Goal: Task Accomplishment & Management: Use online tool/utility

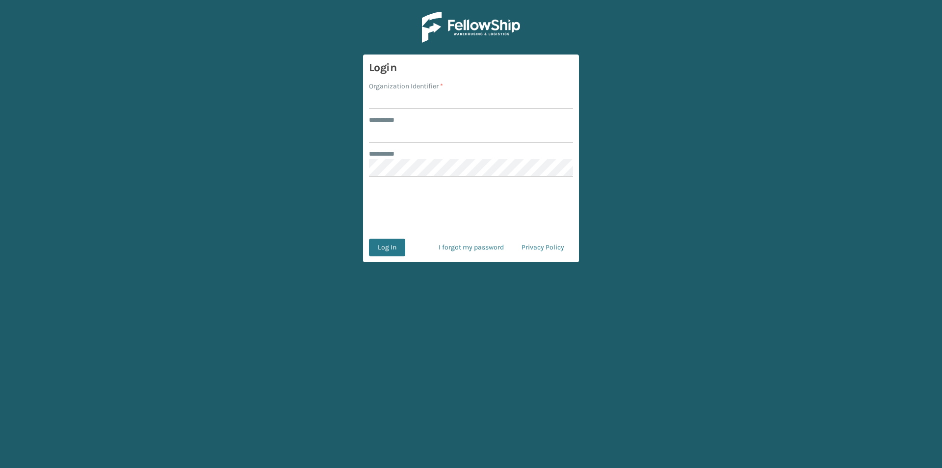
click at [395, 92] on input "Organization Identifier *" at bounding box center [471, 100] width 204 height 18
type input "FELLOWSHIP - WEST"
click at [415, 130] on input "******** *" at bounding box center [471, 134] width 204 height 18
type input "******"
click at [397, 240] on button "Log In" at bounding box center [387, 247] width 36 height 18
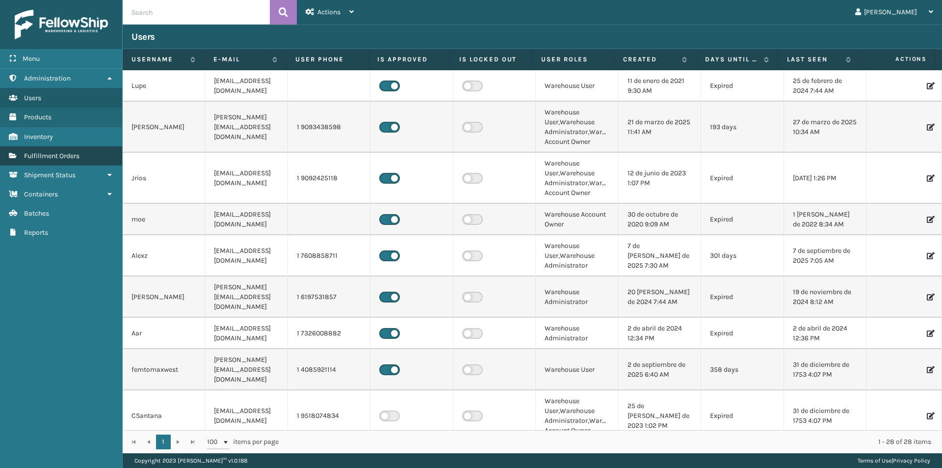
click at [51, 155] on span "Fulfillment Orders" at bounding box center [51, 156] width 55 height 8
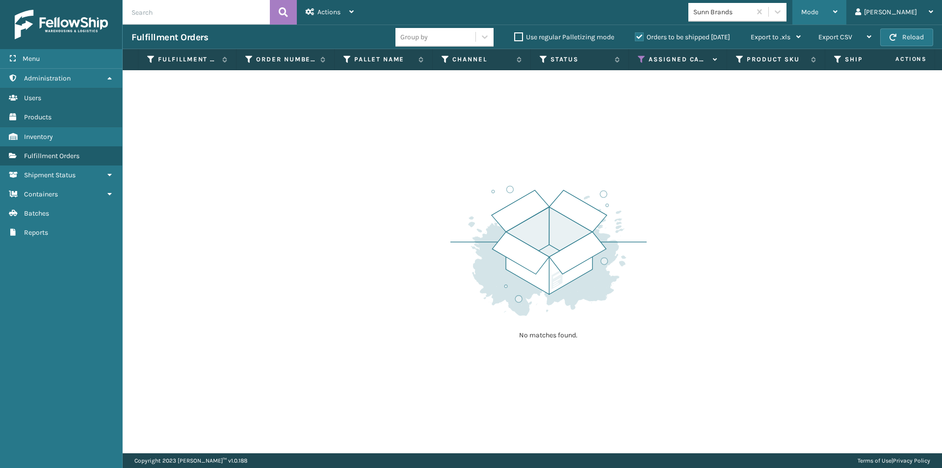
click at [846, 13] on div "Mode Regular Mode Picking Mode Labeling Mode Exit Scan Mode" at bounding box center [819, 12] width 54 height 25
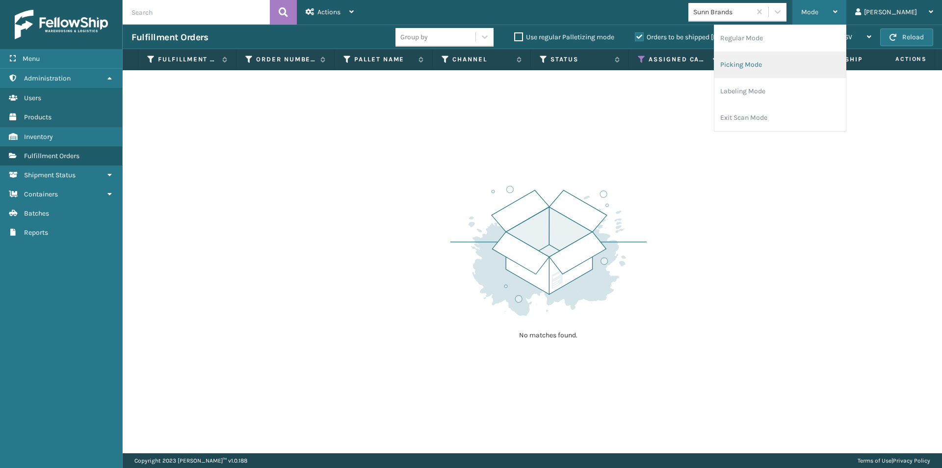
click at [835, 65] on li "Picking Mode" at bounding box center [779, 65] width 131 height 26
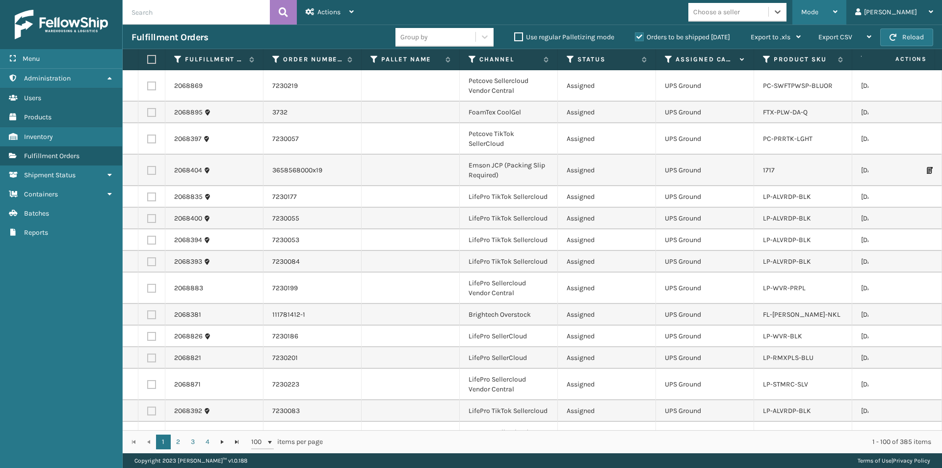
click at [837, 12] on icon at bounding box center [835, 11] width 4 height 7
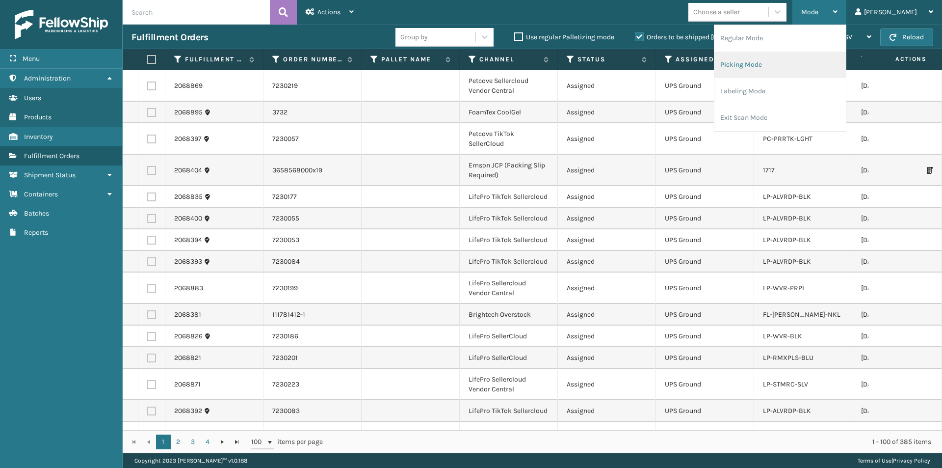
click at [814, 61] on li "Picking Mode" at bounding box center [779, 65] width 131 height 26
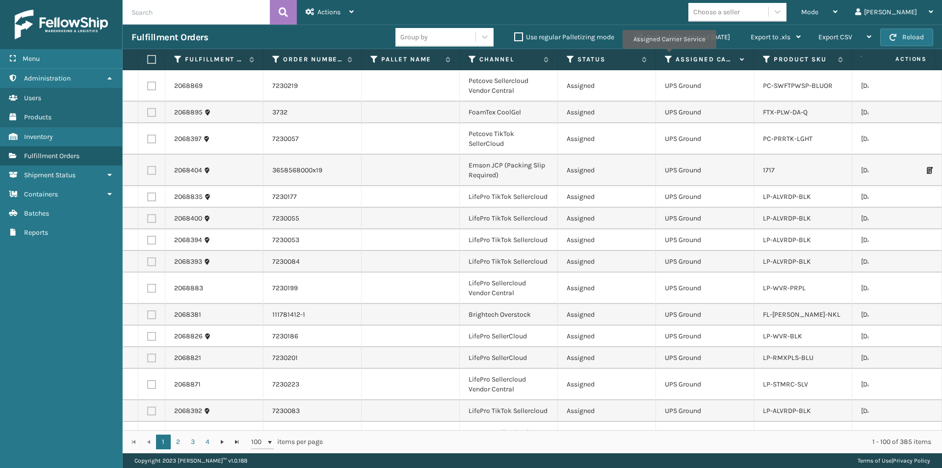
click at [668, 55] on icon at bounding box center [669, 59] width 8 height 9
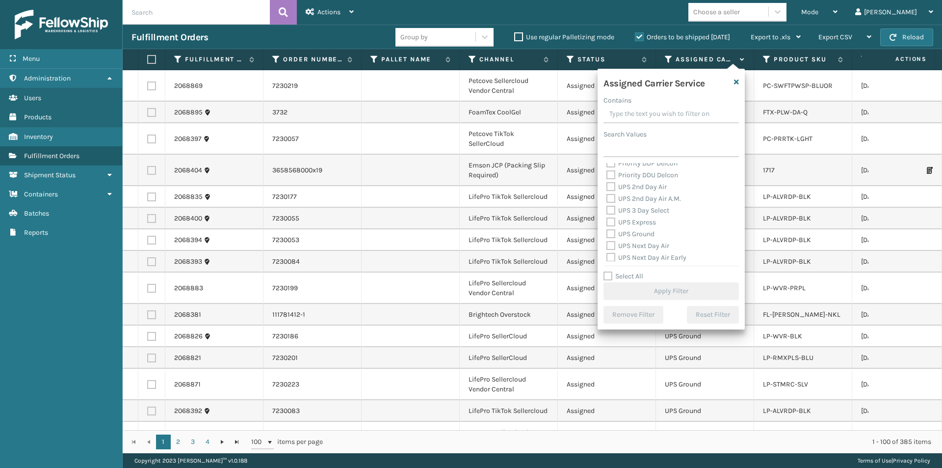
scroll to position [147, 0]
click at [613, 209] on label "UPS 2nd Day Air" at bounding box center [636, 210] width 60 height 8
click at [607, 209] on input "UPS 2nd Day Air" at bounding box center [606, 207] width 0 height 6
checkbox input "true"
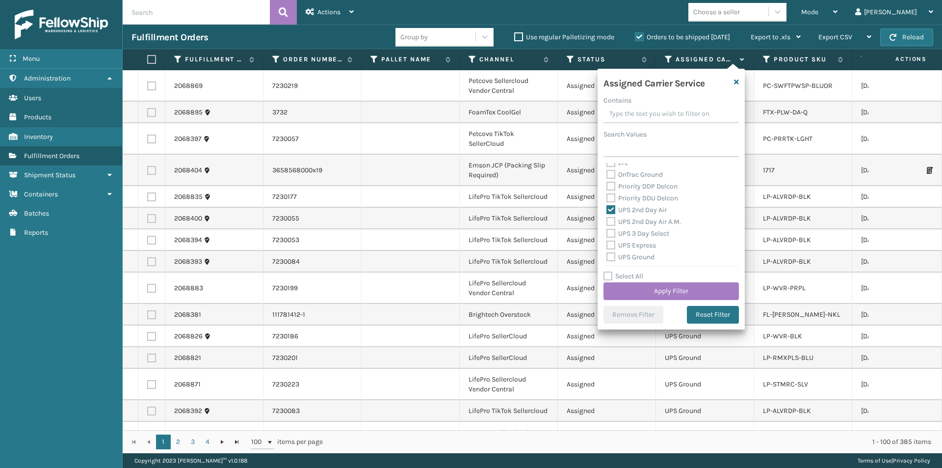
click at [611, 221] on label "UPS 2nd Day Air A.M." at bounding box center [643, 221] width 75 height 8
click at [607, 221] on input "UPS 2nd Day Air A.M." at bounding box center [606, 219] width 0 height 6
checkbox input "true"
click at [614, 245] on label "UPS Express" at bounding box center [631, 245] width 50 height 8
click at [607, 245] on input "UPS Express" at bounding box center [606, 242] width 0 height 6
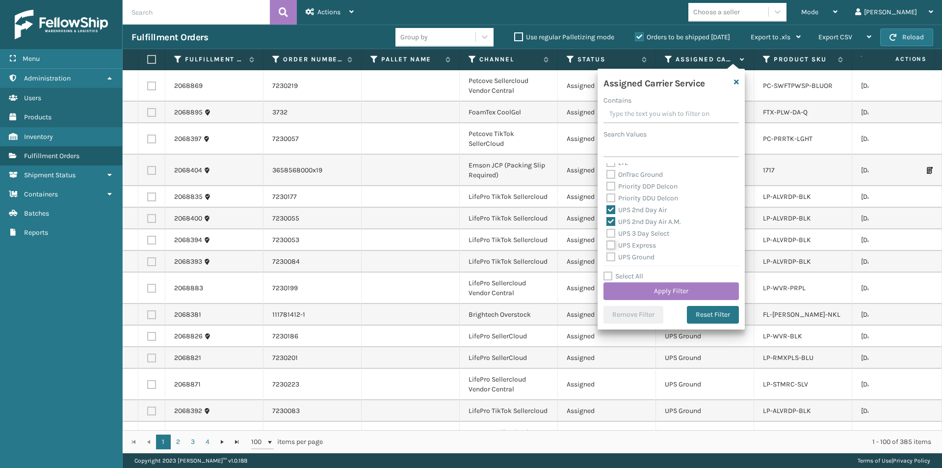
checkbox input "true"
click at [610, 172] on label "UPS Next Day Air" at bounding box center [637, 170] width 63 height 8
click at [607, 171] on input "UPS Next Day Air" at bounding box center [606, 168] width 0 height 6
checkbox input "true"
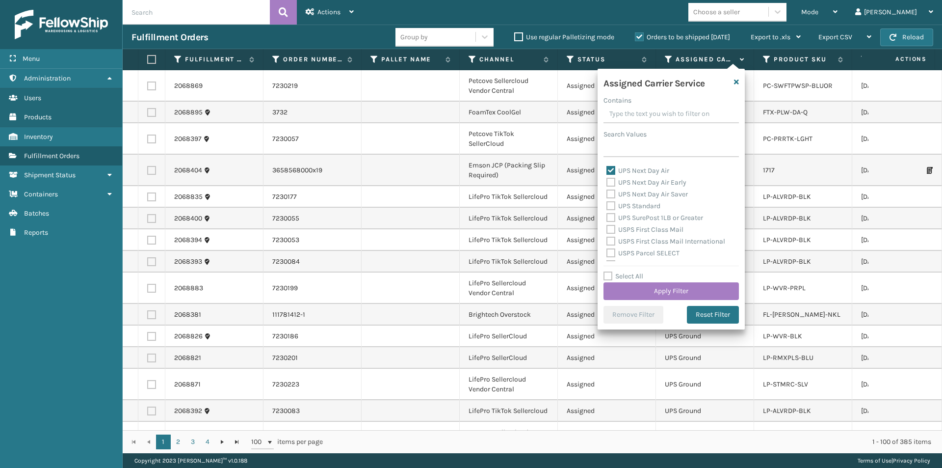
click at [610, 179] on label "UPS Next Day Air Early" at bounding box center [646, 182] width 80 height 8
click at [607, 179] on input "UPS Next Day Air Early" at bounding box center [606, 180] width 0 height 6
checkbox input "true"
click at [611, 193] on label "UPS Next Day Air Saver" at bounding box center [646, 194] width 81 height 8
click at [607, 193] on input "UPS Next Day Air Saver" at bounding box center [606, 191] width 0 height 6
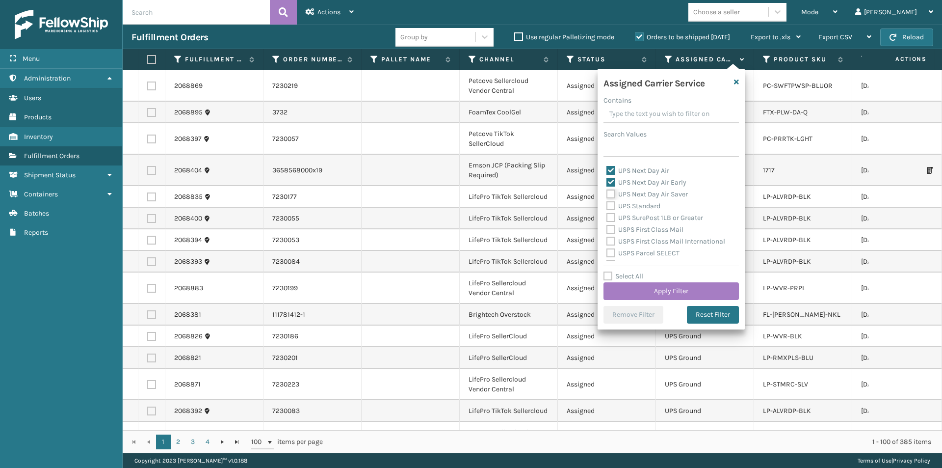
checkbox input "true"
click at [699, 293] on button "Apply Filter" at bounding box center [670, 291] width 135 height 18
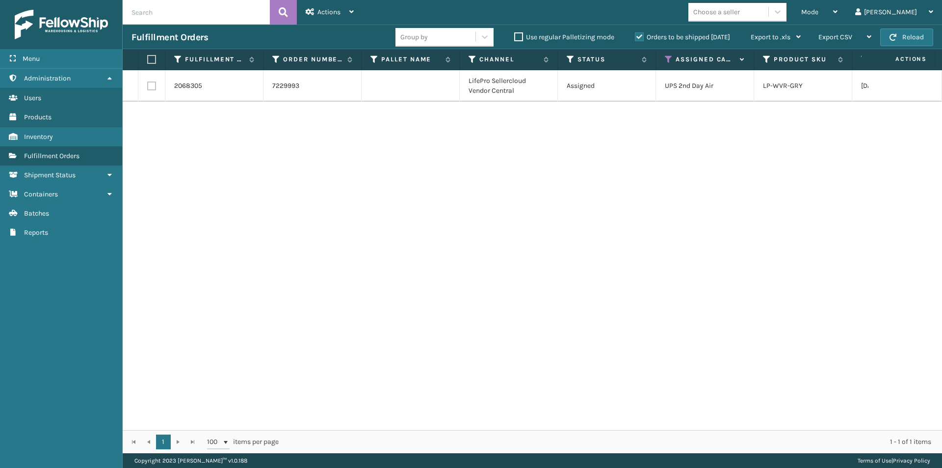
click at [492, 92] on td "LifePro Sellercloud Vendor Central" at bounding box center [509, 85] width 98 height 31
click at [545, 84] on td "LifePro Sellercloud Vendor Central" at bounding box center [509, 85] width 98 height 31
click at [149, 63] on label at bounding box center [150, 59] width 6 height 9
click at [148, 63] on input "checkbox" at bounding box center [147, 59] width 0 height 6
checkbox input "true"
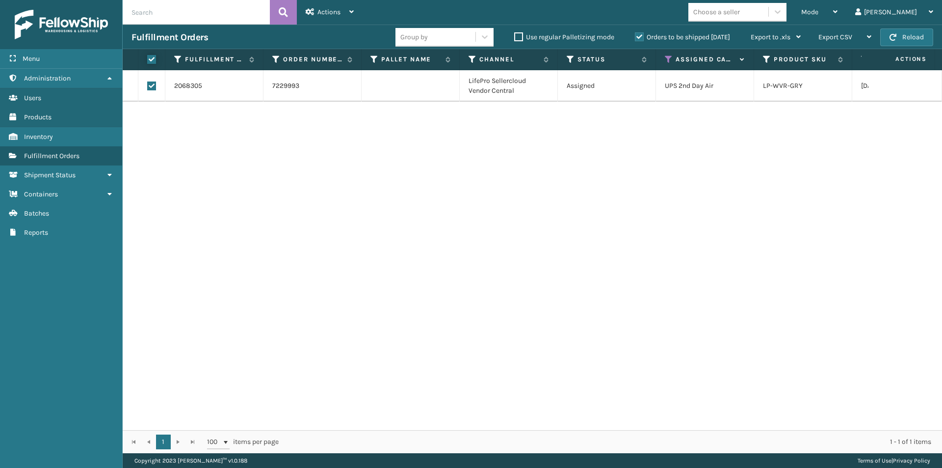
checkbox input "true"
click at [351, 11] on icon at bounding box center [351, 11] width 4 height 7
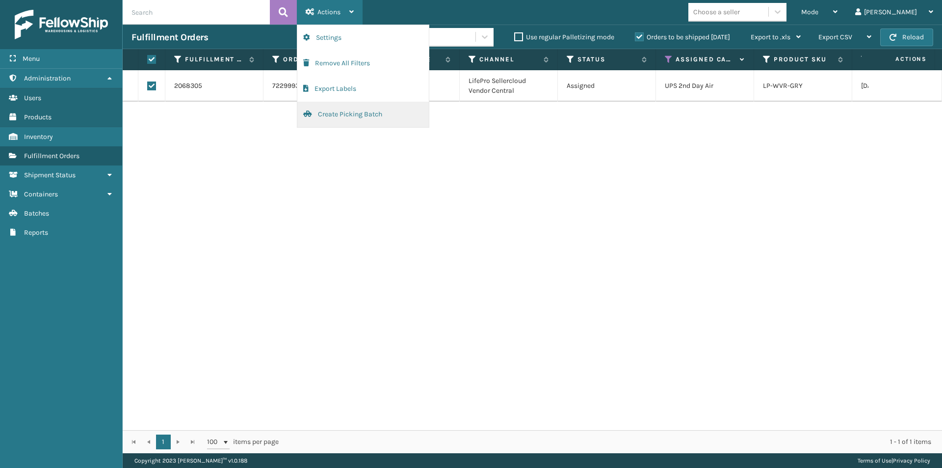
click at [349, 116] on button "Create Picking Batch" at bounding box center [362, 115] width 131 height 26
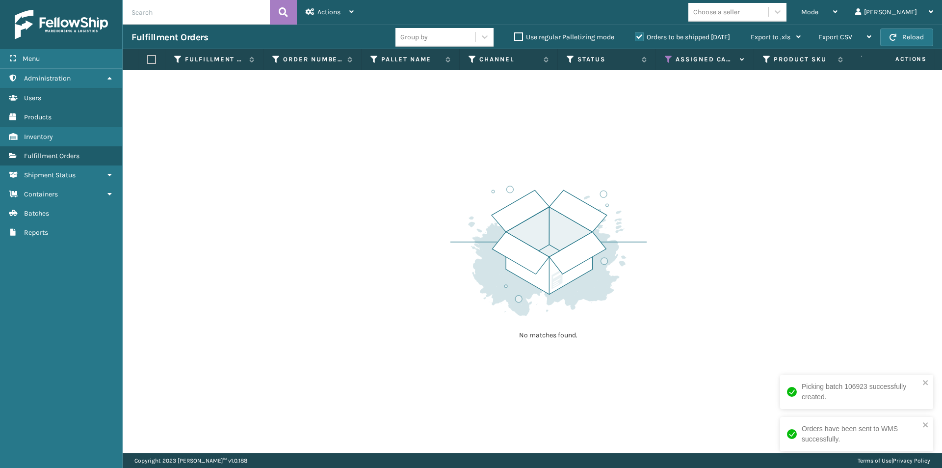
click at [693, 57] on label "Assigned Carrier Service" at bounding box center [705, 59] width 59 height 9
click at [667, 59] on icon at bounding box center [669, 59] width 8 height 9
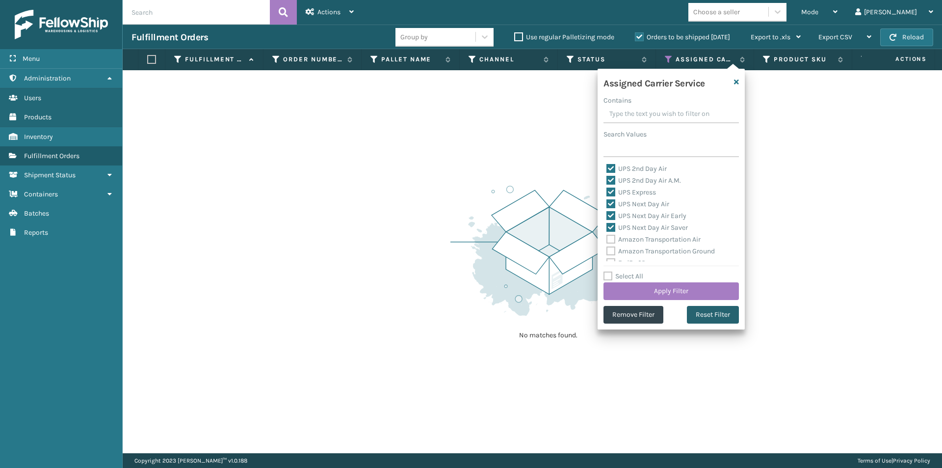
click at [705, 315] on button "Reset Filter" at bounding box center [713, 315] width 52 height 18
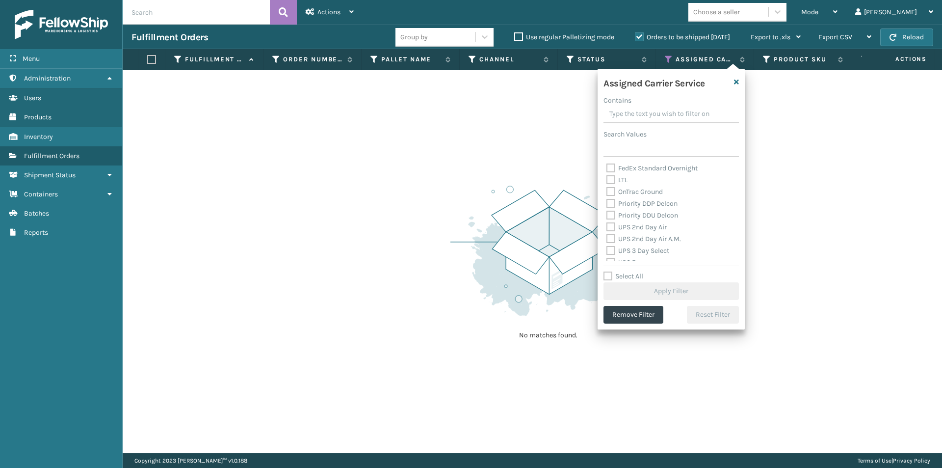
scroll to position [147, 0]
click at [609, 207] on label "UPS 2nd Day Air" at bounding box center [636, 210] width 60 height 8
click at [607, 207] on input "UPS 2nd Day Air" at bounding box center [606, 207] width 0 height 6
checkbox input "true"
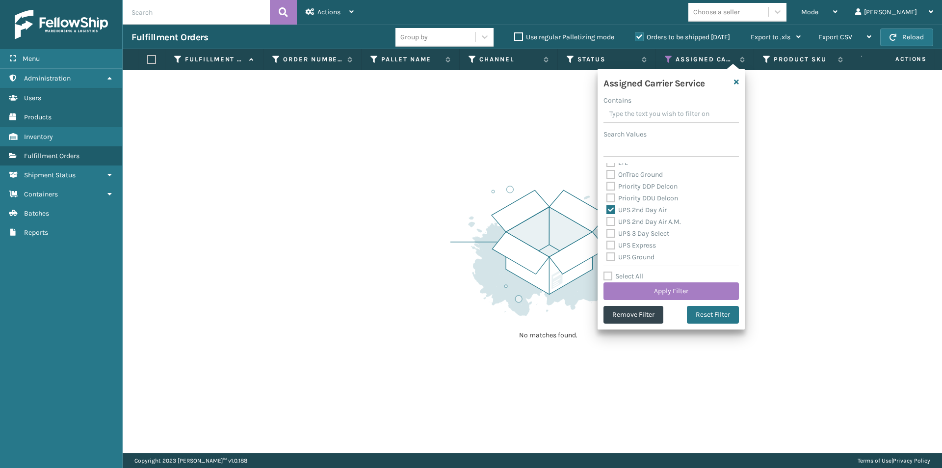
click at [611, 219] on label "UPS 2nd Day Air A.M." at bounding box center [643, 221] width 75 height 8
click at [607, 219] on input "UPS 2nd Day Air A.M." at bounding box center [606, 219] width 0 height 6
checkbox input "true"
click at [615, 234] on label "UPS 3 Day Select" at bounding box center [637, 233] width 63 height 8
click at [608, 233] on label "UPS 3 Day Select" at bounding box center [637, 233] width 63 height 8
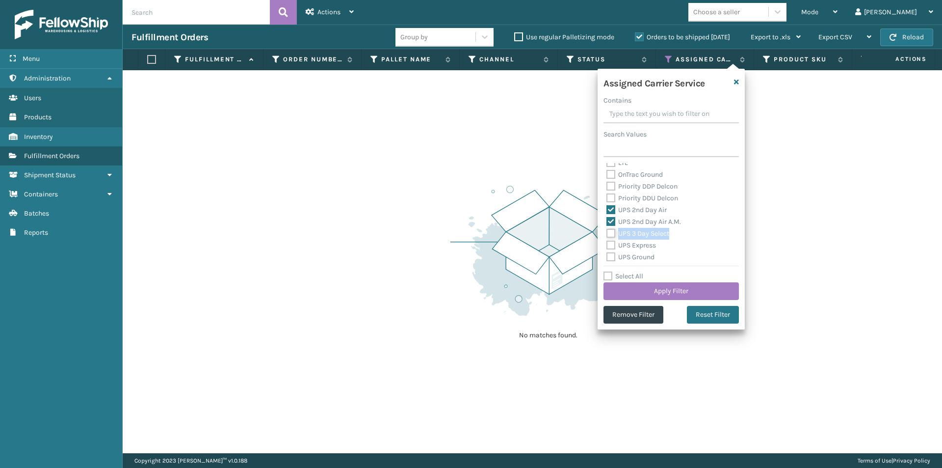
click at [607, 233] on input "UPS 3 Day Select" at bounding box center [606, 231] width 0 height 6
checkbox input "true"
click at [609, 244] on label "UPS Express" at bounding box center [631, 245] width 50 height 8
click at [607, 244] on input "UPS Express" at bounding box center [606, 242] width 0 height 6
checkbox input "true"
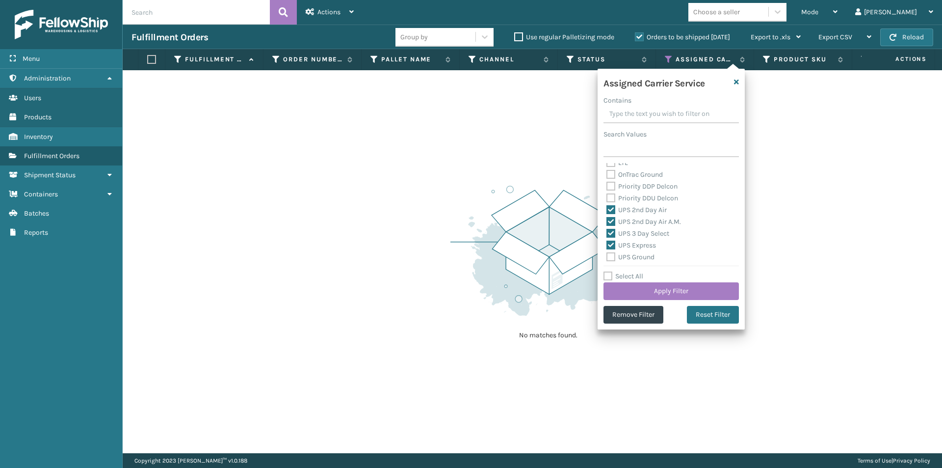
click at [609, 255] on label "UPS Ground" at bounding box center [630, 257] width 48 height 8
click at [607, 255] on input "UPS Ground" at bounding box center [606, 254] width 0 height 6
checkbox input "true"
click at [608, 220] on label "UPS Next Day Air" at bounding box center [637, 219] width 63 height 8
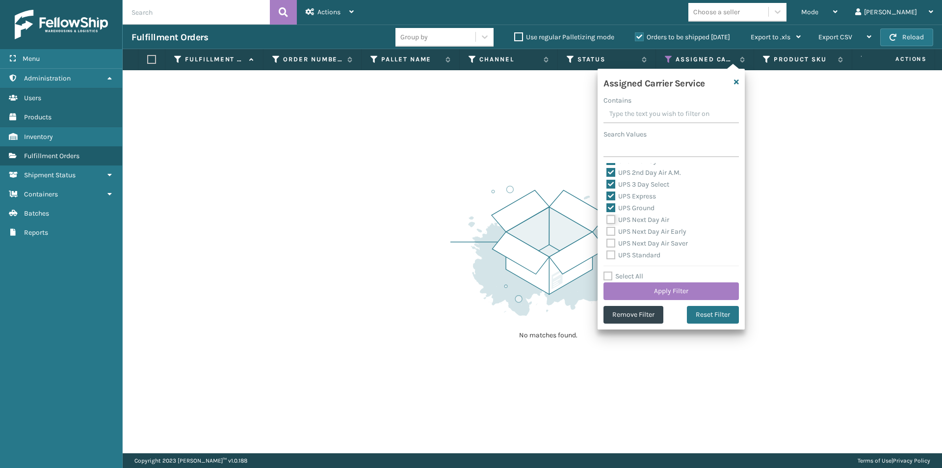
click at [607, 220] on input "UPS Next Day Air" at bounding box center [606, 217] width 0 height 6
checkbox input "true"
click at [607, 229] on label "UPS Next Day Air Early" at bounding box center [646, 231] width 80 height 8
click at [607, 229] on input "UPS Next Day Air Early" at bounding box center [606, 229] width 0 height 6
checkbox input "true"
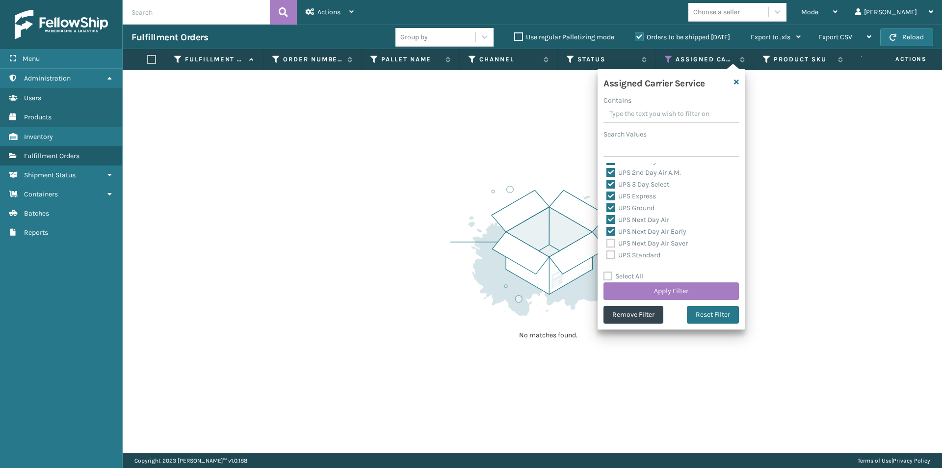
click at [612, 239] on label "UPS Next Day Air Saver" at bounding box center [646, 243] width 81 height 8
click at [607, 239] on input "UPS Next Day Air Saver" at bounding box center [606, 240] width 0 height 6
checkbox input "true"
click at [610, 257] on label "UPS Standard" at bounding box center [633, 255] width 54 height 8
click at [607, 256] on input "UPS Standard" at bounding box center [606, 252] width 0 height 6
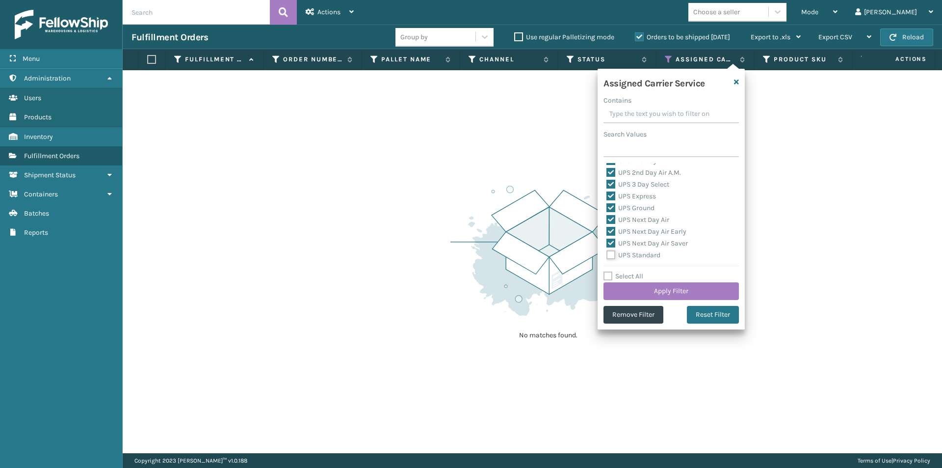
checkbox input "true"
click at [612, 218] on label "UPS SurePost 1LB or Greater" at bounding box center [654, 217] width 97 height 8
click at [607, 218] on input "UPS SurePost 1LB or Greater" at bounding box center [606, 215] width 0 height 6
checkbox input "true"
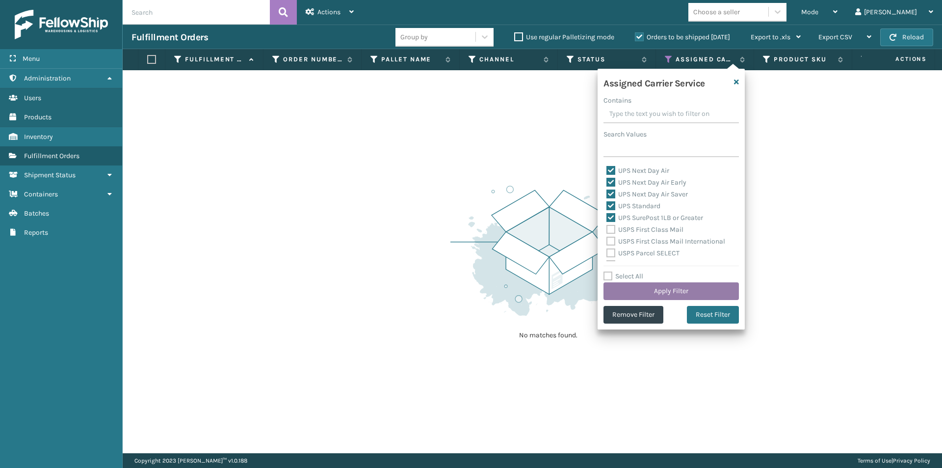
click at [703, 293] on button "Apply Filter" at bounding box center [670, 291] width 135 height 18
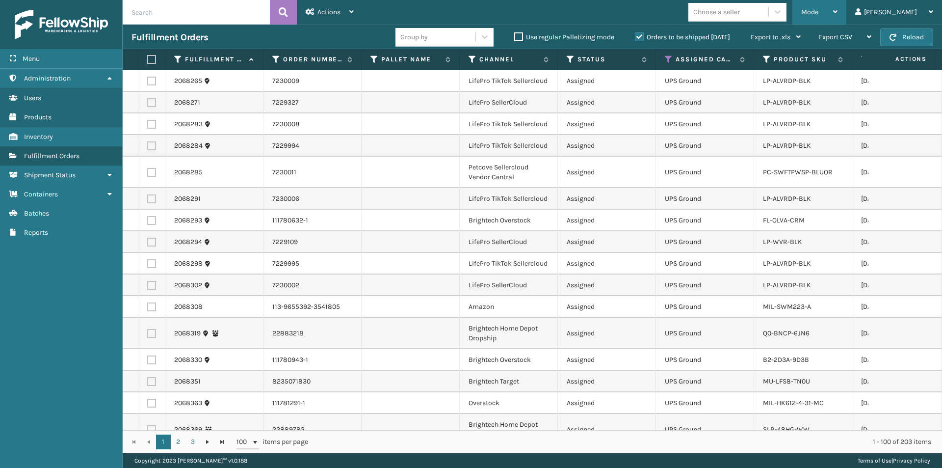
click at [837, 11] on icon at bounding box center [835, 11] width 4 height 7
click at [882, 162] on td at bounding box center [905, 171] width 74 height 31
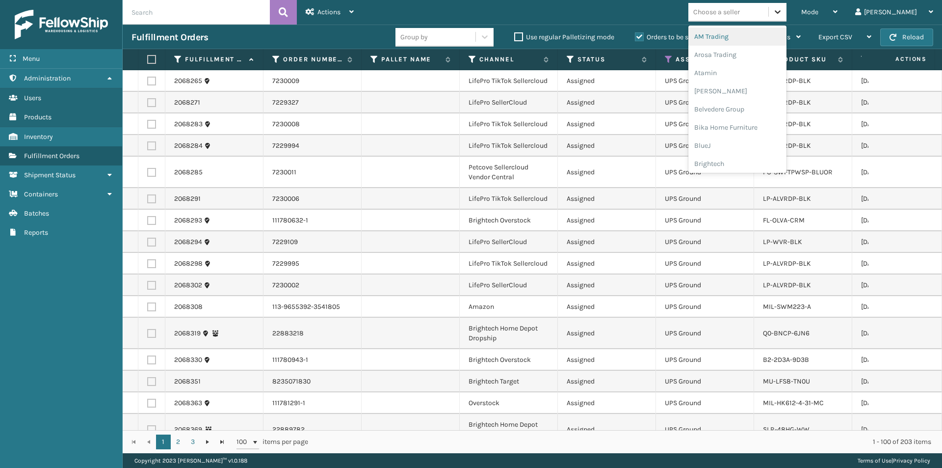
click at [782, 7] on icon at bounding box center [778, 12] width 10 height 10
click at [753, 73] on div "Atamin" at bounding box center [737, 73] width 98 height 18
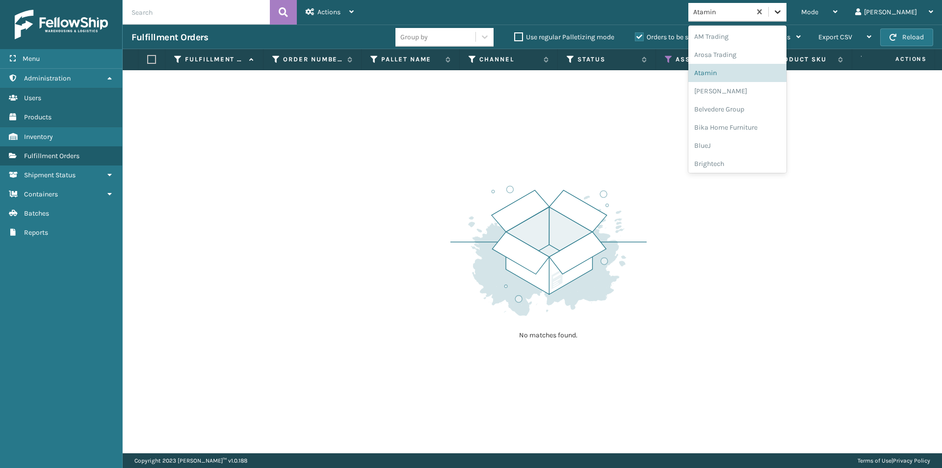
click at [782, 13] on icon at bounding box center [778, 12] width 10 height 10
click at [762, 87] on div "[PERSON_NAME]" at bounding box center [737, 91] width 98 height 18
click at [782, 12] on icon at bounding box center [778, 12] width 10 height 10
click at [750, 127] on div "Bika Home Furniture" at bounding box center [737, 127] width 98 height 18
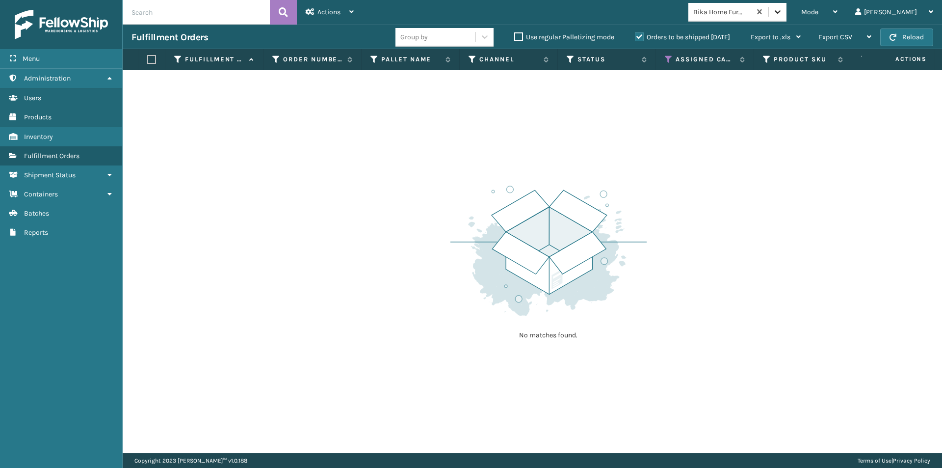
click at [781, 11] on icon at bounding box center [778, 11] width 6 height 3
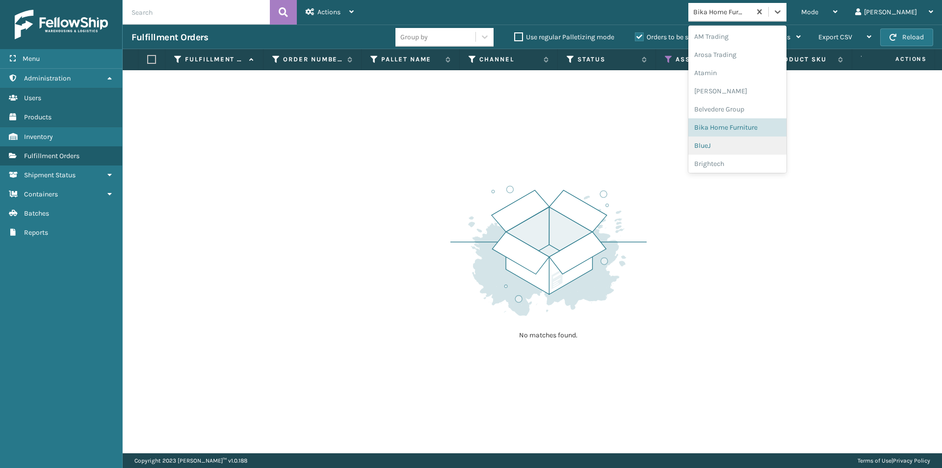
click at [752, 142] on div "BlueJ" at bounding box center [737, 145] width 98 height 18
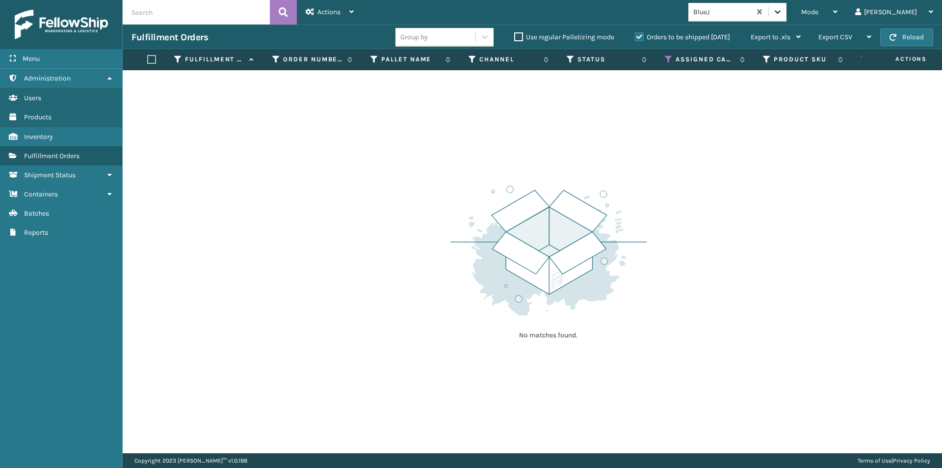
click at [782, 7] on icon at bounding box center [778, 12] width 10 height 10
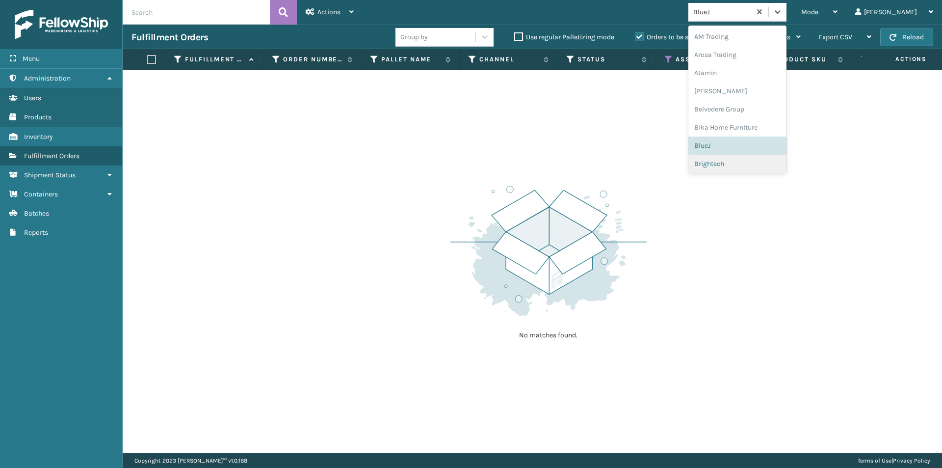
click at [753, 164] on div "Brightech" at bounding box center [737, 164] width 98 height 18
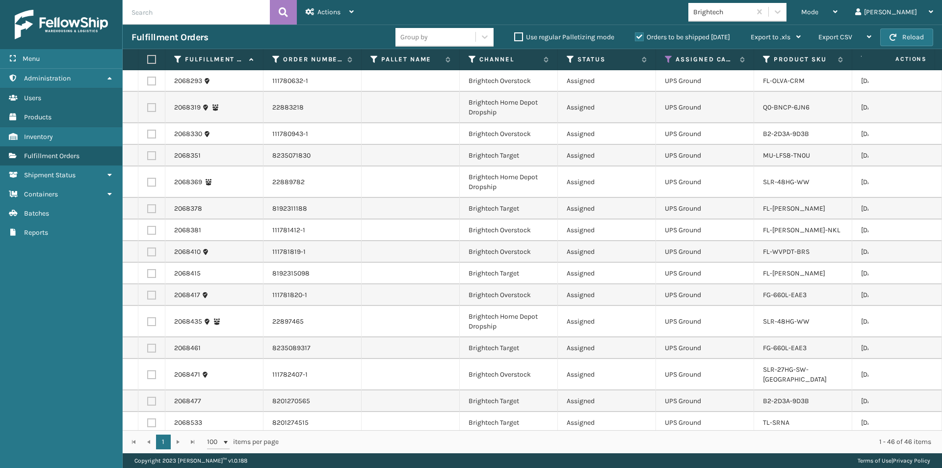
click at [153, 61] on label at bounding box center [150, 59] width 6 height 9
click at [148, 61] on input "checkbox" at bounding box center [147, 59] width 0 height 6
checkbox input "true"
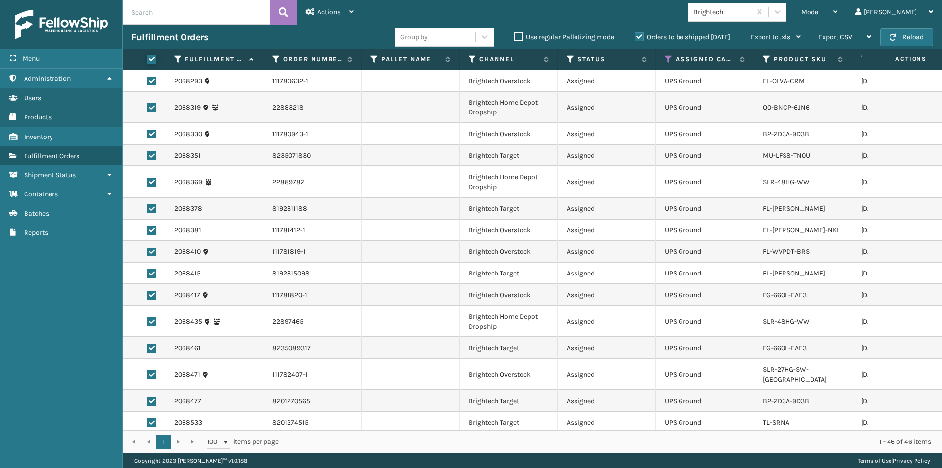
checkbox input "true"
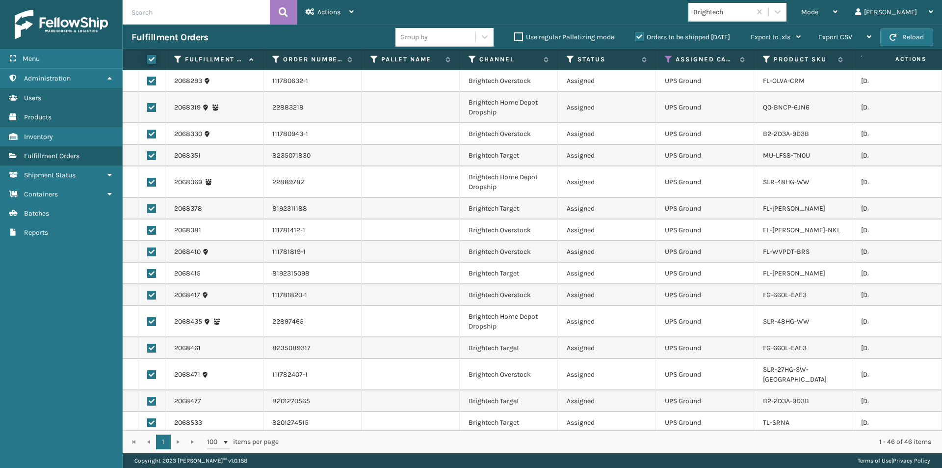
checkbox input "true"
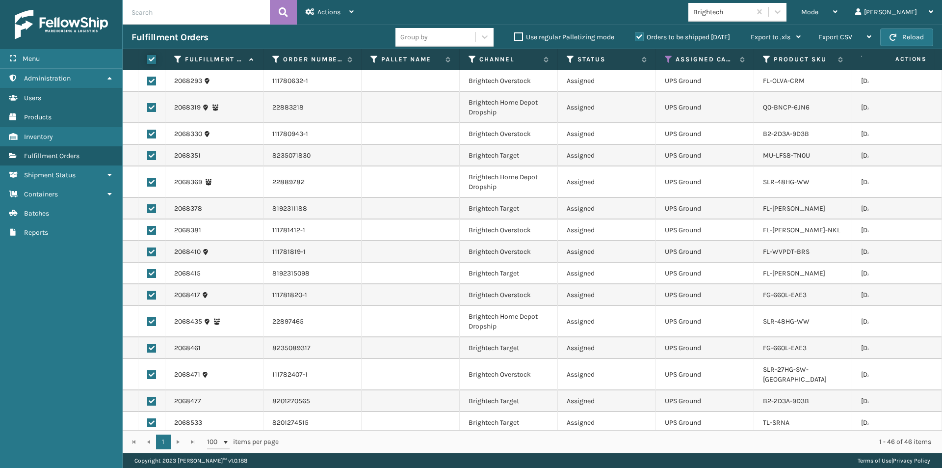
checkbox input "true"
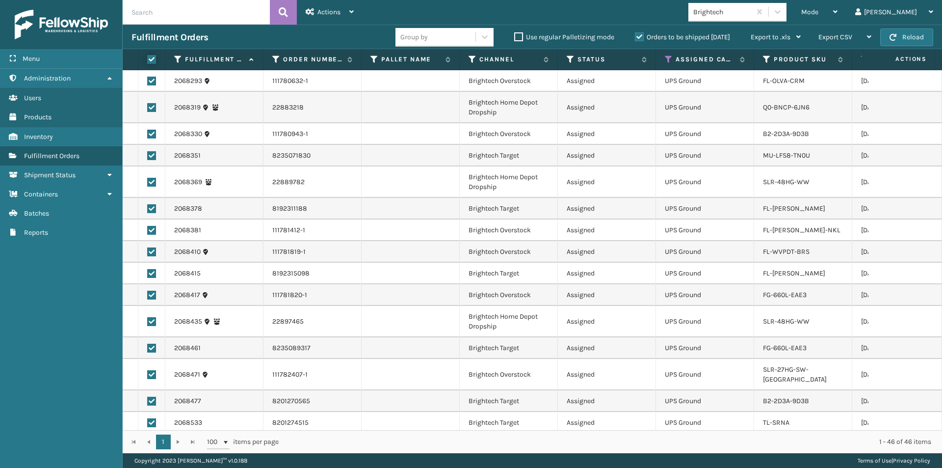
checkbox input "true"
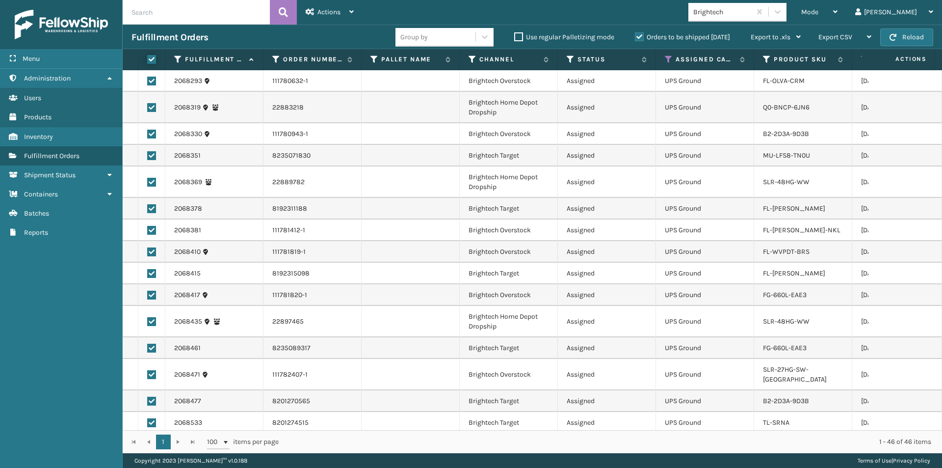
checkbox input "true"
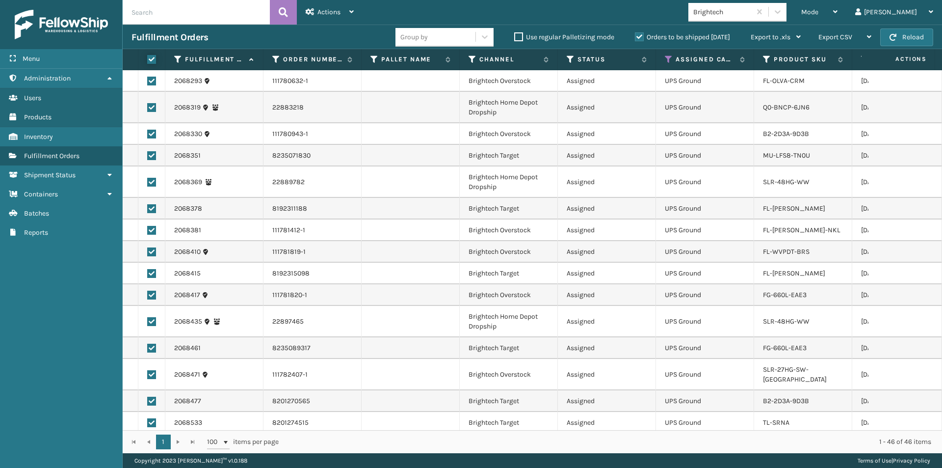
checkbox input "true"
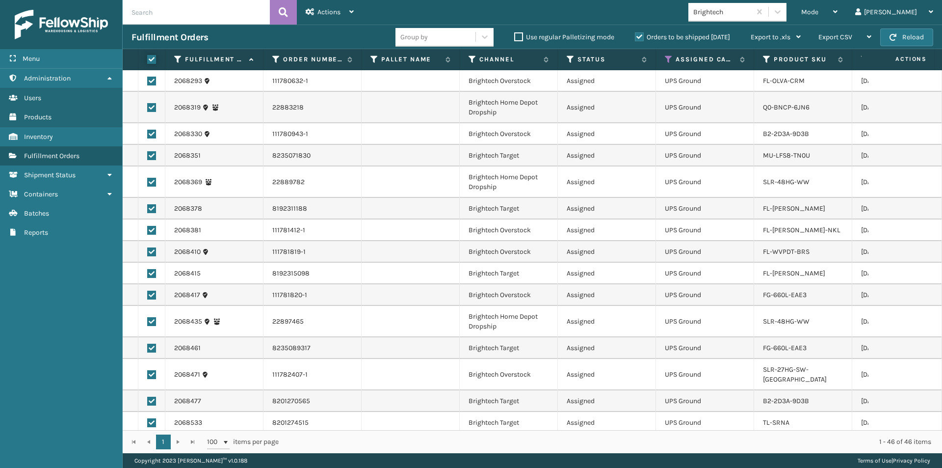
checkbox input "true"
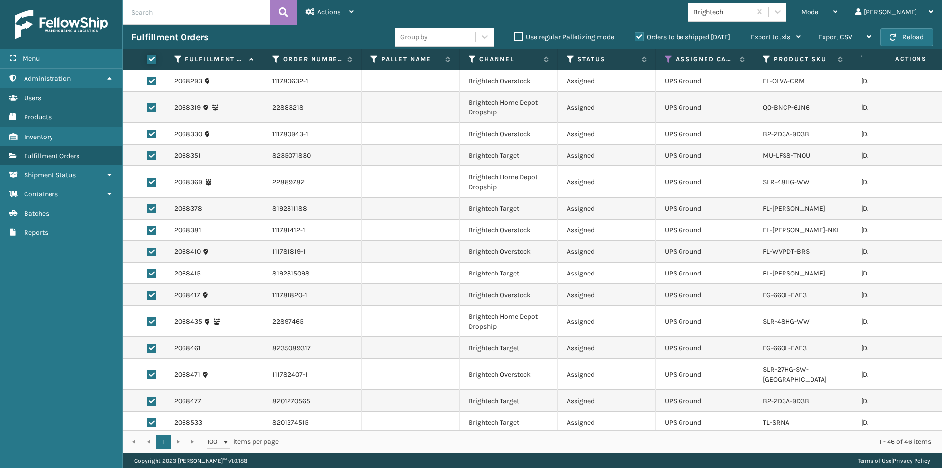
checkbox input "true"
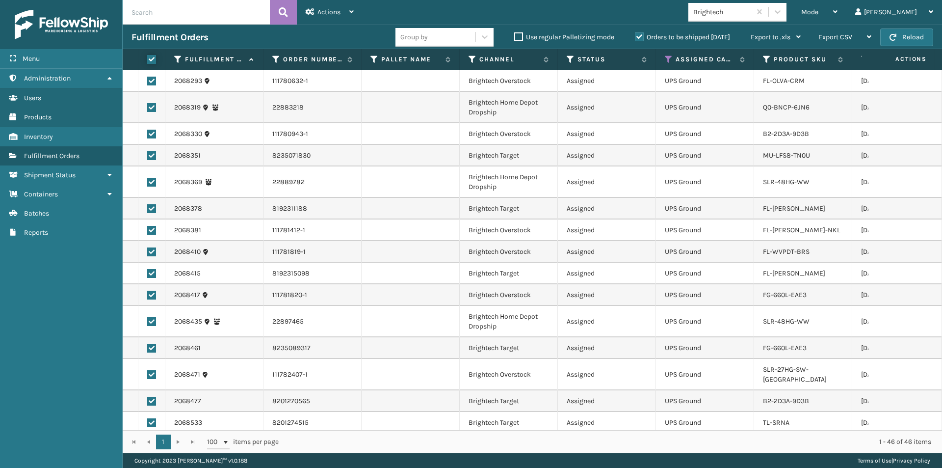
checkbox input "true"
drag, startPoint x: 330, startPoint y: 11, endPoint x: 334, endPoint y: 13, distance: 5.1
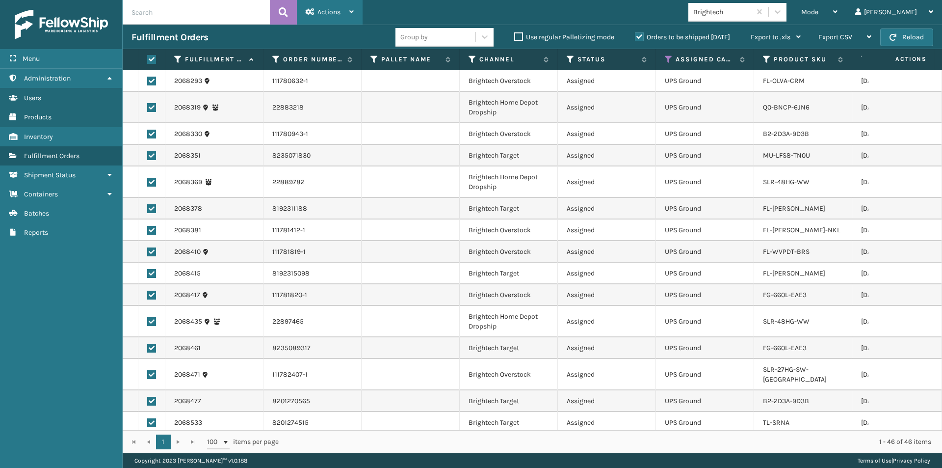
click at [330, 11] on span "Actions" at bounding box center [328, 12] width 23 height 8
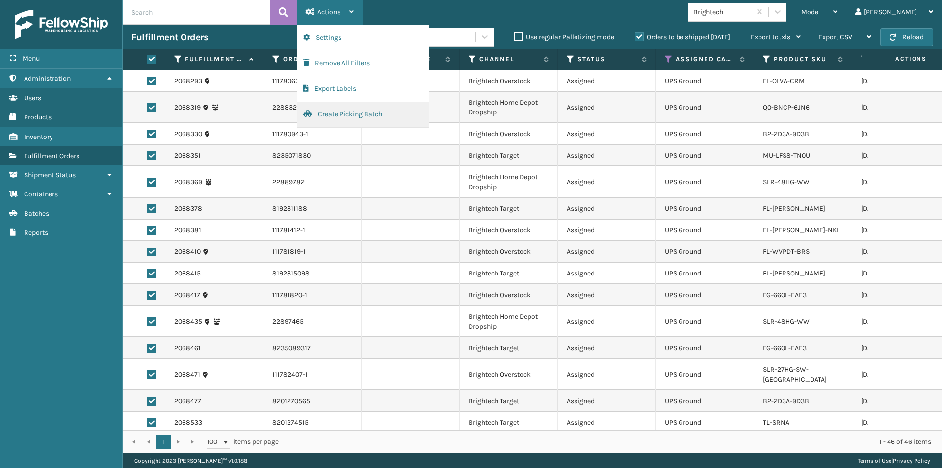
click at [335, 117] on button "Create Picking Batch" at bounding box center [362, 115] width 131 height 26
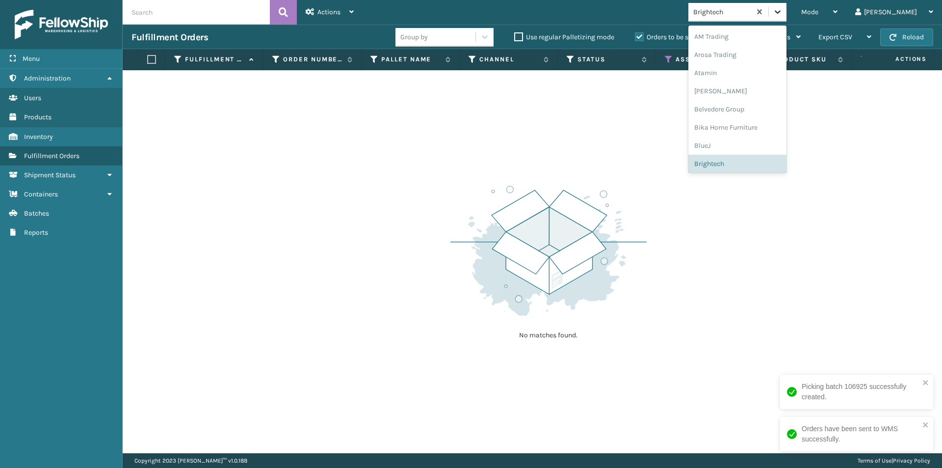
click at [782, 13] on icon at bounding box center [778, 12] width 10 height 10
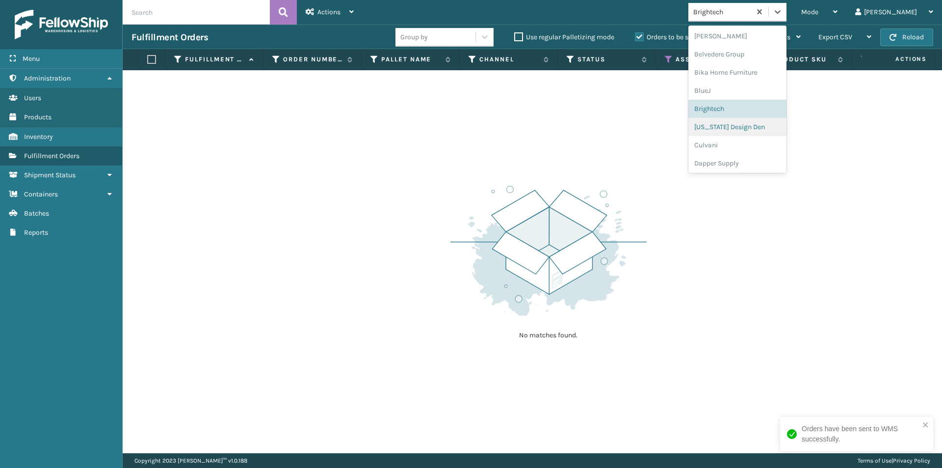
click at [766, 133] on div "[US_STATE] Design Den" at bounding box center [737, 127] width 98 height 18
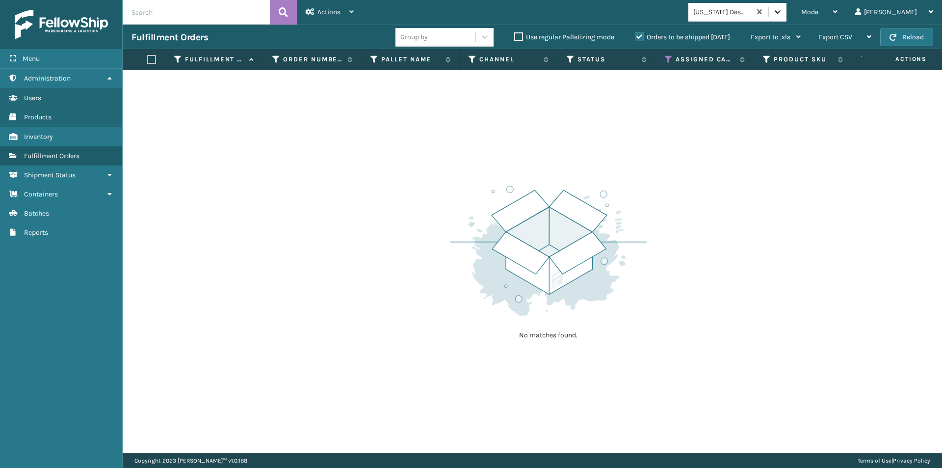
click at [786, 17] on div at bounding box center [778, 12] width 18 height 18
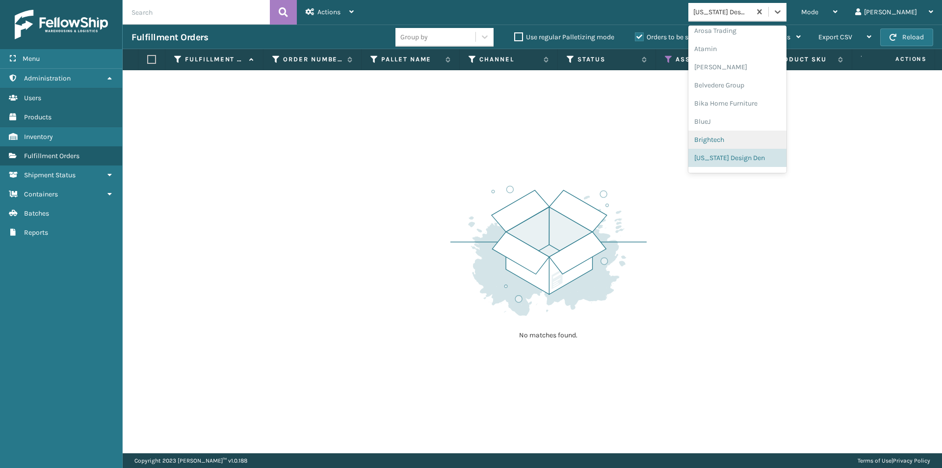
scroll to position [73, 0]
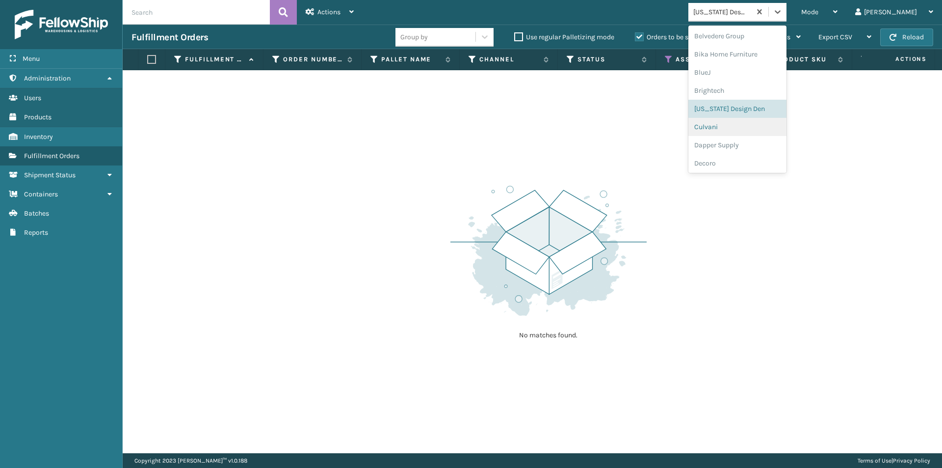
click at [757, 127] on div "Culvani" at bounding box center [737, 127] width 98 height 18
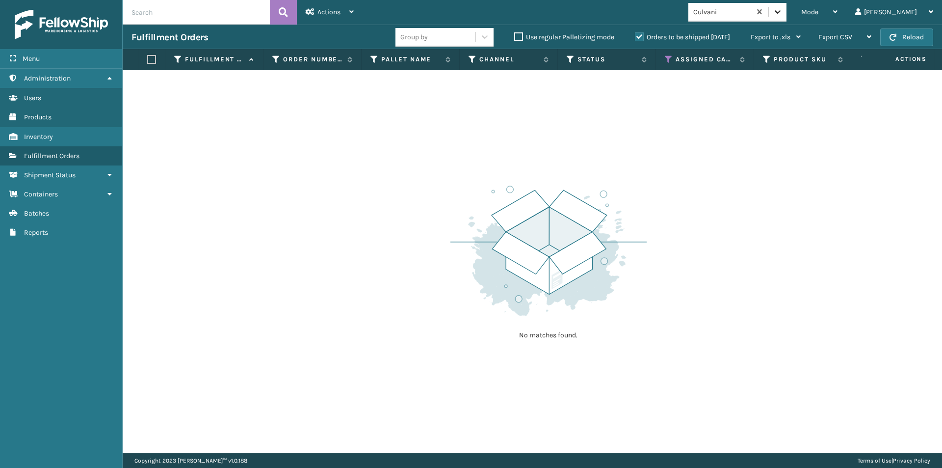
click at [781, 13] on icon at bounding box center [778, 11] width 6 height 3
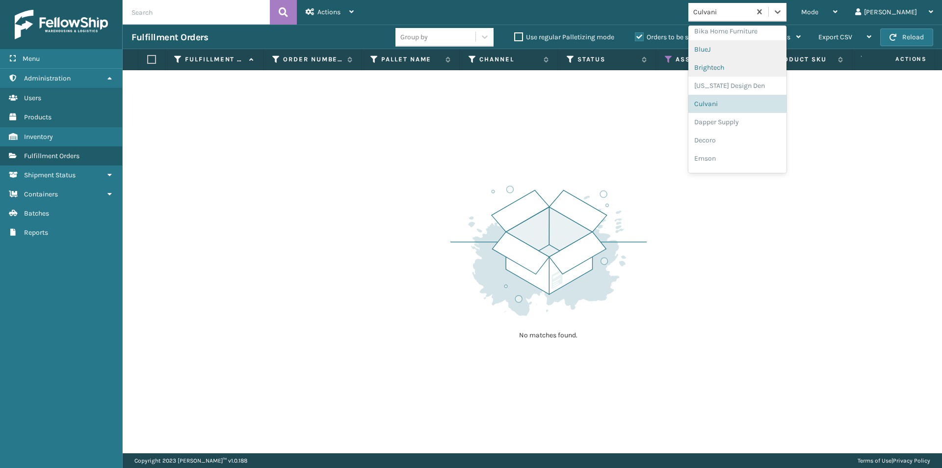
scroll to position [140, 0]
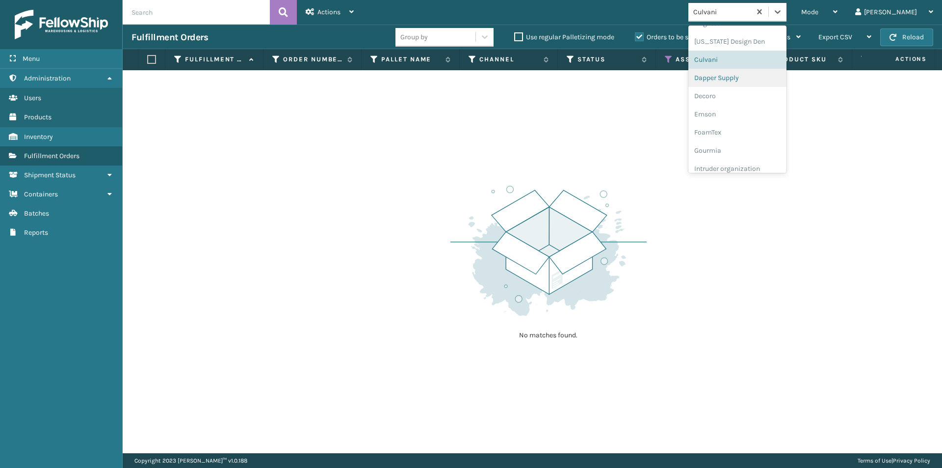
click at [766, 79] on div "Dapper Supply" at bounding box center [737, 78] width 98 height 18
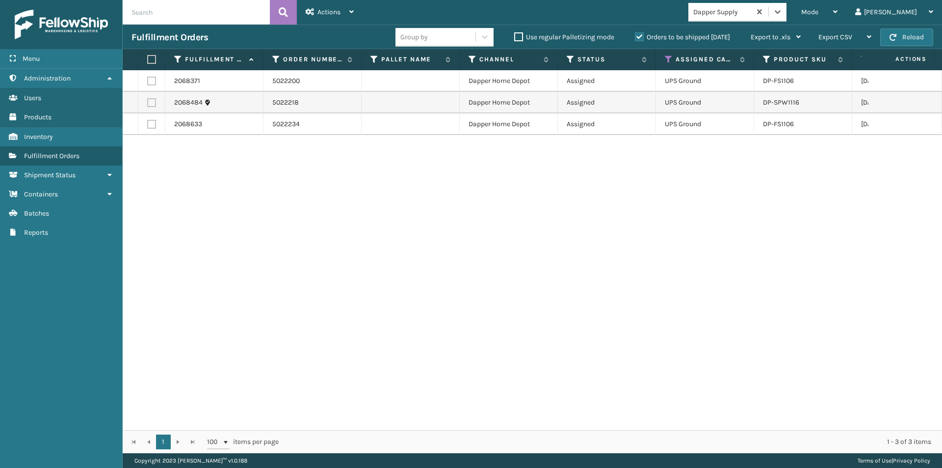
click at [151, 56] on label at bounding box center [150, 59] width 6 height 9
click at [148, 56] on input "checkbox" at bounding box center [147, 59] width 0 height 6
checkbox input "true"
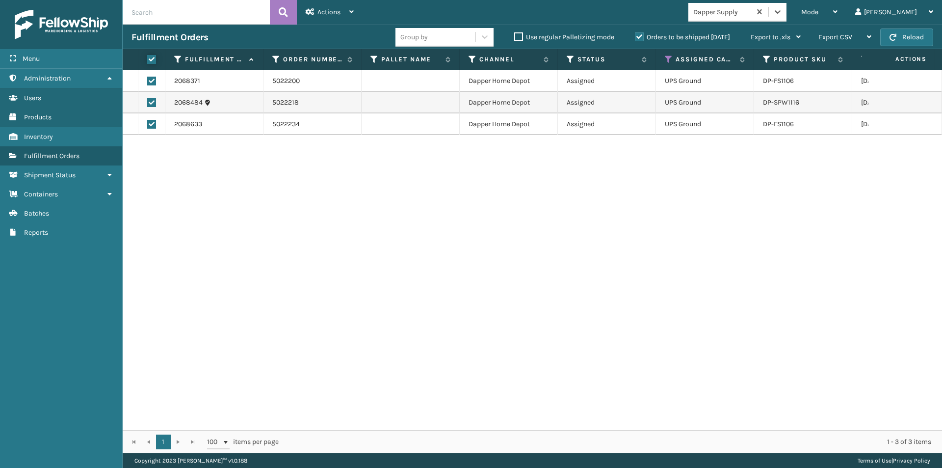
checkbox input "true"
click at [340, 10] on span "Actions" at bounding box center [328, 12] width 23 height 8
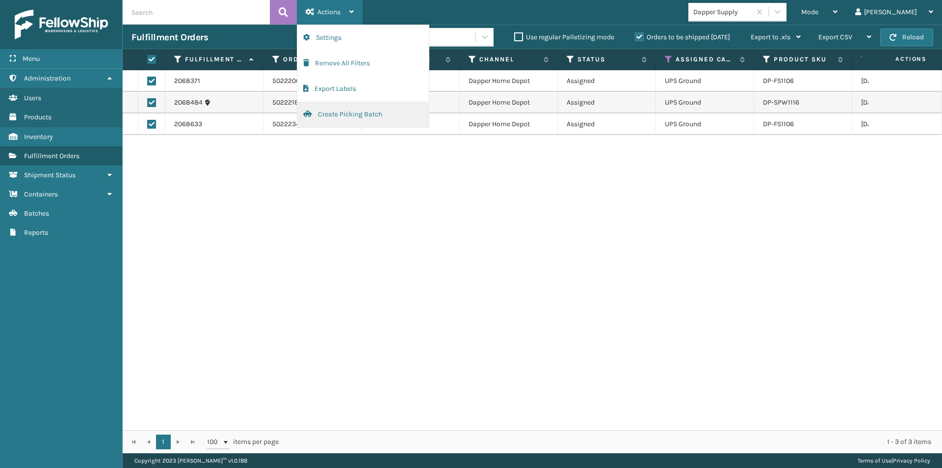
click at [338, 116] on button "Create Picking Batch" at bounding box center [362, 115] width 131 height 26
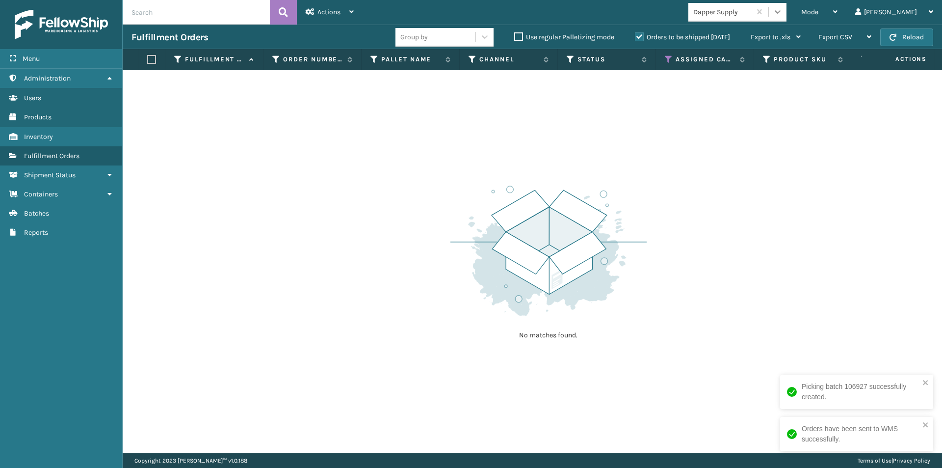
click at [782, 16] on icon at bounding box center [778, 12] width 10 height 10
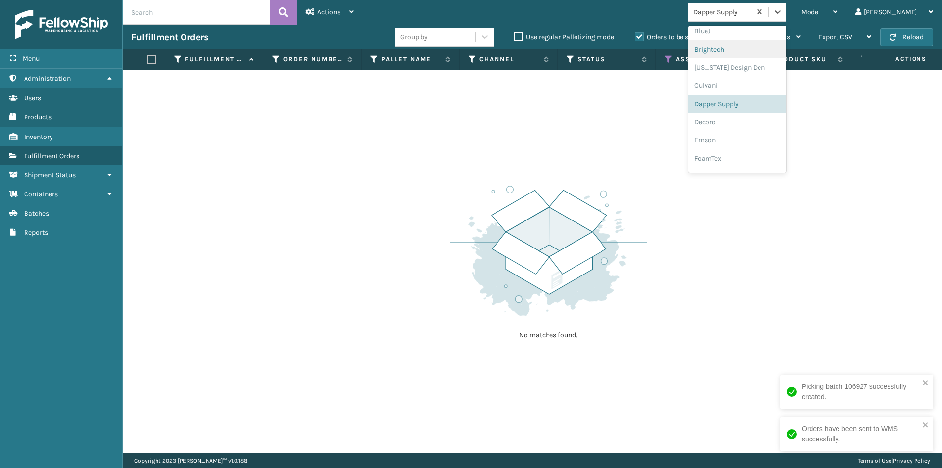
scroll to position [158, 0]
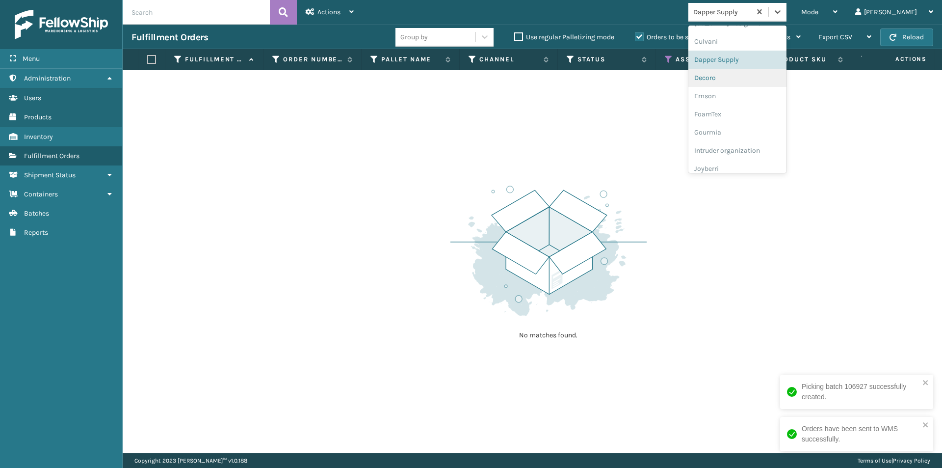
click at [751, 79] on div "Decoro" at bounding box center [737, 78] width 98 height 18
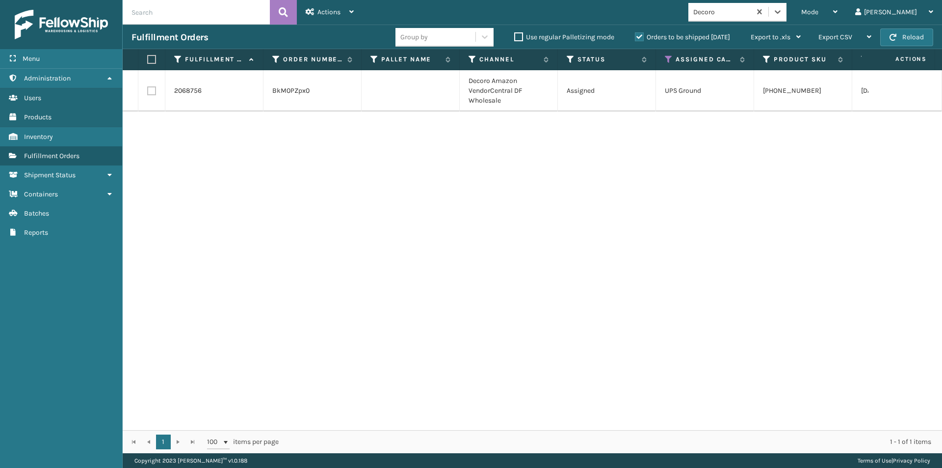
click at [148, 62] on label at bounding box center [150, 59] width 6 height 9
click at [148, 62] on input "checkbox" at bounding box center [147, 59] width 0 height 6
checkbox input "true"
click at [354, 15] on div "Actions" at bounding box center [330, 12] width 48 height 25
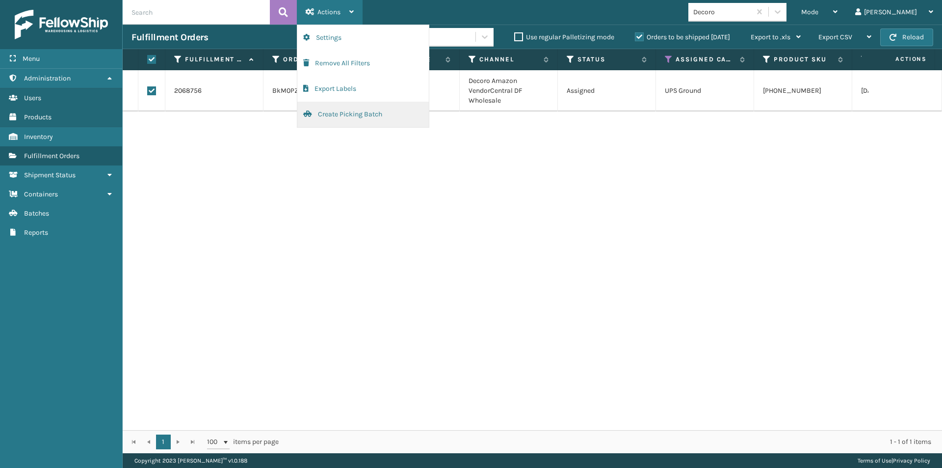
click at [339, 116] on button "Create Picking Batch" at bounding box center [362, 115] width 131 height 26
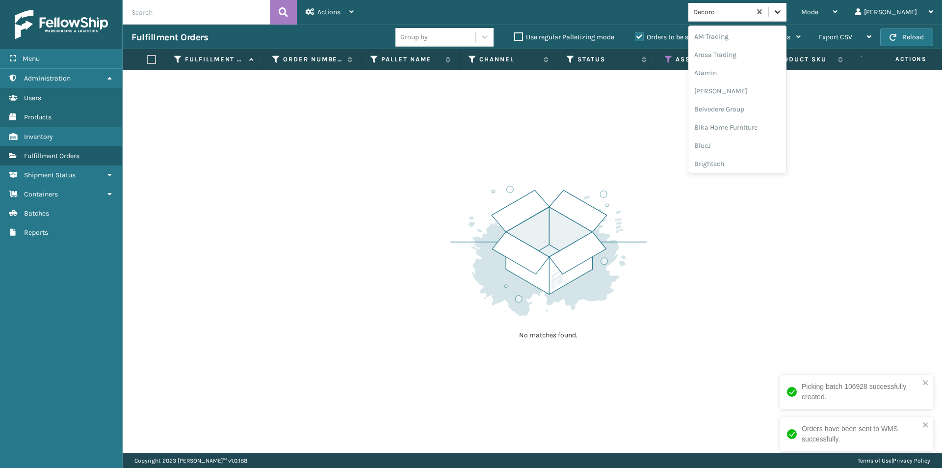
click at [782, 14] on icon at bounding box center [778, 12] width 10 height 10
click at [765, 127] on div "Emson" at bounding box center [737, 127] width 98 height 18
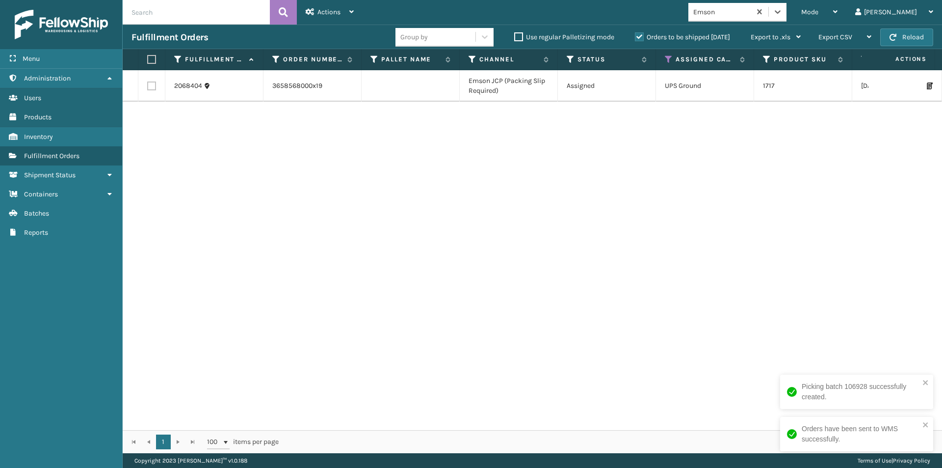
click at [150, 59] on label at bounding box center [150, 59] width 6 height 9
click at [148, 59] on input "checkbox" at bounding box center [147, 59] width 0 height 6
checkbox input "true"
click at [318, 14] on span "Actions" at bounding box center [328, 12] width 23 height 8
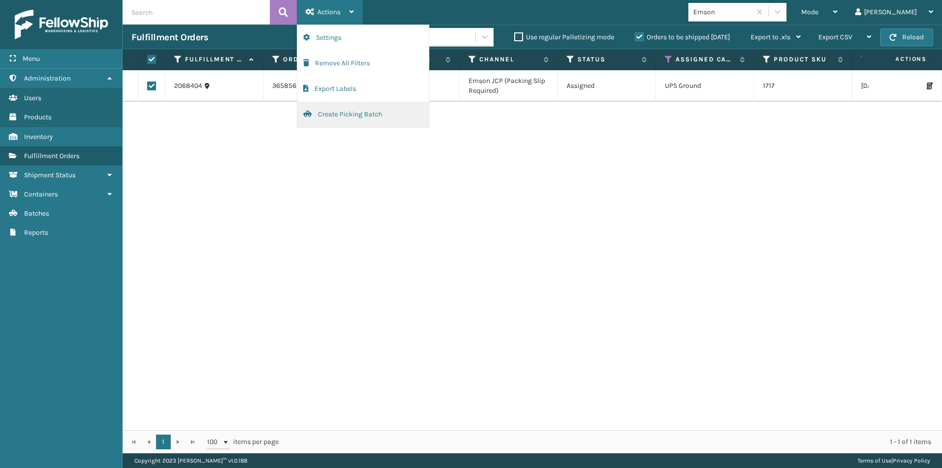
click at [349, 120] on button "Create Picking Batch" at bounding box center [362, 115] width 131 height 26
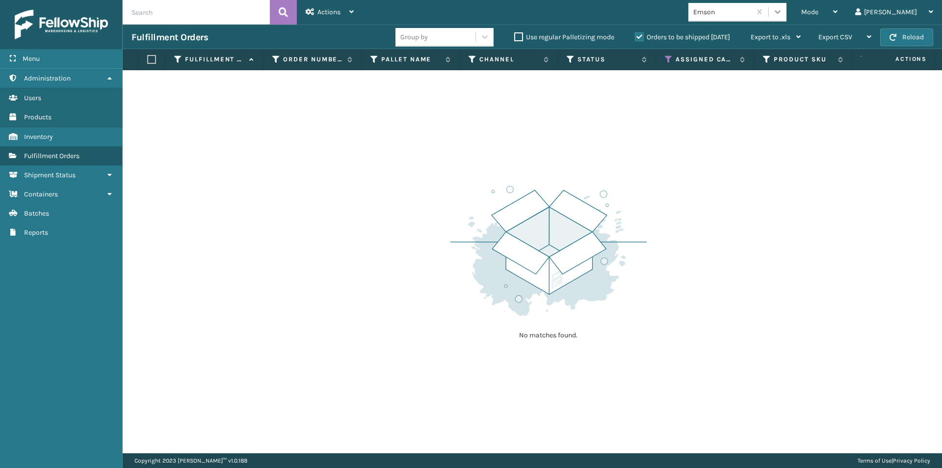
click at [786, 17] on div at bounding box center [778, 12] width 18 height 18
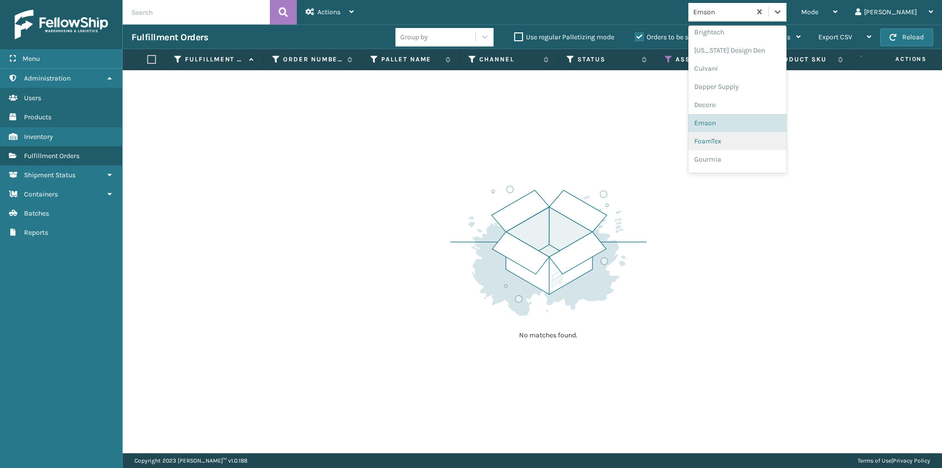
scroll to position [195, 0]
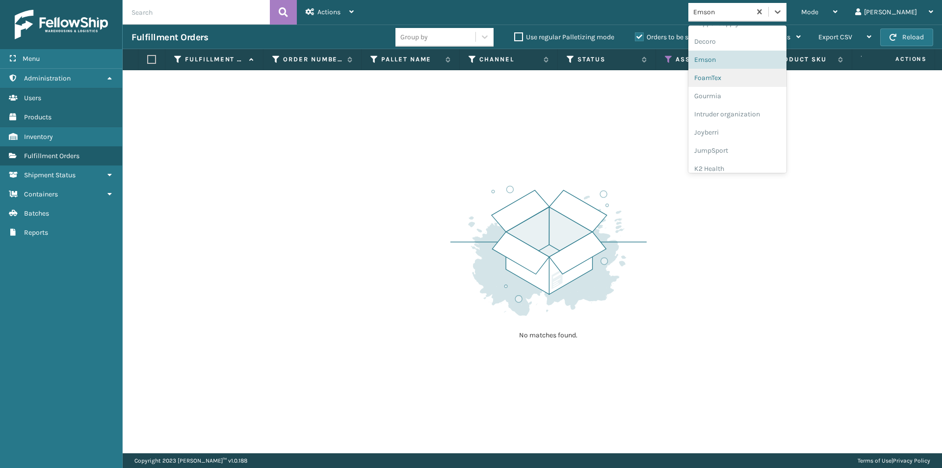
click at [758, 78] on div "FoamTex" at bounding box center [737, 78] width 98 height 18
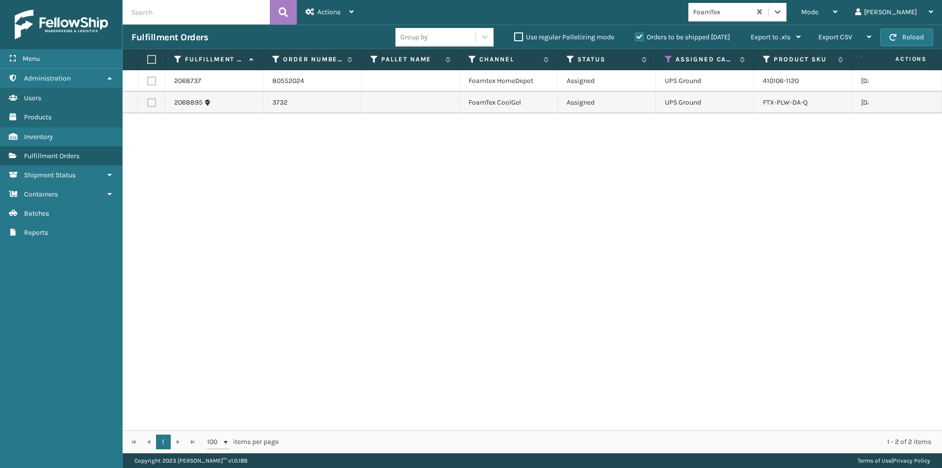
click at [153, 59] on label at bounding box center [150, 59] width 6 height 9
click at [148, 59] on input "checkbox" at bounding box center [147, 59] width 0 height 6
checkbox input "true"
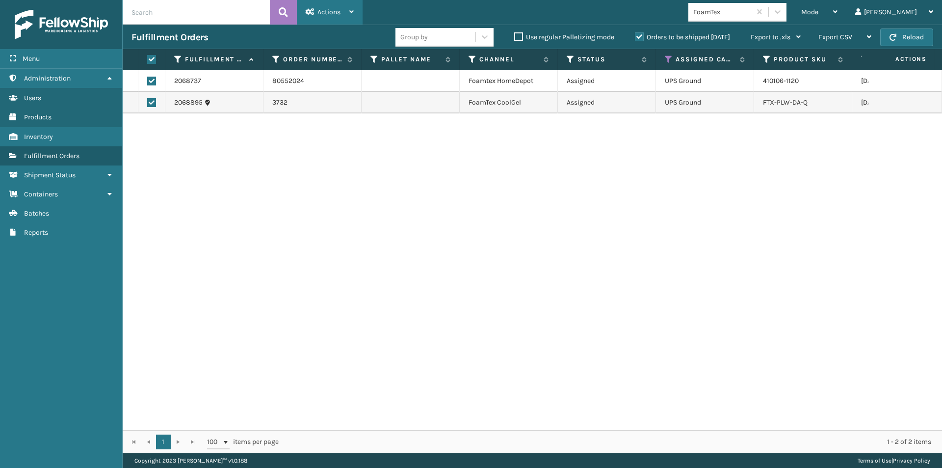
click at [350, 8] on icon at bounding box center [351, 11] width 4 height 7
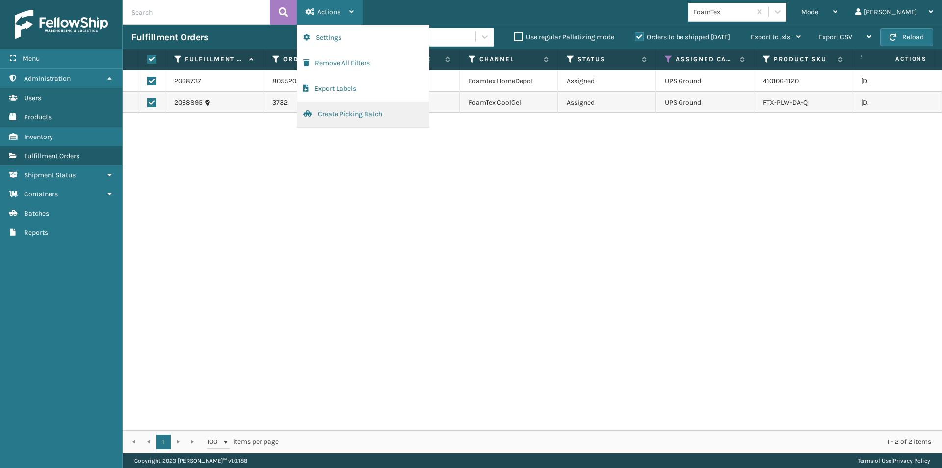
click at [333, 112] on button "Create Picking Batch" at bounding box center [362, 115] width 131 height 26
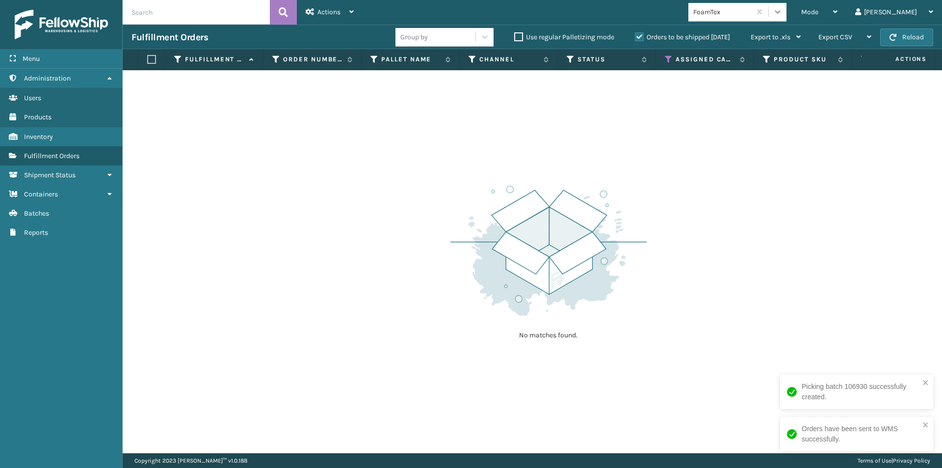
click at [782, 14] on icon at bounding box center [778, 12] width 10 height 10
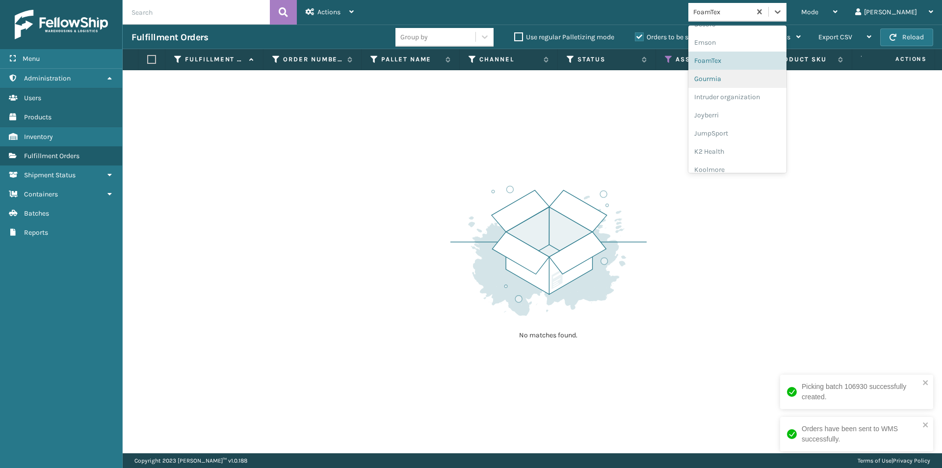
scroll to position [213, 0]
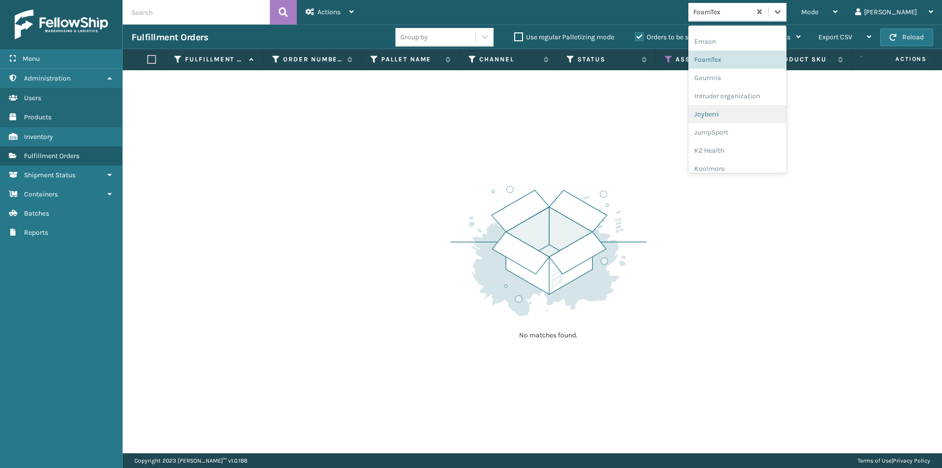
click at [756, 111] on div "Joyberri" at bounding box center [737, 114] width 98 height 18
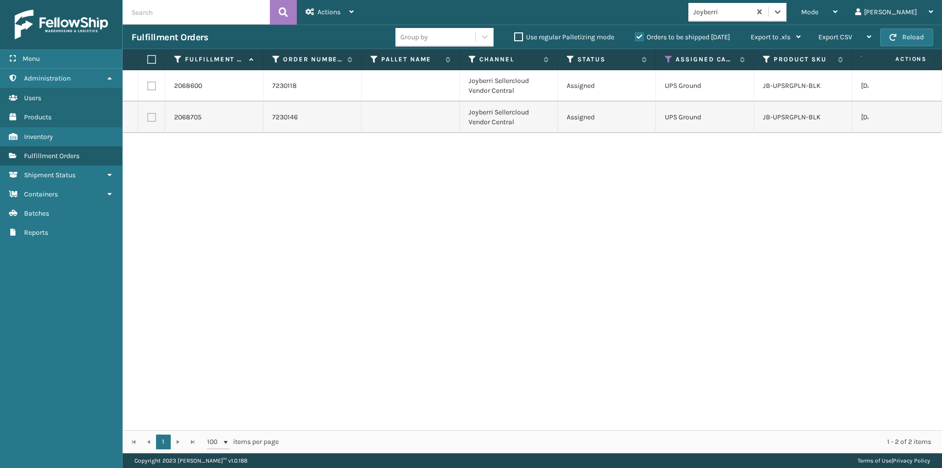
click at [151, 62] on label at bounding box center [150, 59] width 6 height 9
click at [148, 62] on input "checkbox" at bounding box center [147, 59] width 0 height 6
checkbox input "true"
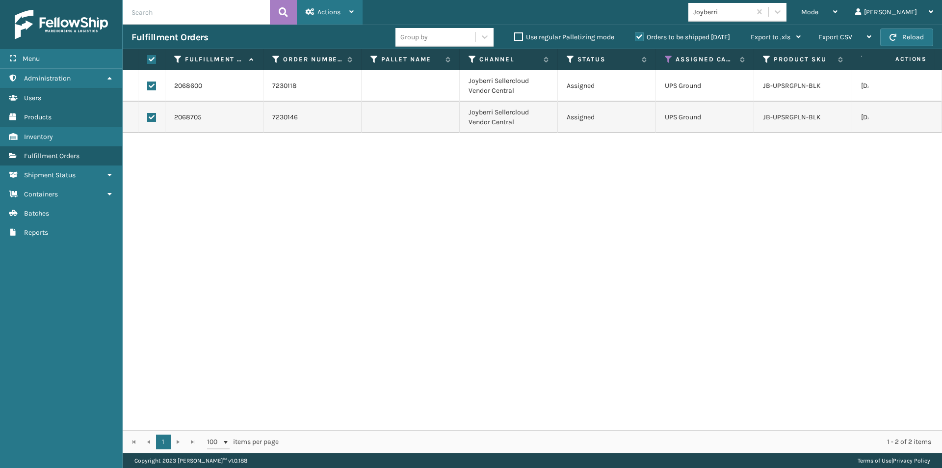
click at [352, 14] on icon at bounding box center [351, 11] width 4 height 7
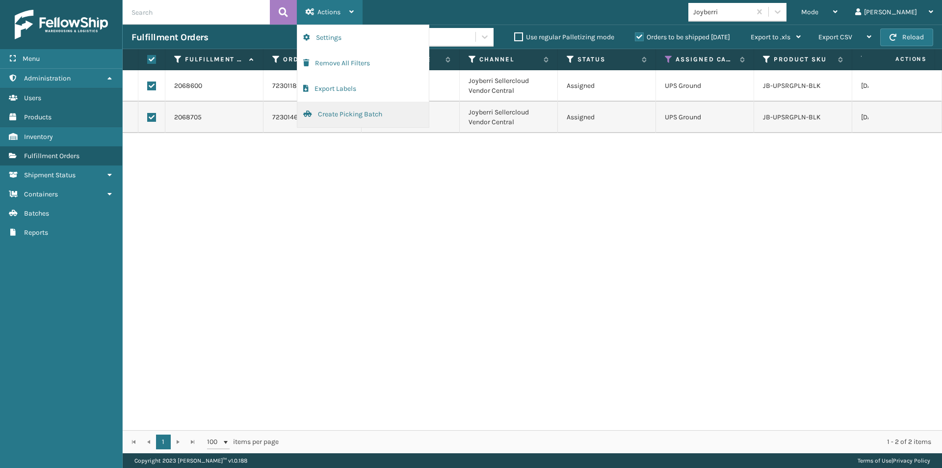
click at [341, 115] on button "Create Picking Batch" at bounding box center [362, 115] width 131 height 26
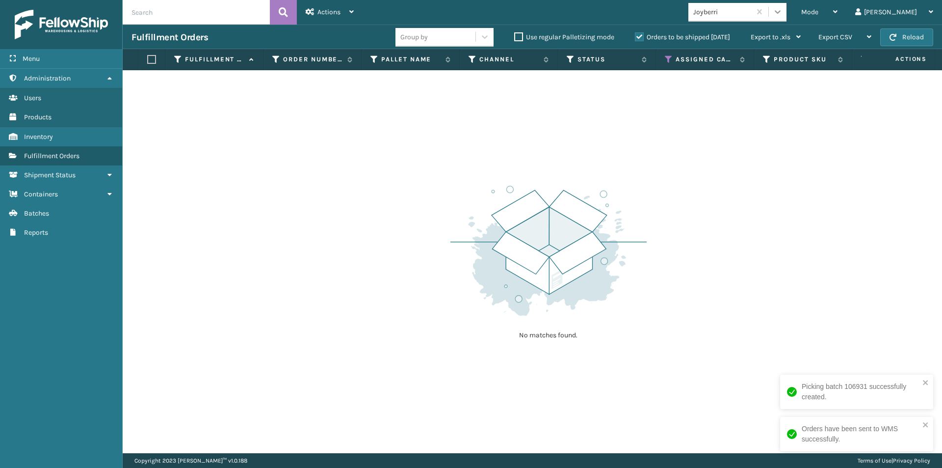
click at [781, 11] on icon at bounding box center [778, 11] width 6 height 3
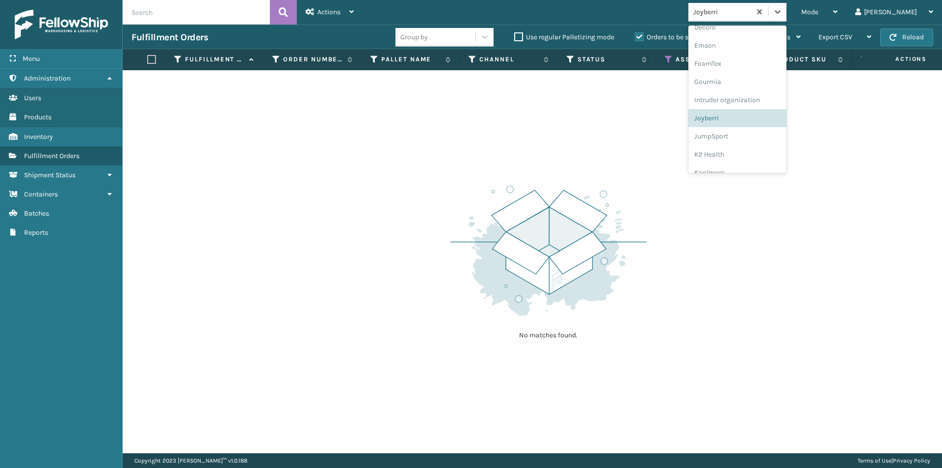
scroll to position [228, 0]
click at [754, 114] on div "JumpSport" at bounding box center [737, 117] width 98 height 18
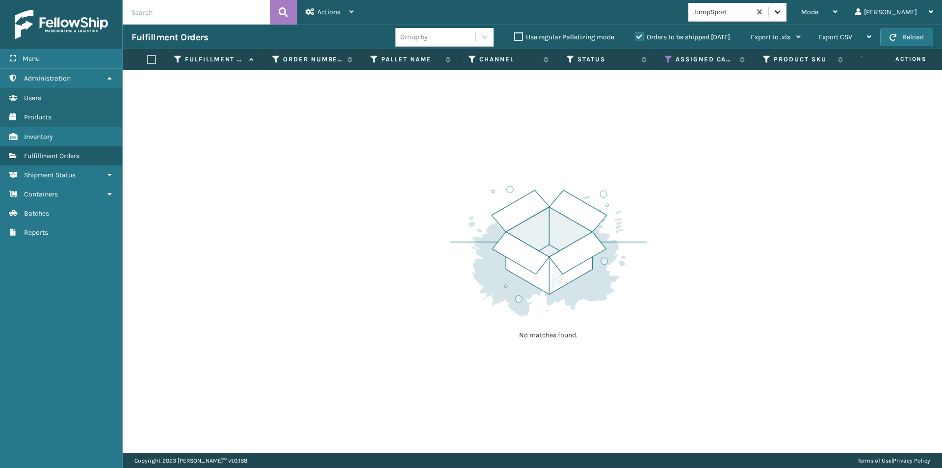
click at [782, 14] on icon at bounding box center [778, 12] width 10 height 10
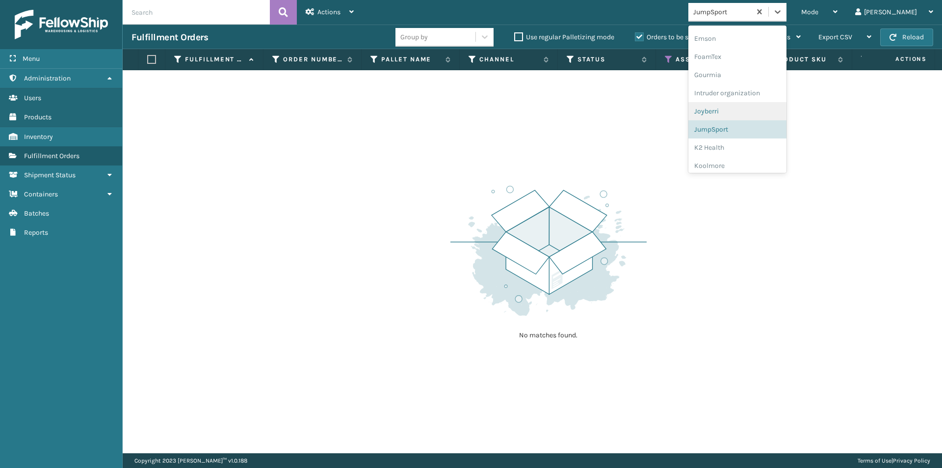
scroll to position [236, 0]
click at [754, 129] on div "K2 Health" at bounding box center [737, 127] width 98 height 18
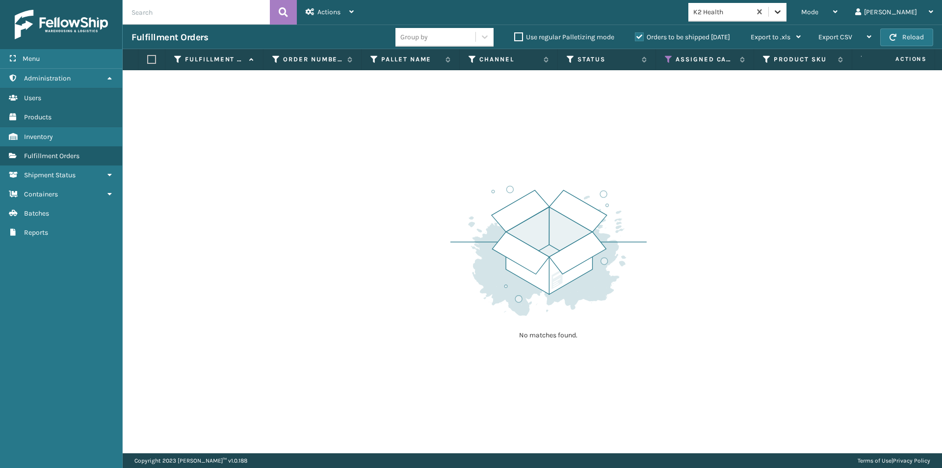
click at [782, 11] on icon at bounding box center [778, 12] width 10 height 10
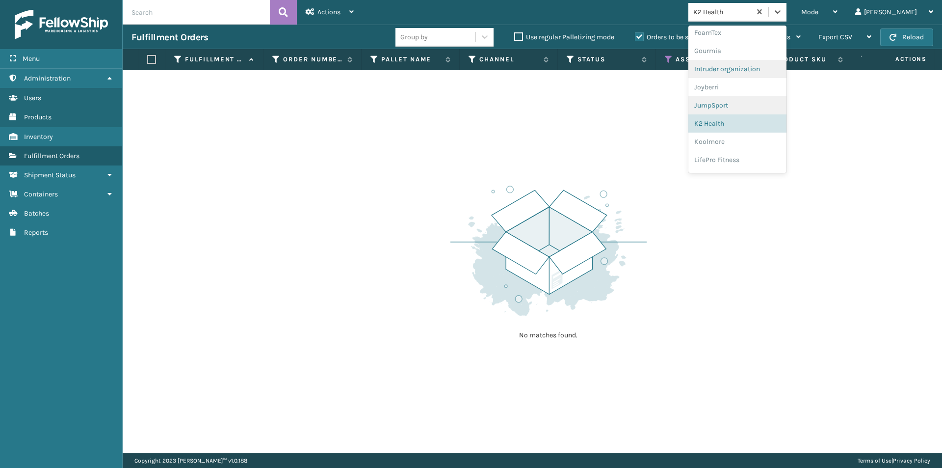
scroll to position [255, 0]
click at [752, 122] on div "Koolmore" at bounding box center [737, 127] width 98 height 18
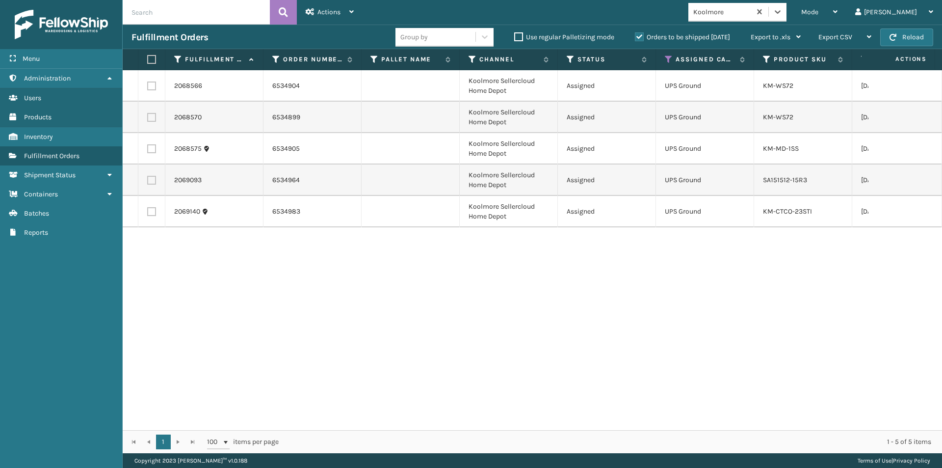
click at [150, 61] on label at bounding box center [150, 59] width 6 height 9
click at [148, 61] on input "checkbox" at bounding box center [147, 59] width 0 height 6
checkbox input "true"
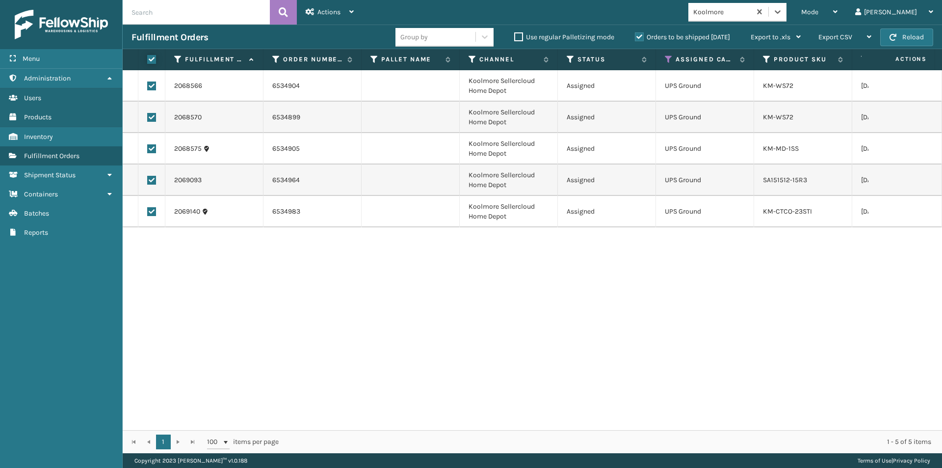
checkbox input "true"
click at [354, 13] on div "Actions Settings Remove All Filters Export Labels Create Picking Batch" at bounding box center [330, 12] width 66 height 25
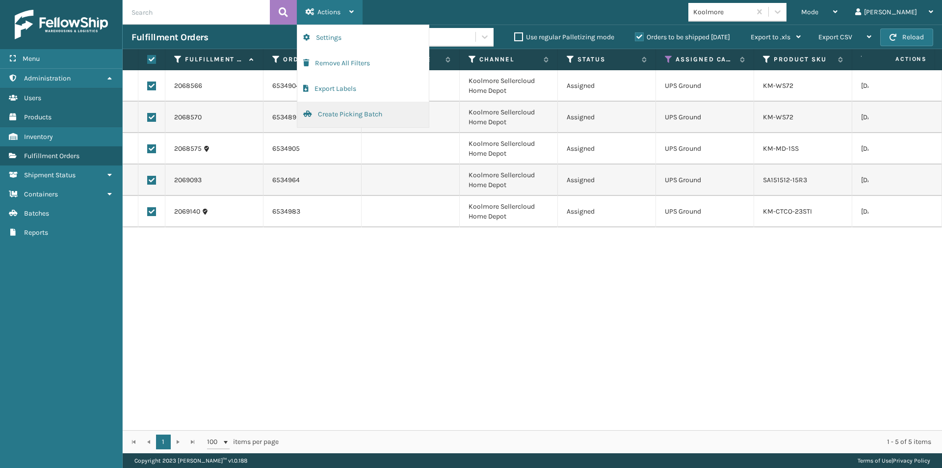
click at [359, 116] on button "Create Picking Batch" at bounding box center [362, 115] width 131 height 26
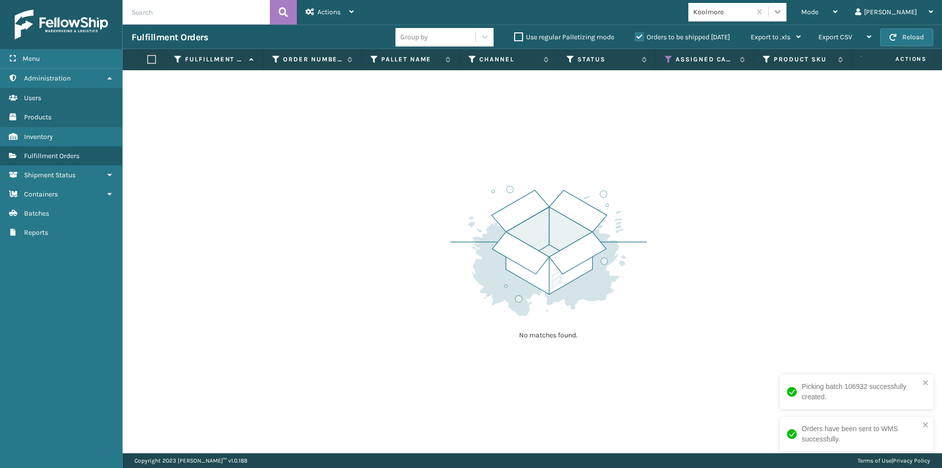
click at [782, 14] on icon at bounding box center [778, 12] width 10 height 10
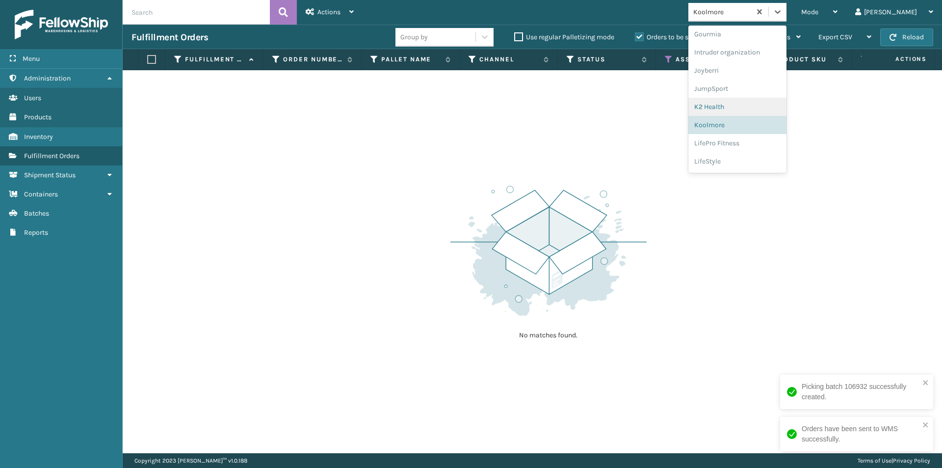
scroll to position [273, 0]
click at [757, 126] on div "LifePro Fitness" at bounding box center [737, 127] width 98 height 18
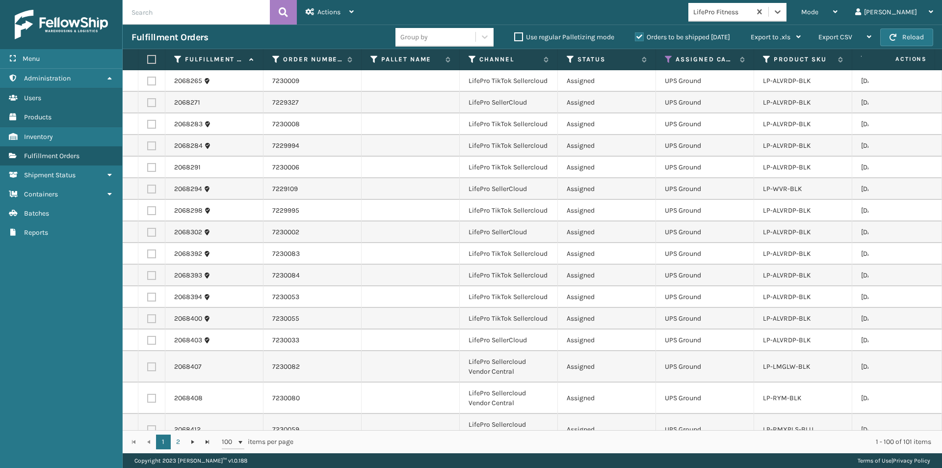
click at [149, 60] on label at bounding box center [150, 59] width 6 height 9
click at [148, 60] on input "checkbox" at bounding box center [147, 59] width 0 height 6
checkbox input "true"
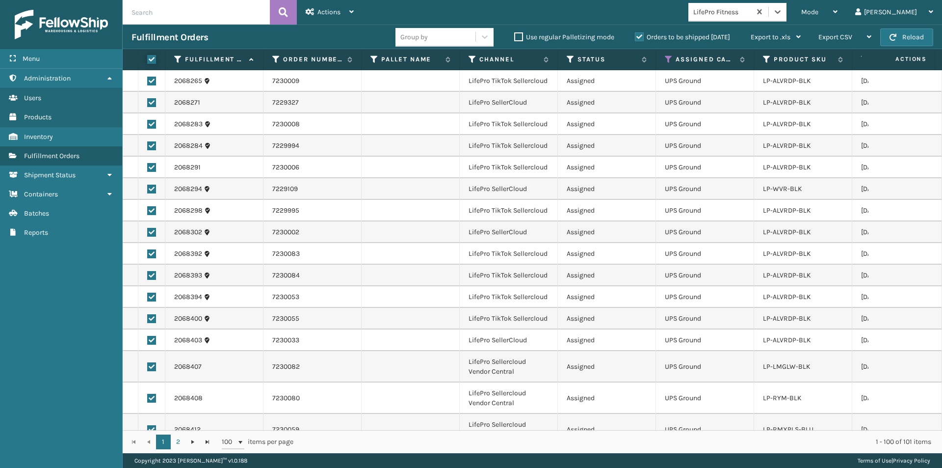
checkbox input "true"
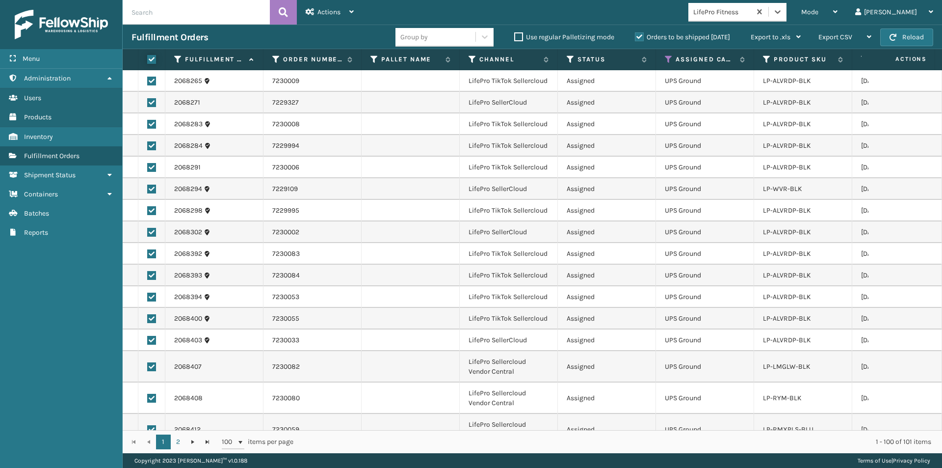
checkbox input "true"
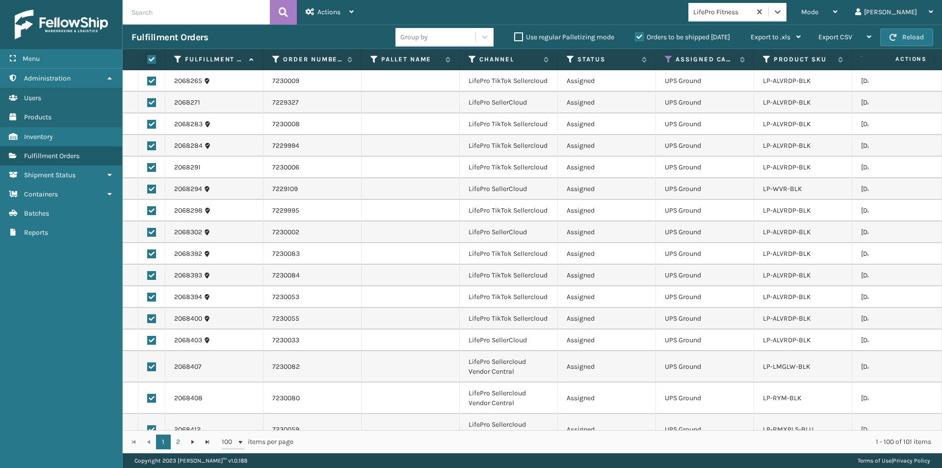
checkbox input "true"
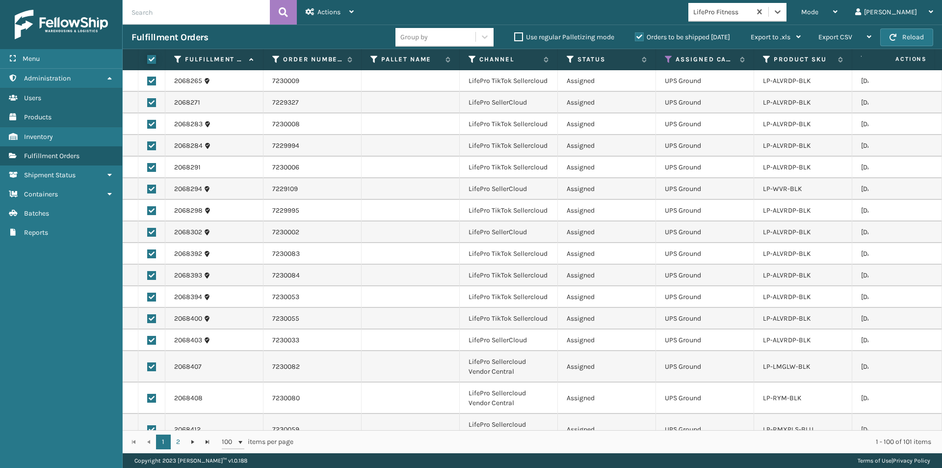
checkbox input "true"
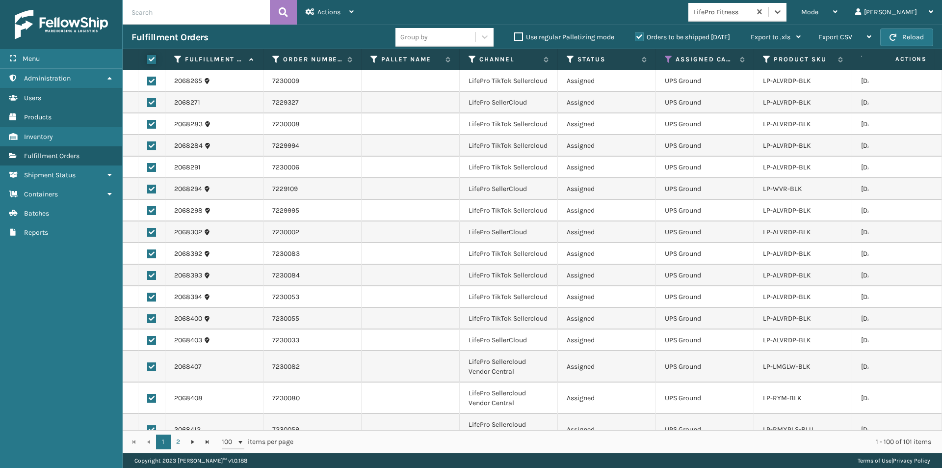
checkbox input "true"
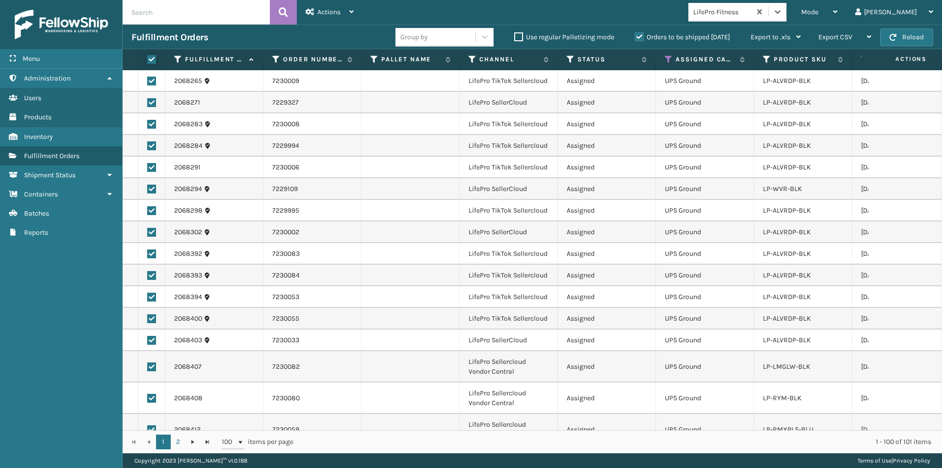
checkbox input "true"
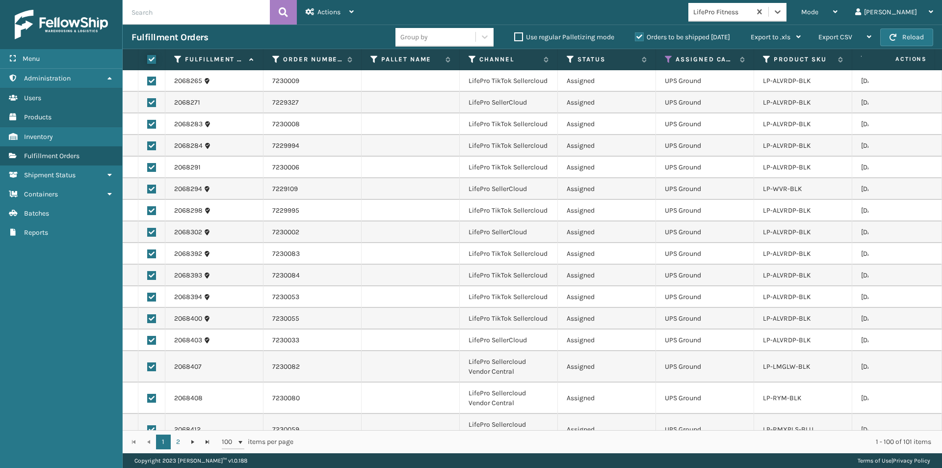
checkbox input "true"
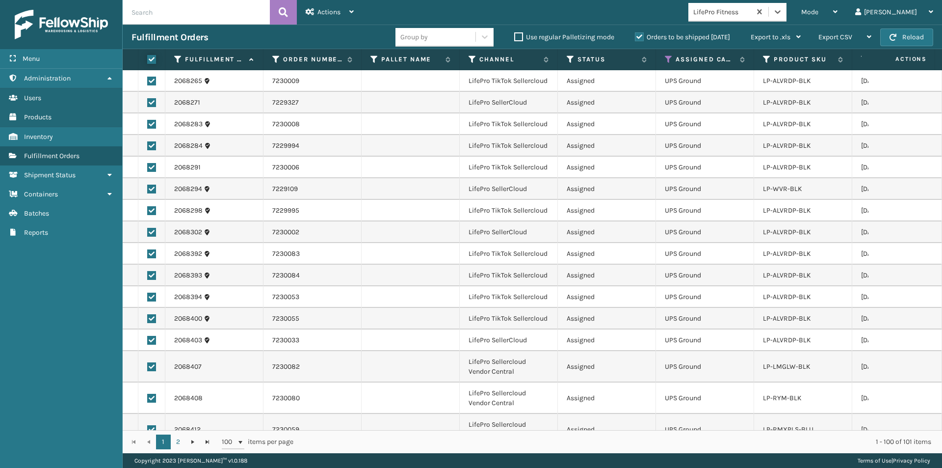
checkbox input "true"
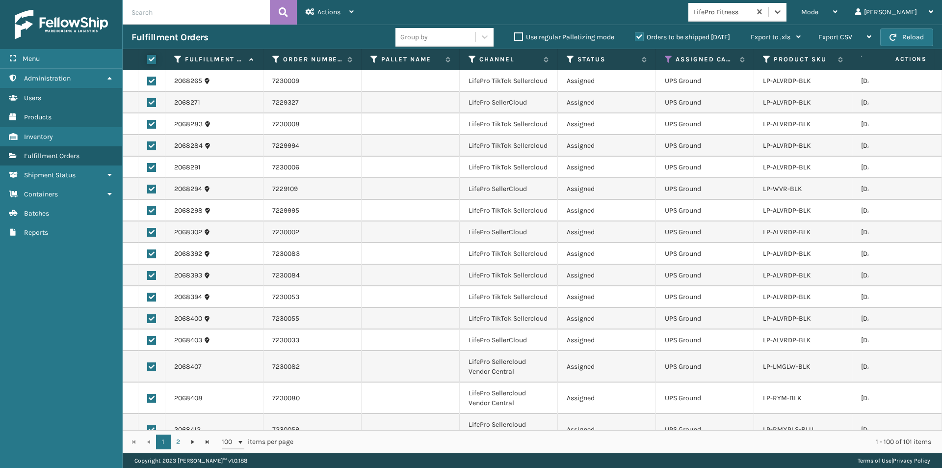
checkbox input "true"
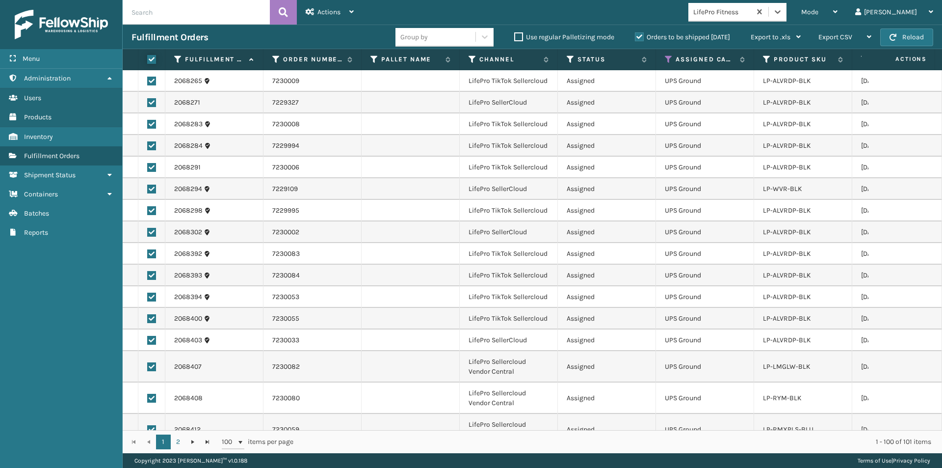
checkbox input "true"
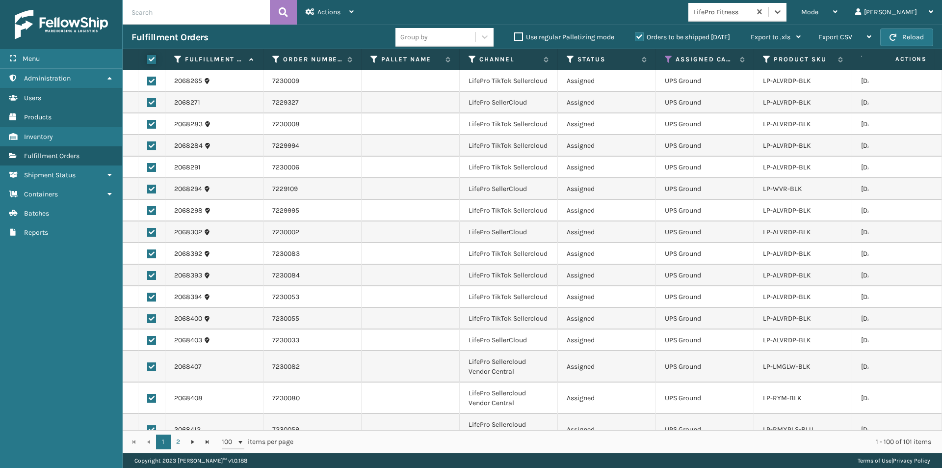
checkbox input "true"
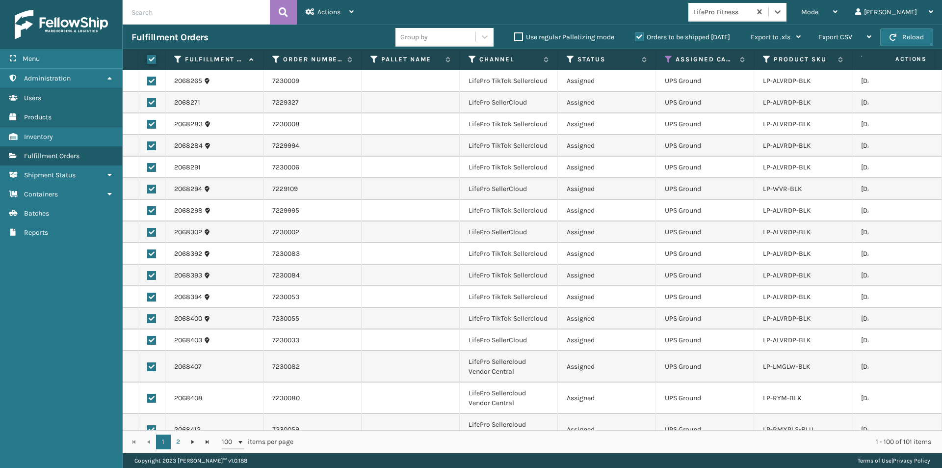
checkbox input "true"
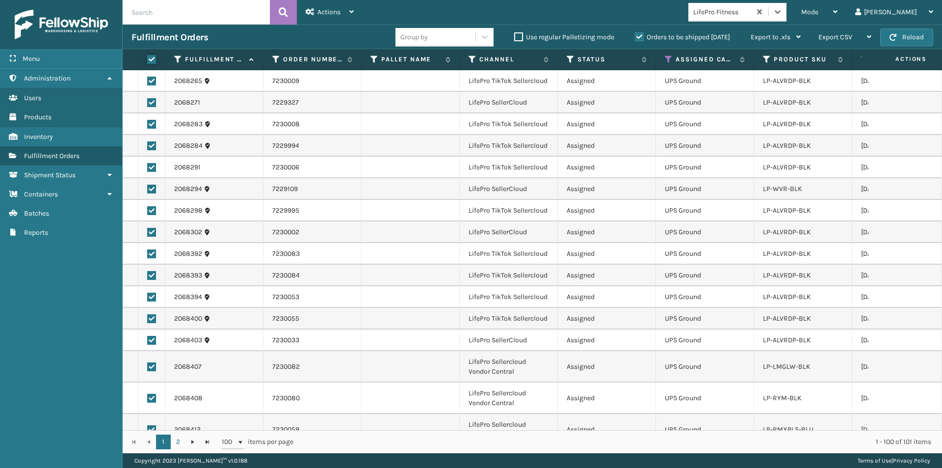
checkbox input "true"
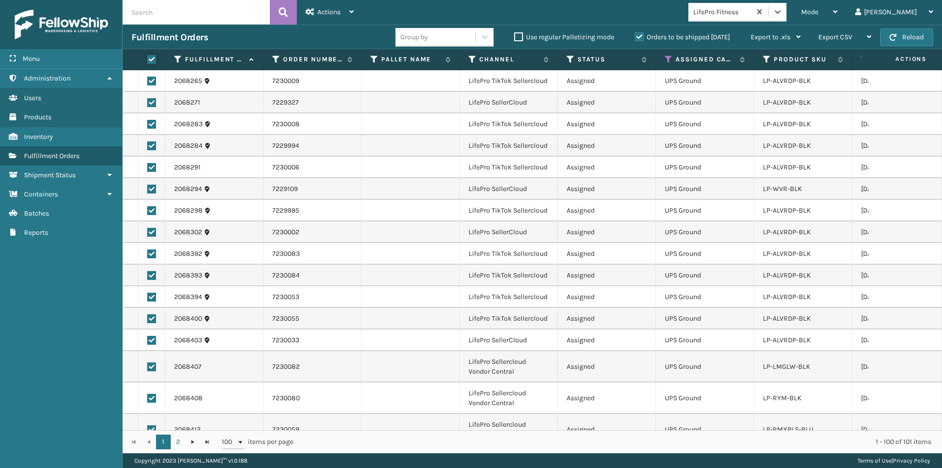
checkbox input "true"
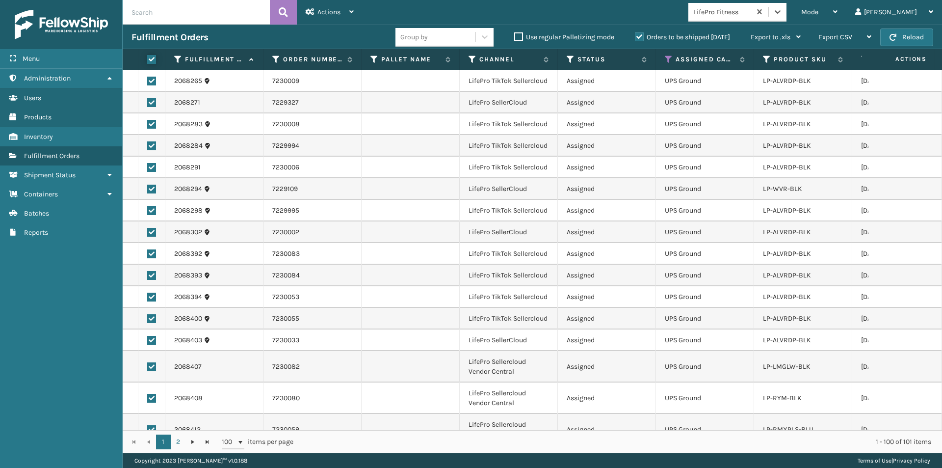
checkbox input "true"
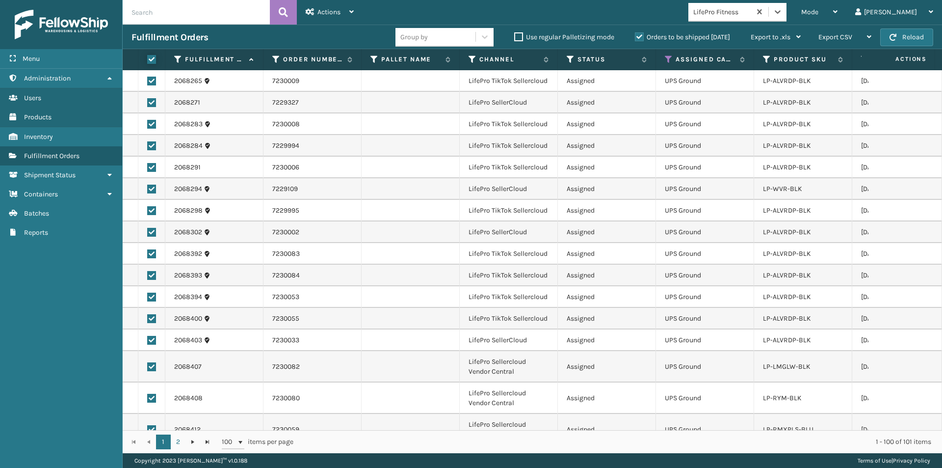
checkbox input "true"
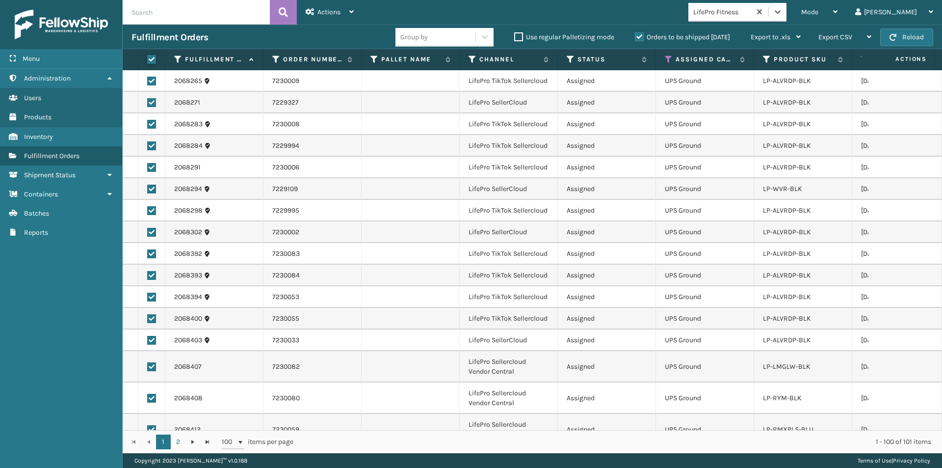
checkbox input "true"
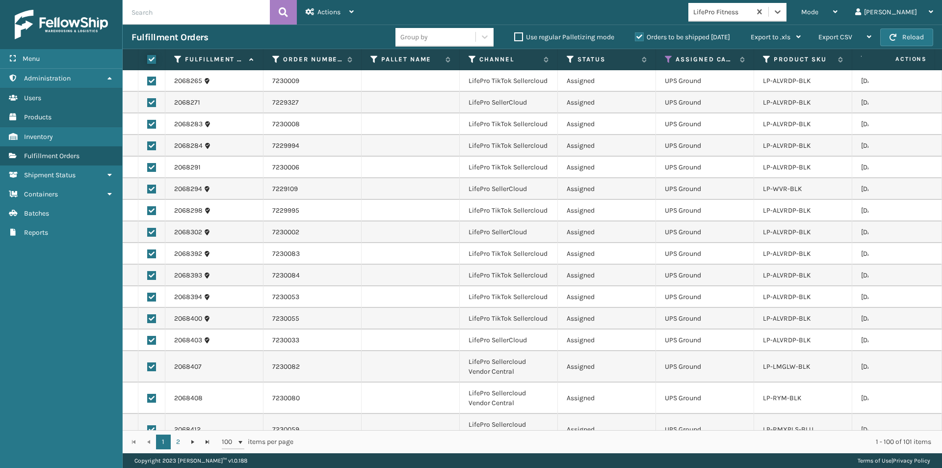
checkbox input "true"
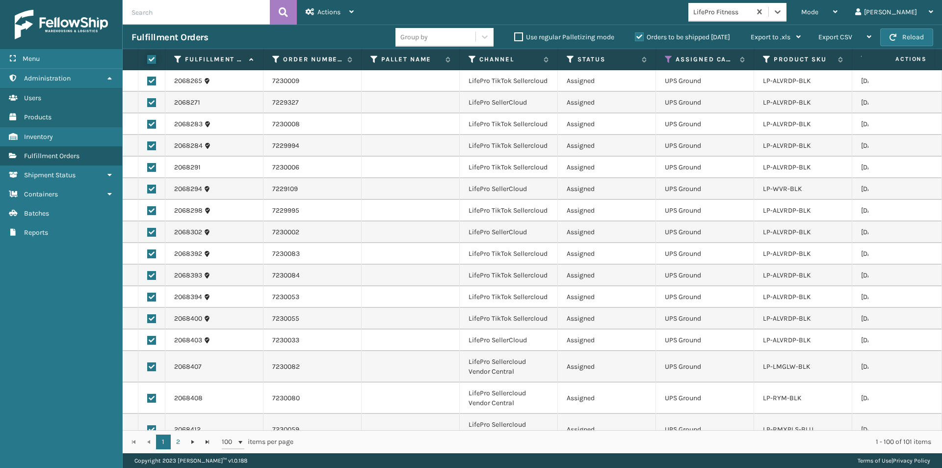
checkbox input "true"
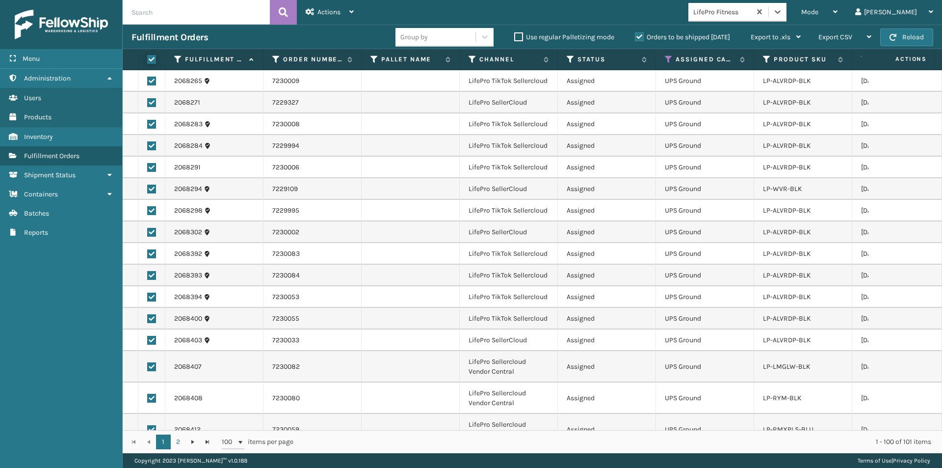
checkbox input "true"
click at [348, 9] on div "Actions" at bounding box center [330, 12] width 48 height 25
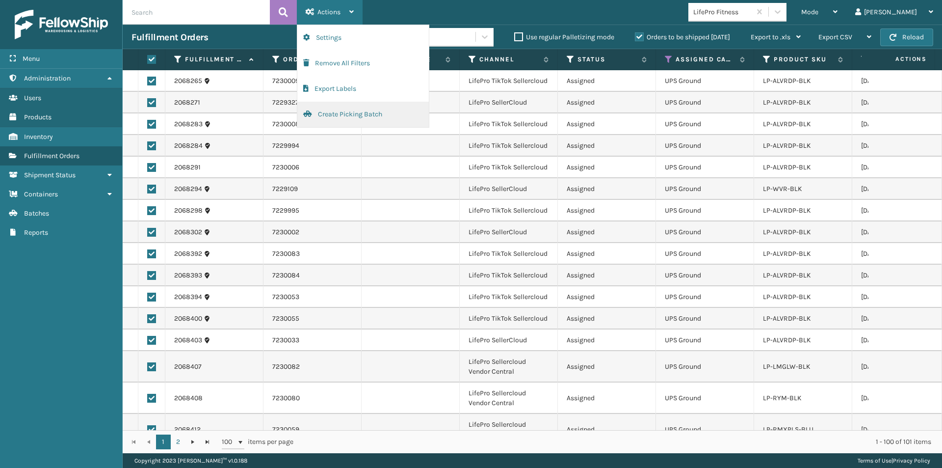
click at [350, 114] on button "Create Picking Batch" at bounding box center [362, 115] width 131 height 26
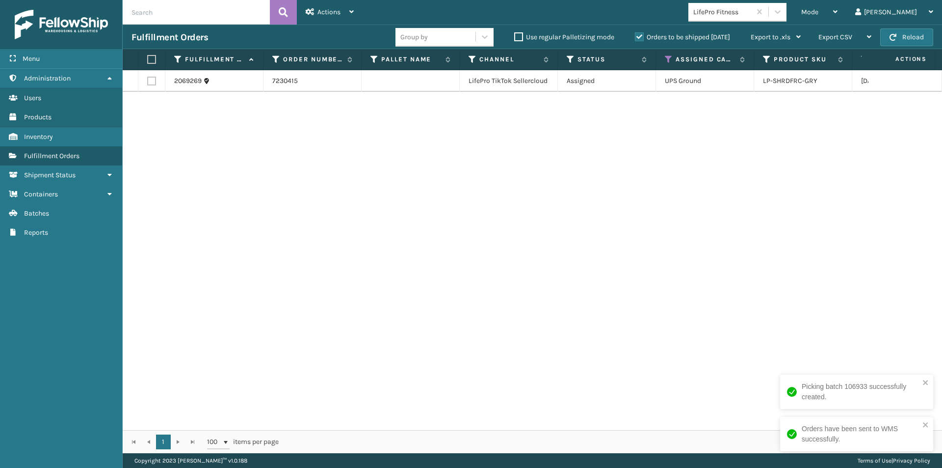
click at [151, 81] on label at bounding box center [151, 81] width 9 height 9
click at [148, 81] on input "checkbox" at bounding box center [147, 80] width 0 height 6
checkbox input "true"
click at [353, 12] on icon at bounding box center [351, 11] width 4 height 7
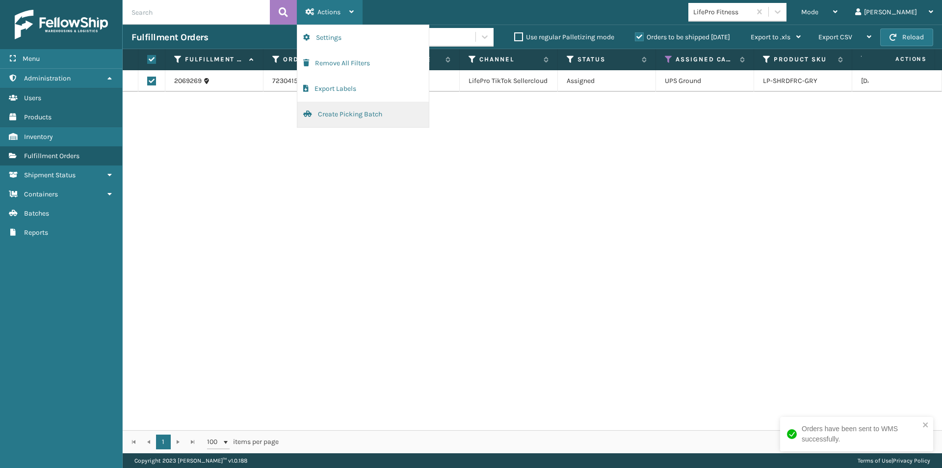
click at [332, 112] on button "Create Picking Batch" at bounding box center [362, 115] width 131 height 26
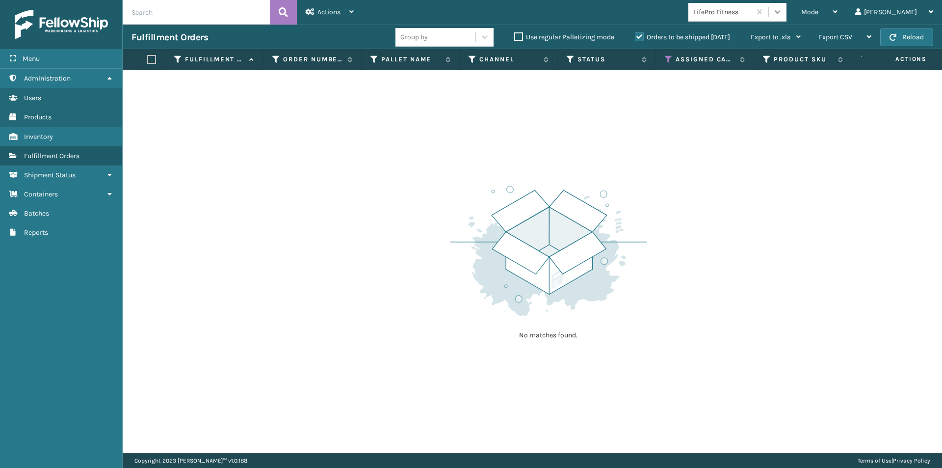
click at [782, 16] on icon at bounding box center [778, 12] width 10 height 10
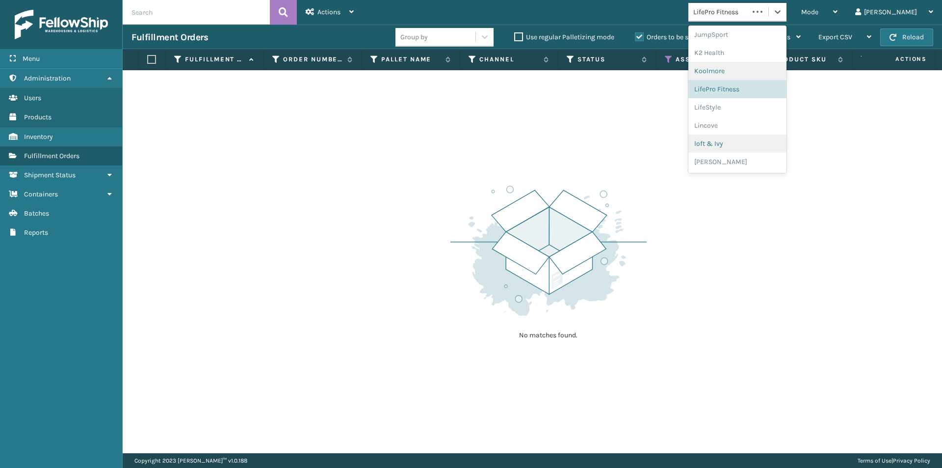
scroll to position [353, 0]
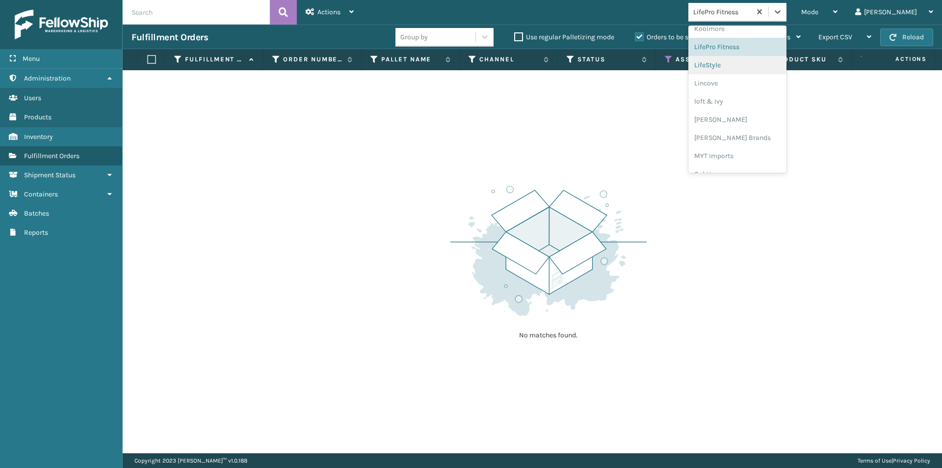
click at [749, 67] on div "LifeStyle" at bounding box center [737, 65] width 98 height 18
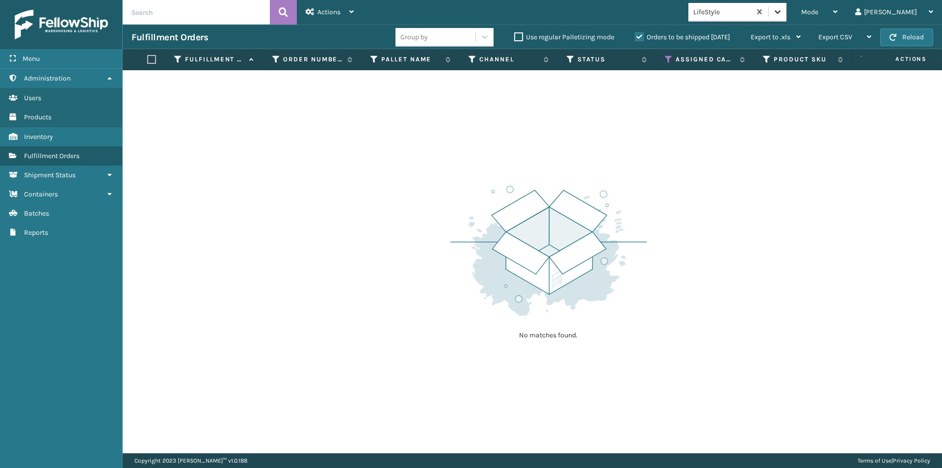
click at [786, 6] on div at bounding box center [778, 12] width 18 height 18
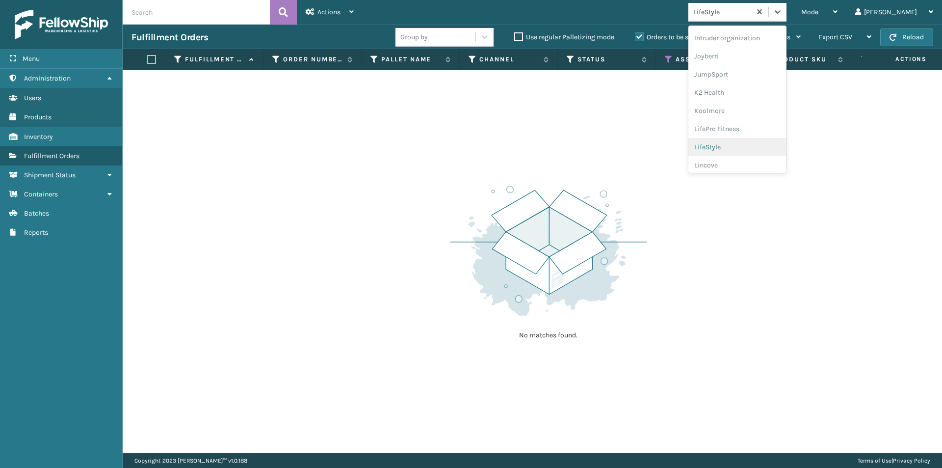
scroll to position [294, 0]
click at [750, 146] on div "Lincove" at bounding box center [737, 141] width 98 height 18
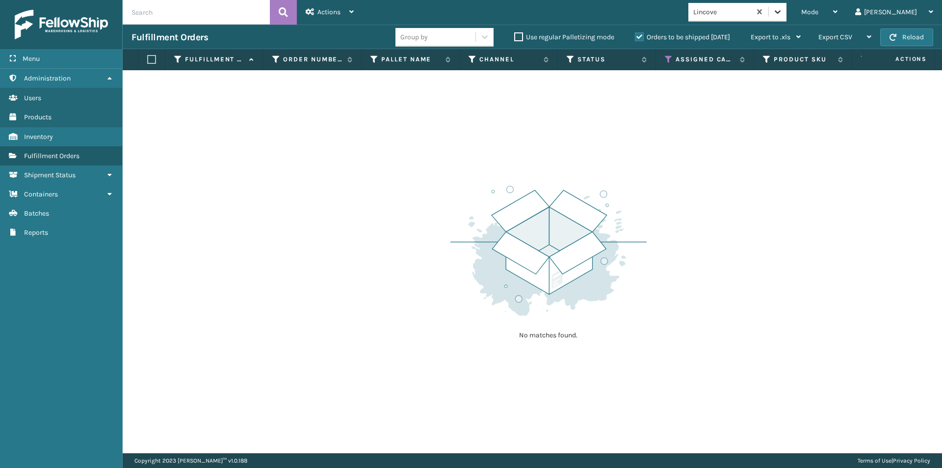
click at [782, 15] on icon at bounding box center [778, 12] width 10 height 10
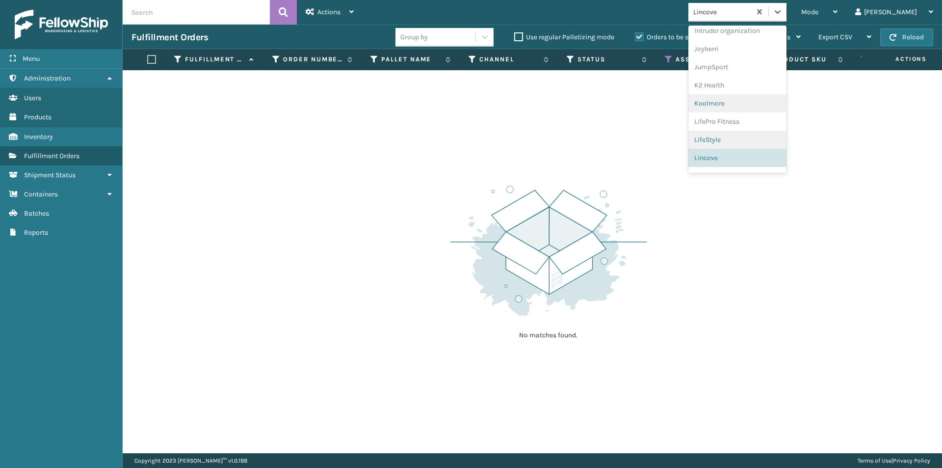
scroll to position [311, 0]
click at [755, 147] on div "loft & Ivy" at bounding box center [737, 143] width 98 height 18
click at [781, 12] on icon at bounding box center [778, 11] width 6 height 3
click at [760, 163] on div "[PERSON_NAME]" at bounding box center [737, 162] width 98 height 18
click at [786, 17] on div at bounding box center [778, 12] width 18 height 18
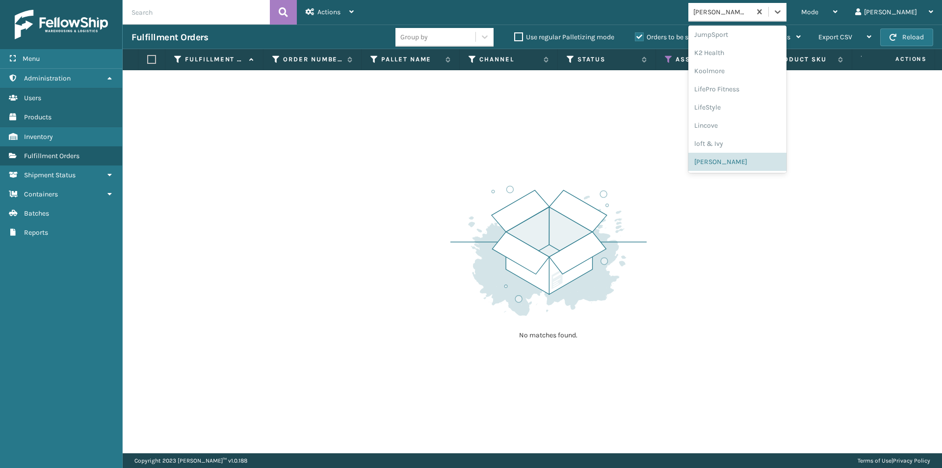
scroll to position [360, 0]
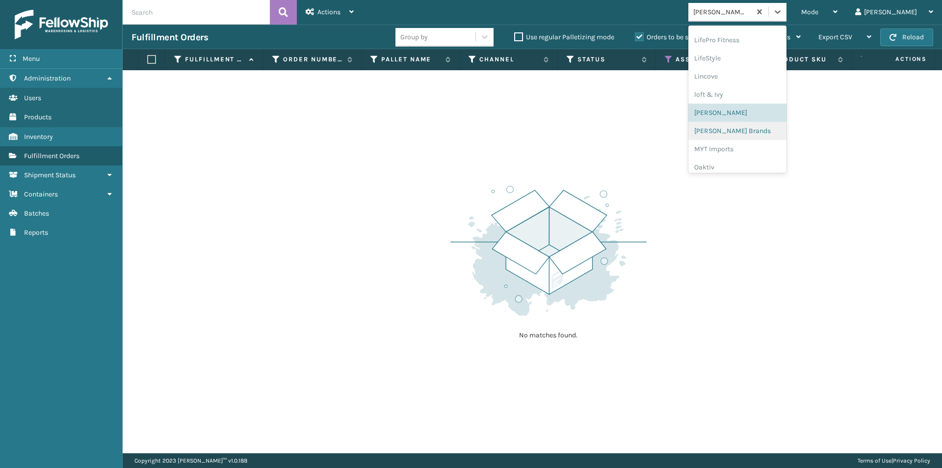
click at [742, 128] on div "[PERSON_NAME] Brands" at bounding box center [737, 131] width 98 height 18
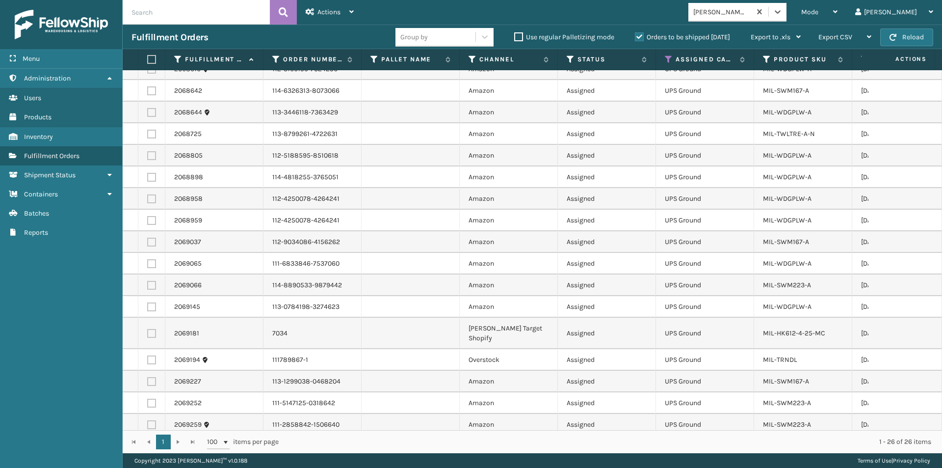
scroll to position [209, 0]
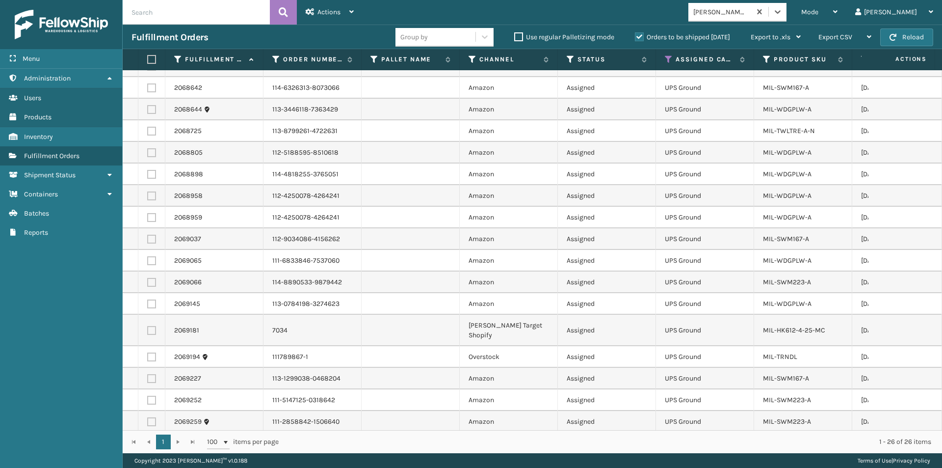
click at [153, 59] on label at bounding box center [150, 59] width 6 height 9
click at [148, 59] on input "checkbox" at bounding box center [147, 59] width 0 height 6
checkbox input "true"
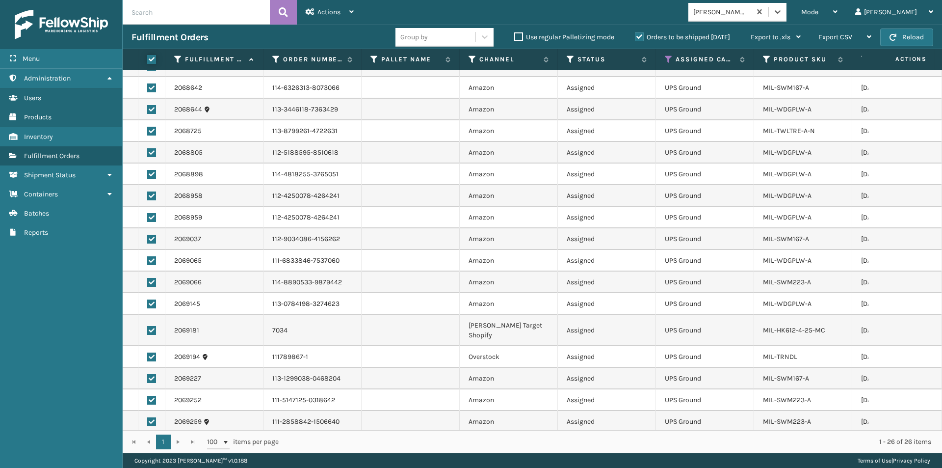
checkbox input "true"
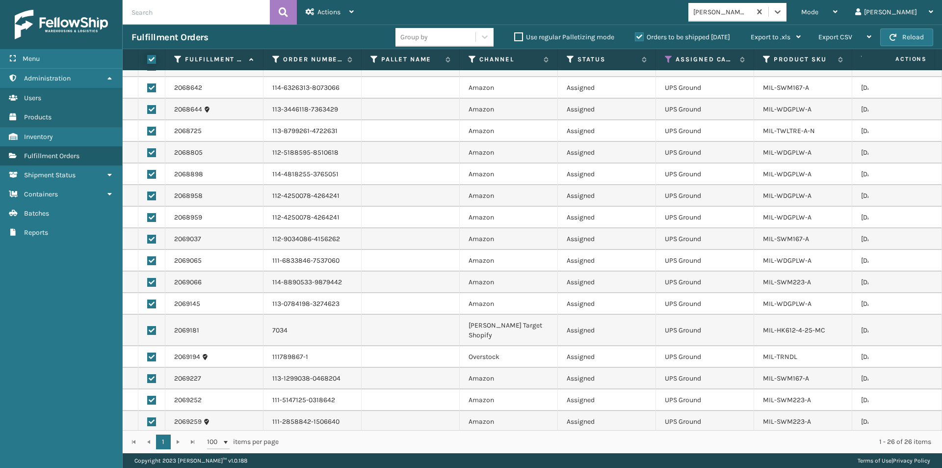
checkbox input "true"
click at [350, 15] on div "Actions" at bounding box center [330, 12] width 48 height 25
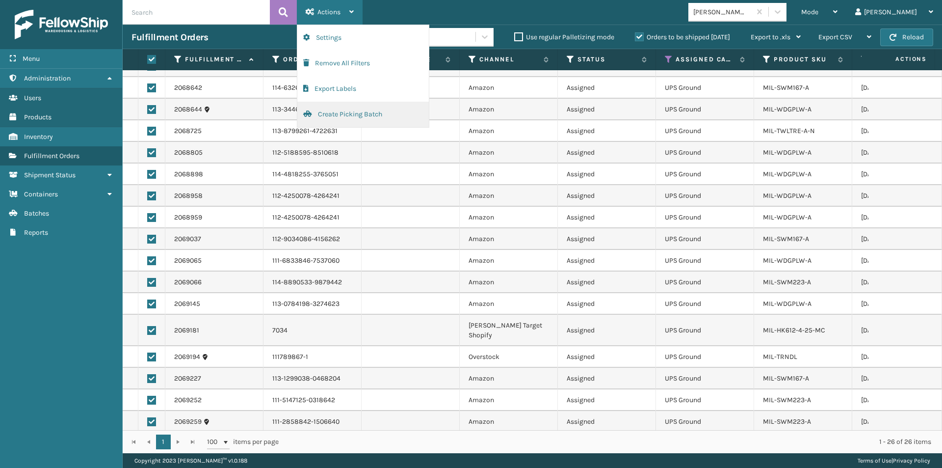
click at [335, 114] on button "Create Picking Batch" at bounding box center [362, 115] width 131 height 26
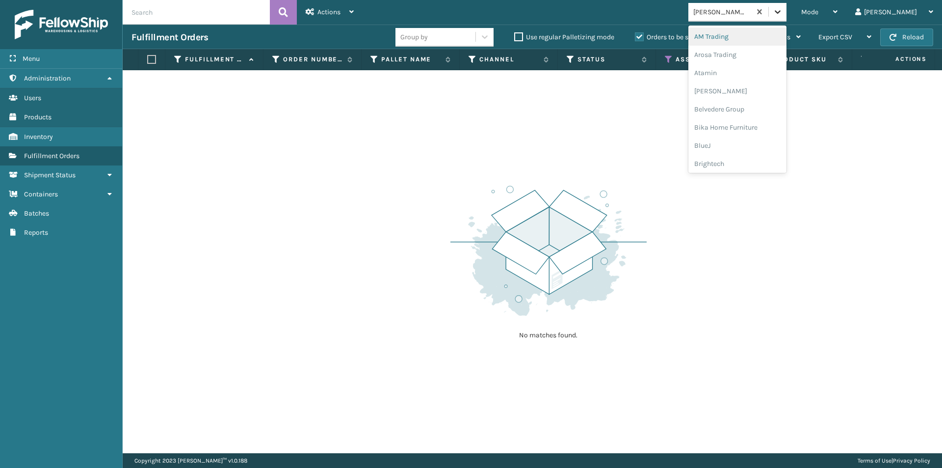
click at [781, 11] on icon at bounding box center [778, 11] width 6 height 3
click at [762, 99] on div "MYT Imports" at bounding box center [737, 100] width 98 height 18
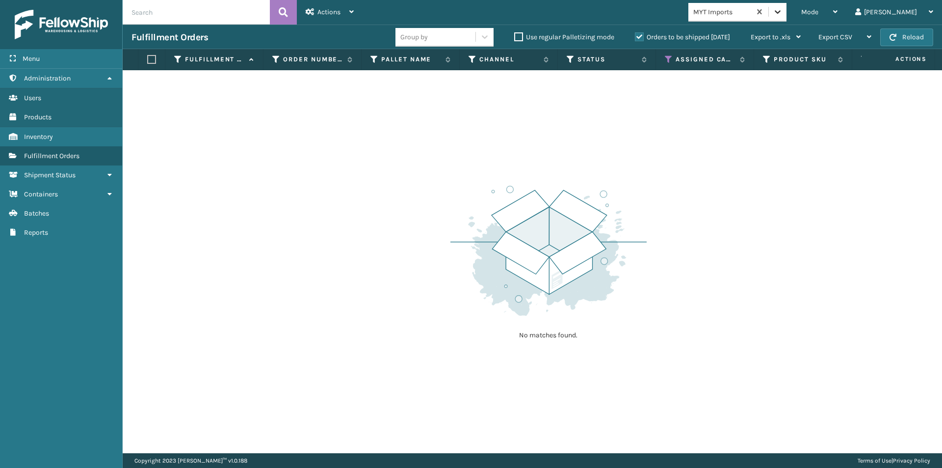
click at [782, 10] on icon at bounding box center [778, 12] width 10 height 10
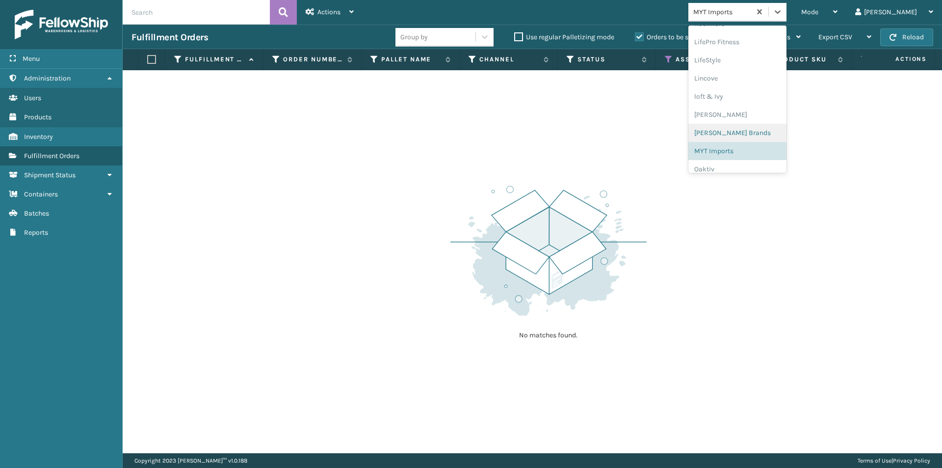
scroll to position [407, 0]
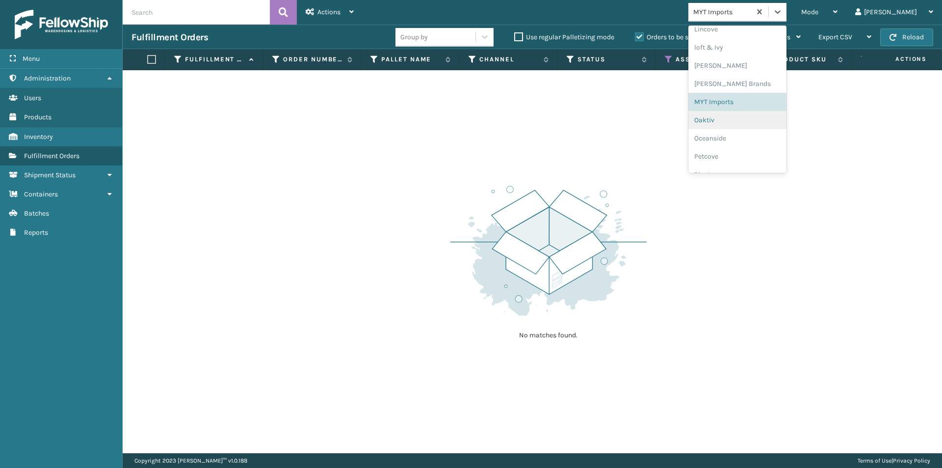
click at [748, 128] on div "Oaktiv" at bounding box center [737, 120] width 98 height 18
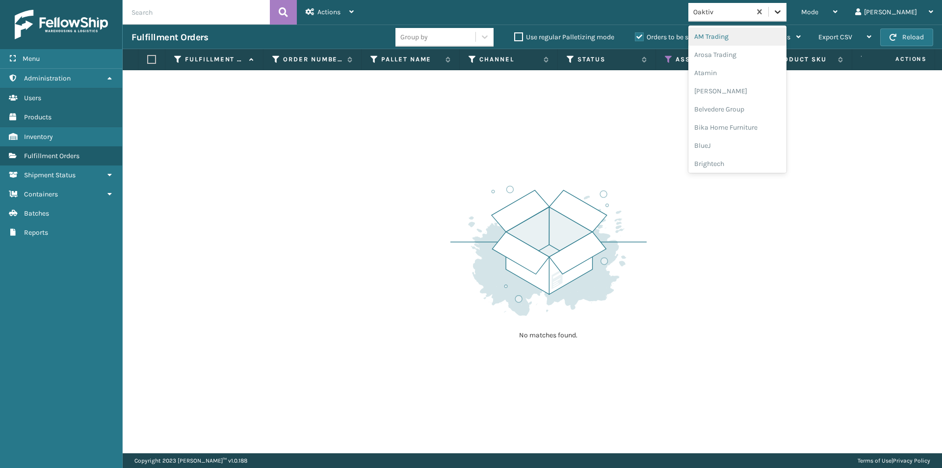
click at [782, 11] on icon at bounding box center [778, 12] width 10 height 10
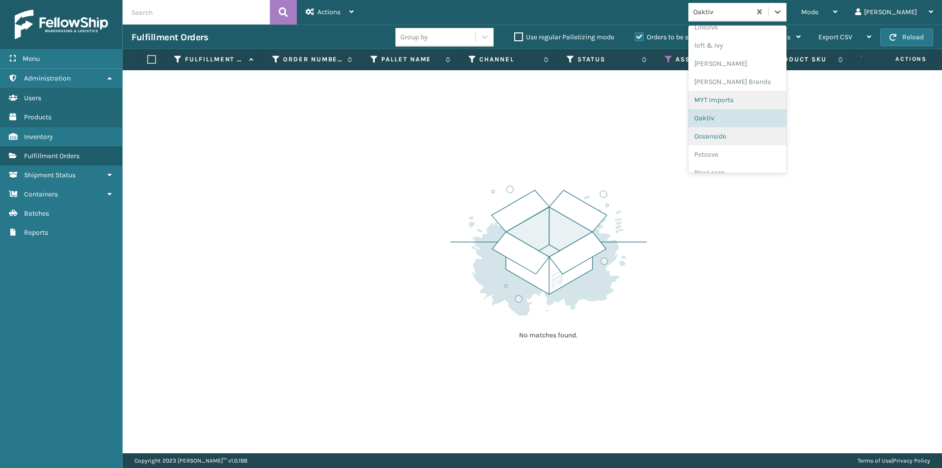
click at [762, 140] on div "Oceanside" at bounding box center [737, 136] width 98 height 18
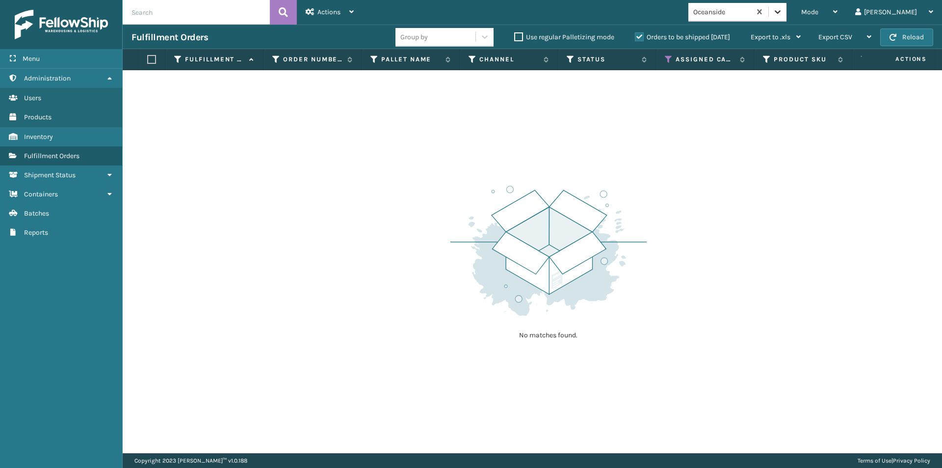
click at [782, 16] on icon at bounding box center [778, 12] width 10 height 10
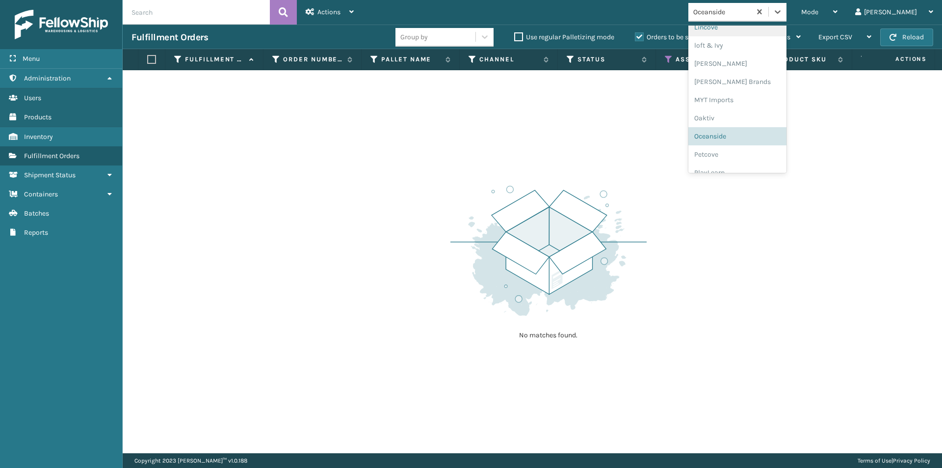
scroll to position [458, 0]
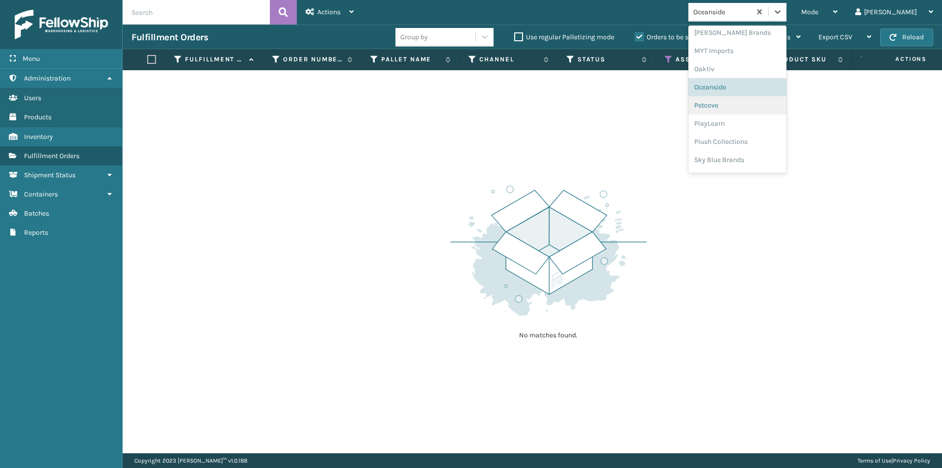
click at [749, 110] on div "Petcove" at bounding box center [737, 105] width 98 height 18
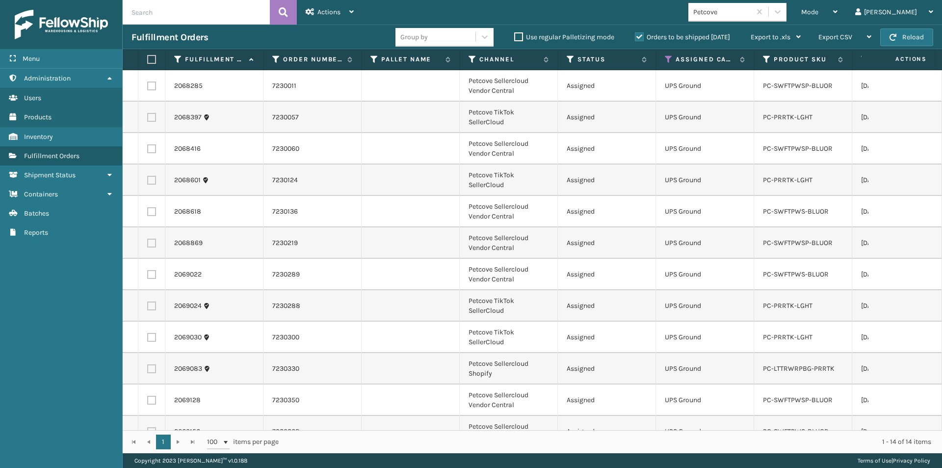
click at [153, 59] on label at bounding box center [150, 59] width 6 height 9
click at [148, 59] on input "checkbox" at bounding box center [147, 59] width 0 height 6
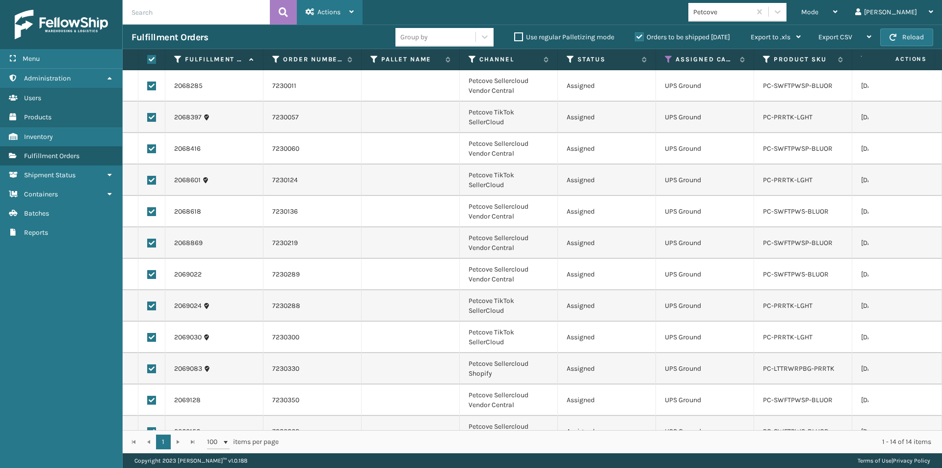
click at [355, 14] on div "Actions Settings Remove All Filters Export Labels Create Picking Batch" at bounding box center [330, 12] width 66 height 25
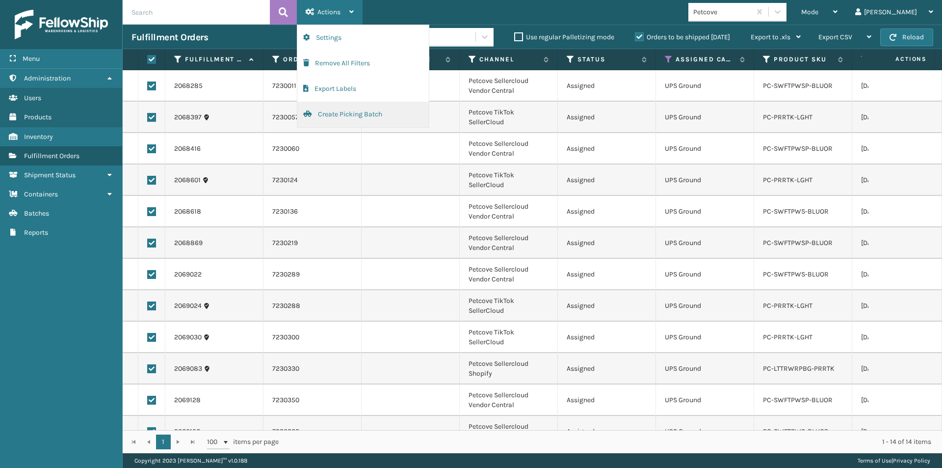
click at [346, 115] on button "Create Picking Batch" at bounding box center [362, 115] width 131 height 26
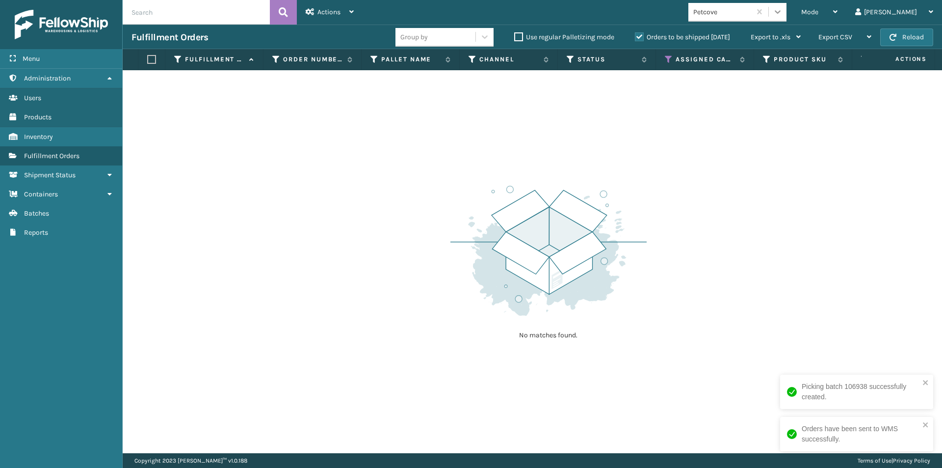
click at [782, 16] on icon at bounding box center [778, 12] width 10 height 10
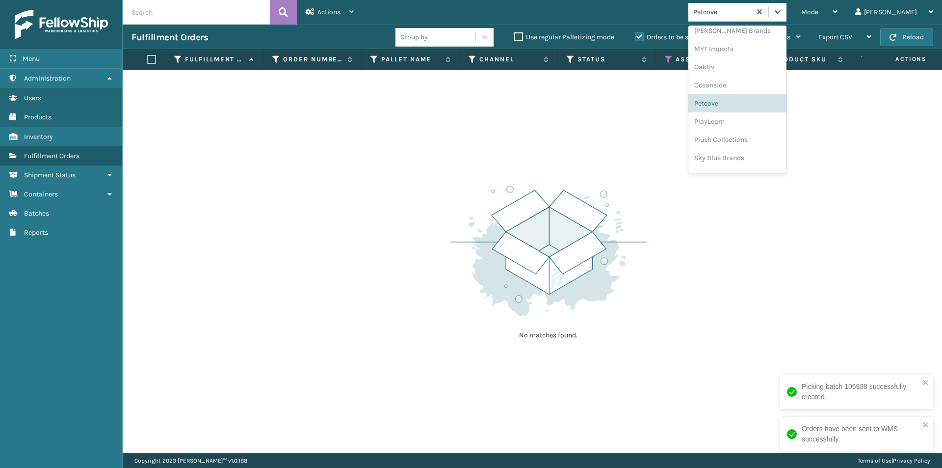
scroll to position [492, 0]
click at [756, 93] on div "PlayLearn" at bounding box center [737, 89] width 98 height 18
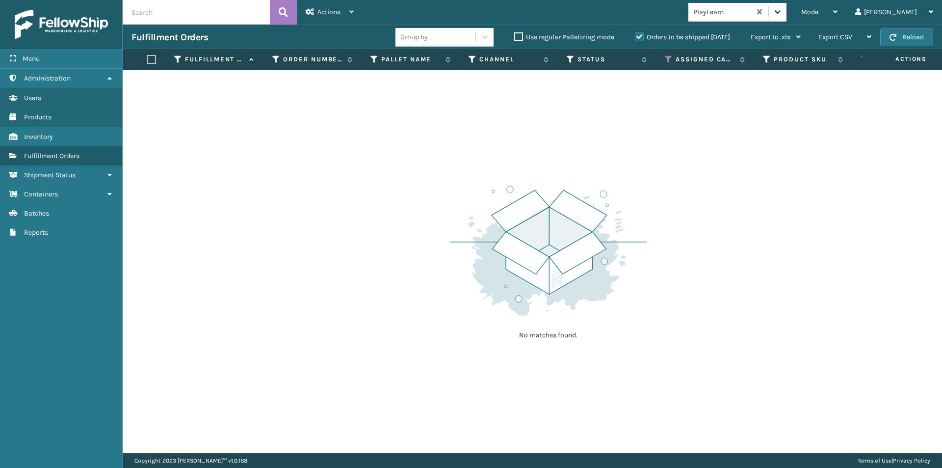
click at [782, 16] on icon at bounding box center [778, 12] width 10 height 10
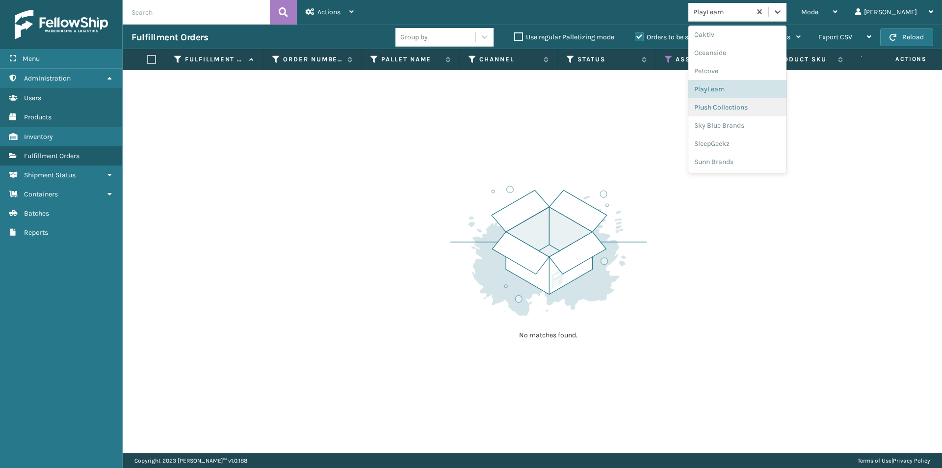
click at [758, 109] on div "Plush Collections" at bounding box center [737, 107] width 98 height 18
click at [781, 11] on icon at bounding box center [778, 11] width 6 height 3
click at [760, 124] on div "Sky Blue Brands" at bounding box center [737, 125] width 98 height 18
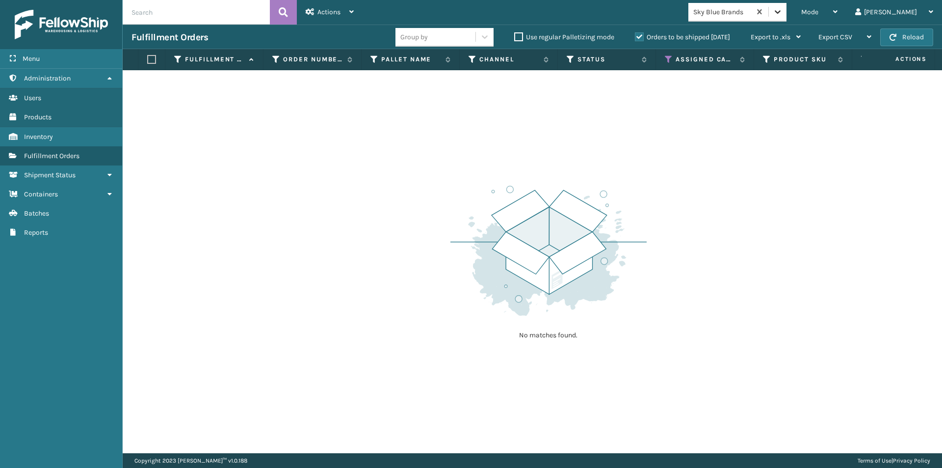
click at [782, 16] on icon at bounding box center [778, 12] width 10 height 10
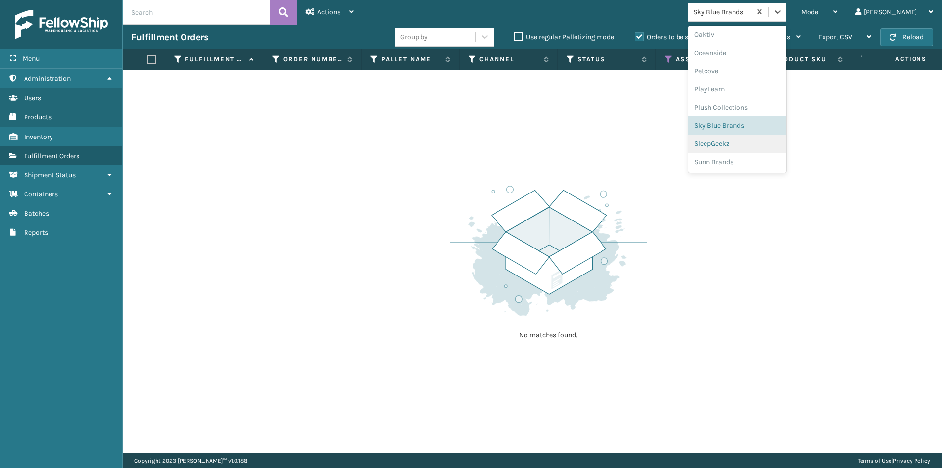
click at [750, 148] on div "SleepGeekz" at bounding box center [737, 143] width 98 height 18
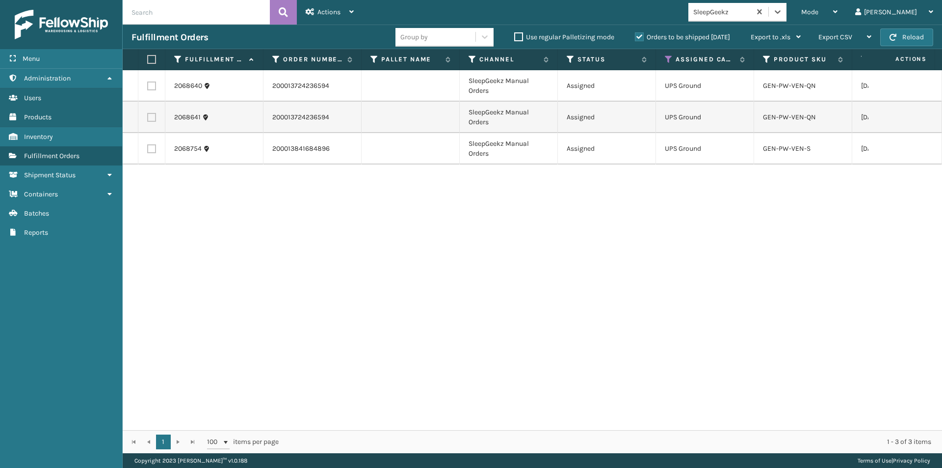
click at [153, 61] on label at bounding box center [150, 59] width 6 height 9
click at [148, 61] on input "checkbox" at bounding box center [147, 59] width 0 height 6
click at [348, 19] on div "Actions" at bounding box center [330, 12] width 48 height 25
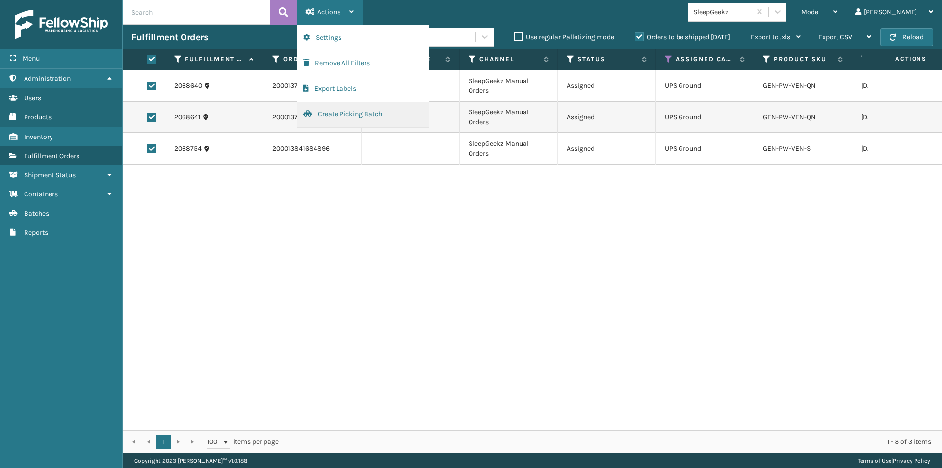
click at [332, 118] on button "Create Picking Batch" at bounding box center [362, 115] width 131 height 26
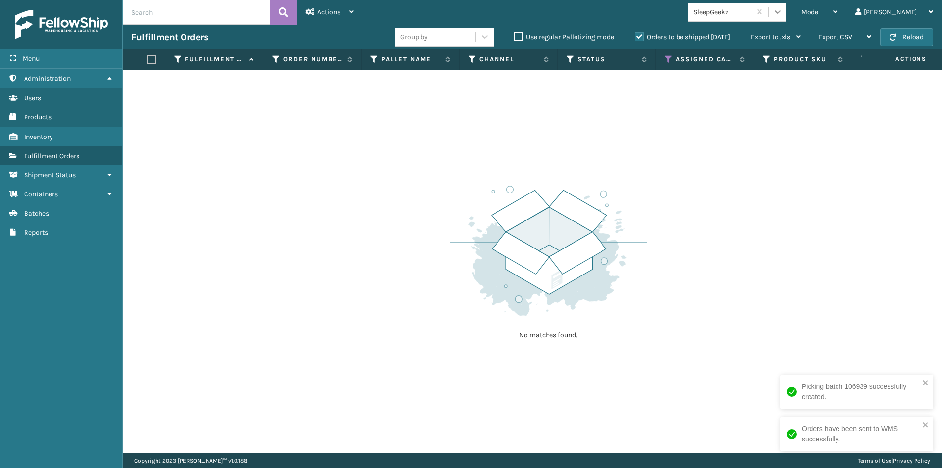
click at [782, 14] on icon at bounding box center [778, 12] width 10 height 10
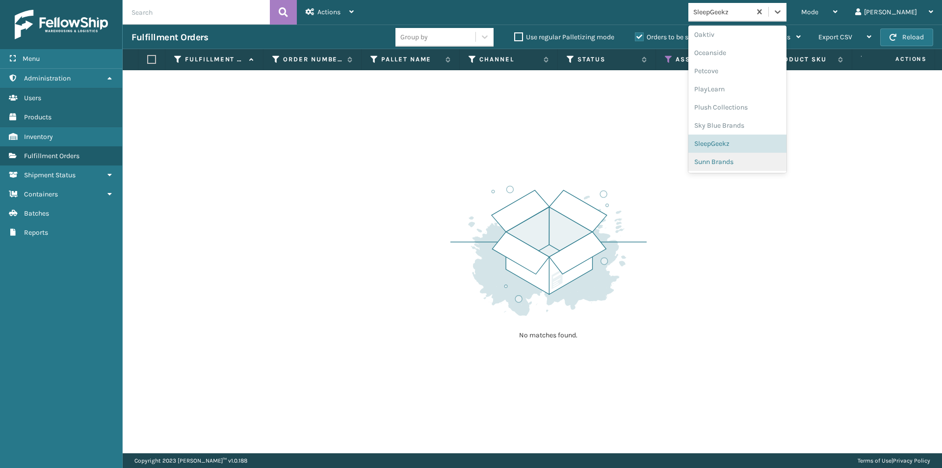
click at [758, 164] on div "Sunn Brands" at bounding box center [737, 162] width 98 height 18
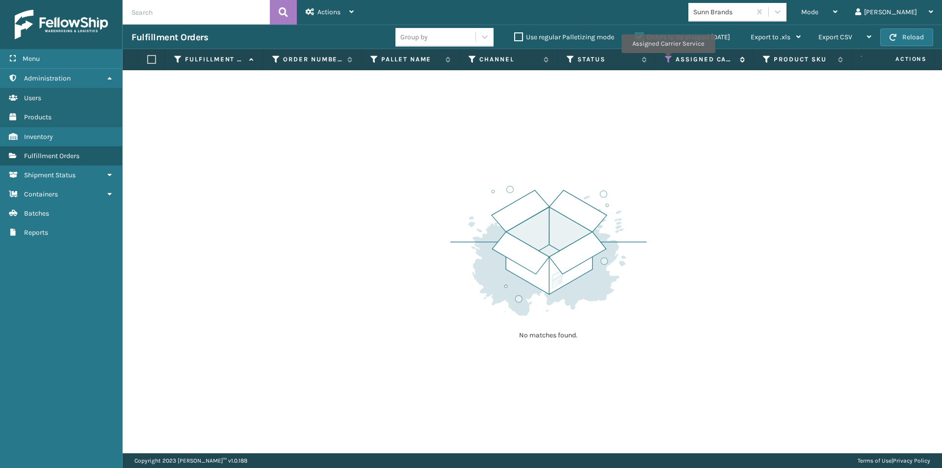
click at [668, 60] on icon at bounding box center [669, 59] width 8 height 9
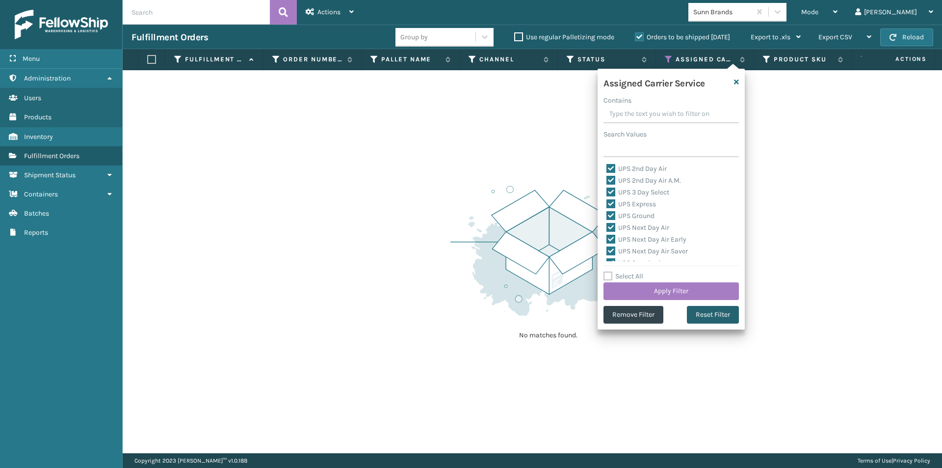
click at [718, 315] on button "Reset Filter" at bounding box center [713, 315] width 52 height 18
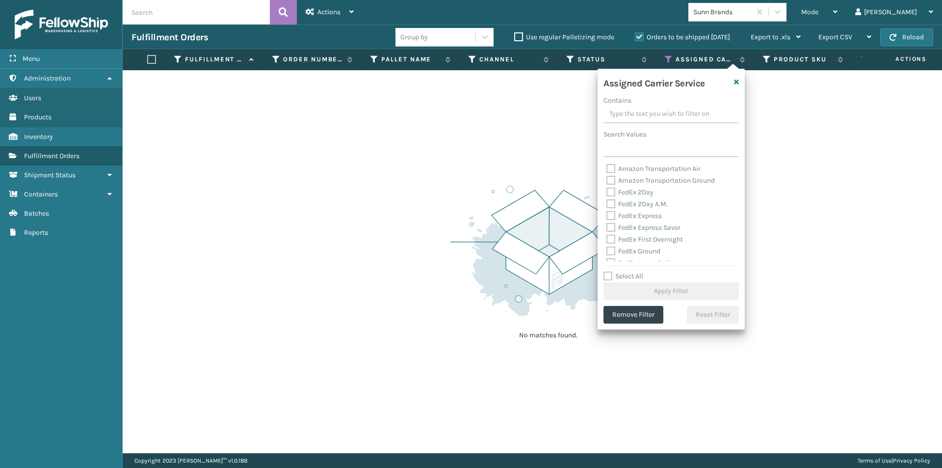
click at [616, 192] on label "FedEx 2Day" at bounding box center [629, 192] width 47 height 8
click at [607, 192] on input "FedEx 2Day" at bounding box center [606, 189] width 0 height 6
click at [614, 198] on div "FedEx 2Day" at bounding box center [671, 192] width 130 height 12
click at [611, 201] on label "FedEx 2Day A.M." at bounding box center [636, 204] width 61 height 8
click at [607, 201] on input "FedEx 2Day A.M." at bounding box center [606, 201] width 0 height 6
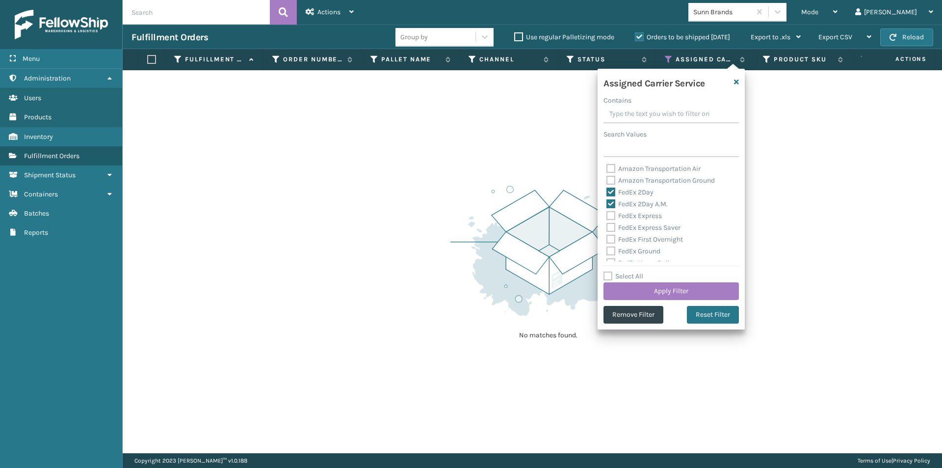
drag, startPoint x: 608, startPoint y: 214, endPoint x: 617, endPoint y: 221, distance: 11.3
click at [608, 215] on label "FedEx Express" at bounding box center [633, 215] width 55 height 8
click at [607, 215] on input "FedEx Express" at bounding box center [606, 213] width 0 height 6
click at [614, 228] on label "FedEx Express Saver" at bounding box center [643, 227] width 74 height 8
click at [607, 228] on input "FedEx Express Saver" at bounding box center [606, 225] width 0 height 6
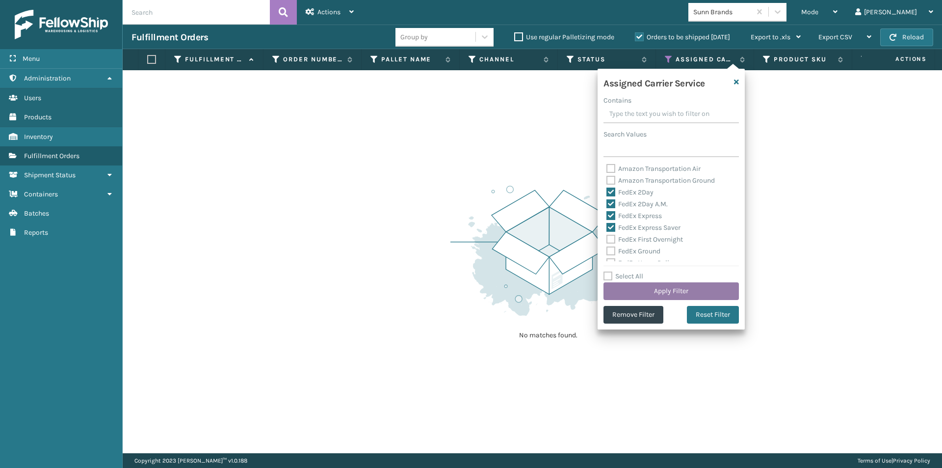
click at [690, 289] on button "Apply Filter" at bounding box center [670, 291] width 135 height 18
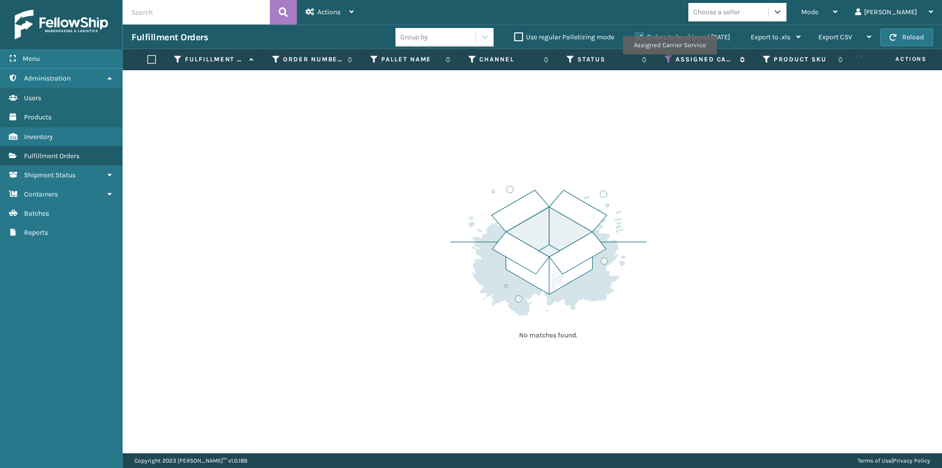
click at [669, 61] on icon at bounding box center [669, 59] width 8 height 9
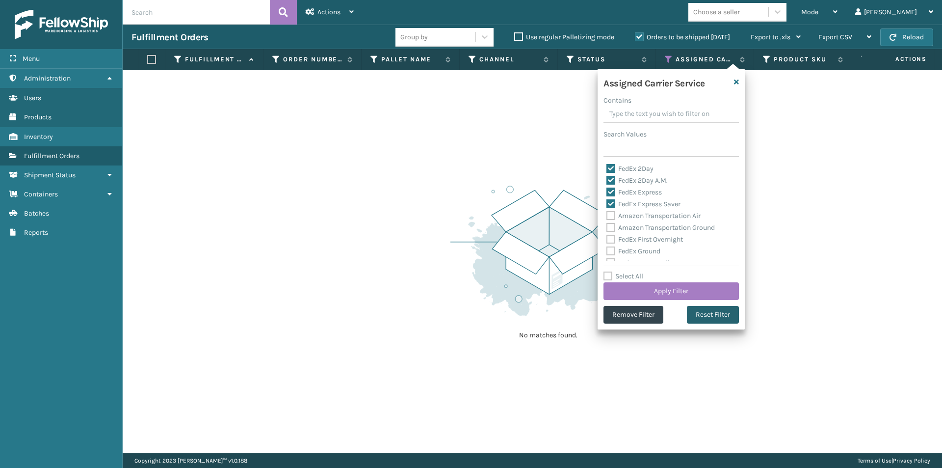
click at [718, 319] on button "Reset Filter" at bounding box center [713, 315] width 52 height 18
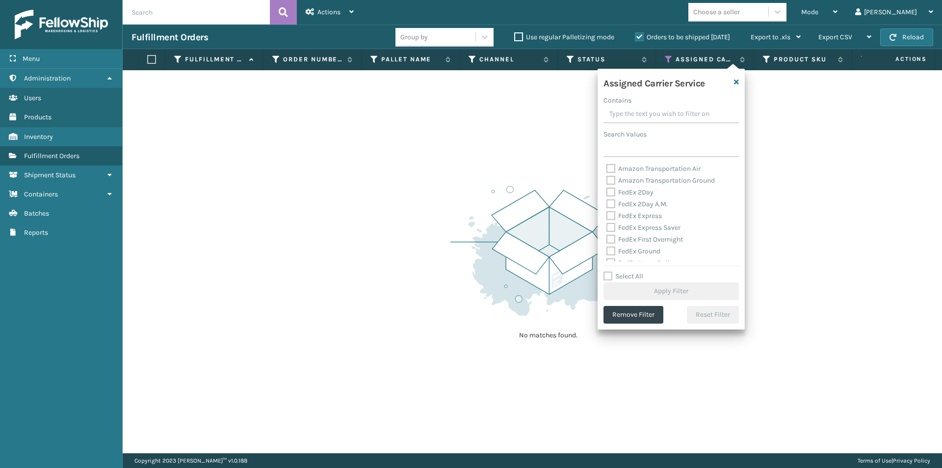
click at [614, 191] on label "FedEx 2Day" at bounding box center [629, 192] width 47 height 8
click at [607, 191] on input "FedEx 2Day" at bounding box center [606, 189] width 0 height 6
click at [609, 204] on label "FedEx 2Day A.M." at bounding box center [636, 204] width 61 height 8
click at [607, 204] on input "FedEx 2Day A.M." at bounding box center [606, 201] width 0 height 6
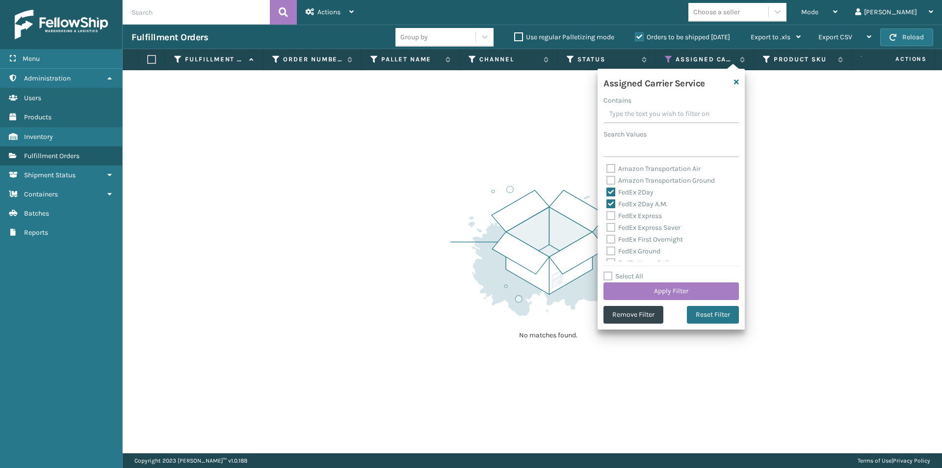
click at [607, 221] on div "FedEx Express" at bounding box center [671, 216] width 130 height 12
click at [610, 215] on label "FedEx Express" at bounding box center [633, 215] width 55 height 8
click at [607, 215] on input "FedEx Express" at bounding box center [606, 213] width 0 height 6
click at [610, 229] on label "FedEx Express Saver" at bounding box center [643, 227] width 74 height 8
click at [607, 228] on input "FedEx Express Saver" at bounding box center [606, 225] width 0 height 6
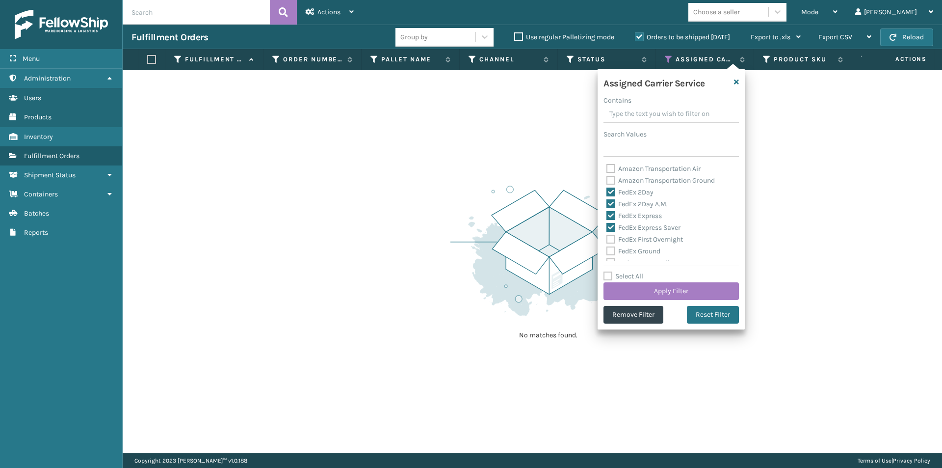
click at [612, 239] on label "FedEx First Overnight" at bounding box center [644, 239] width 77 height 8
click at [607, 239] on input "FedEx First Overnight" at bounding box center [606, 237] width 0 height 6
click at [612, 250] on label "FedEx Ground" at bounding box center [633, 251] width 54 height 8
click at [607, 250] on input "FedEx Ground" at bounding box center [606, 248] width 0 height 6
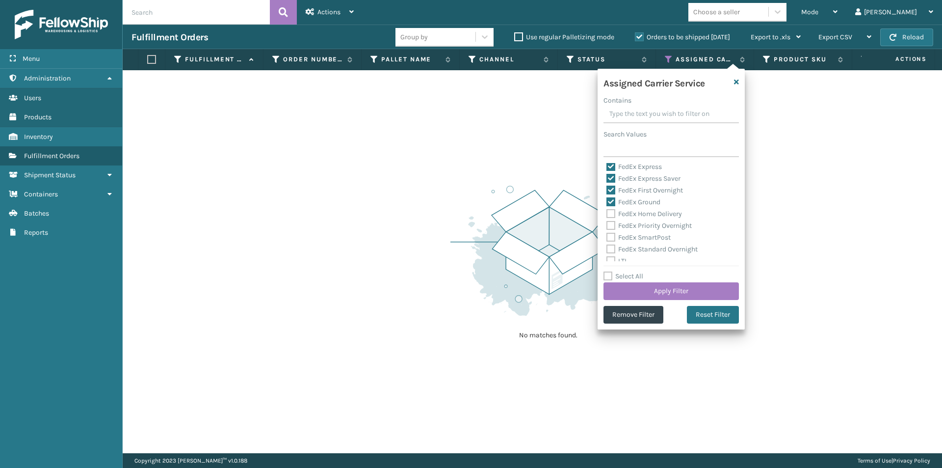
click at [611, 216] on label "FedEx Home Delivery" at bounding box center [644, 213] width 76 height 8
click at [607, 214] on input "FedEx Home Delivery" at bounding box center [606, 211] width 0 height 6
click at [611, 226] on label "FedEx Priority Overnight" at bounding box center [648, 225] width 85 height 8
click at [607, 226] on input "FedEx Priority Overnight" at bounding box center [606, 223] width 0 height 6
click at [611, 235] on label "FedEx SmartPost" at bounding box center [638, 237] width 64 height 8
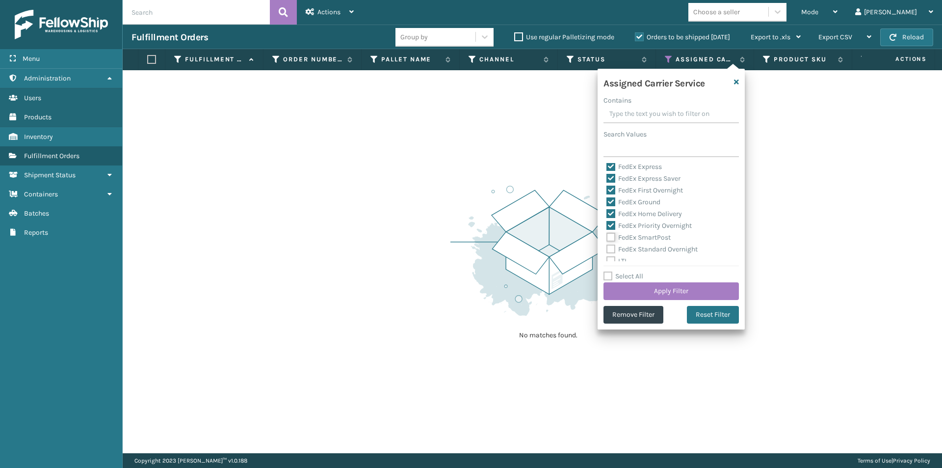
click at [607, 235] on input "FedEx SmartPost" at bounding box center [606, 235] width 0 height 6
click at [609, 247] on label "FedEx Standard Overnight" at bounding box center [651, 249] width 91 height 8
click at [607, 247] on input "FedEx Standard Overnight" at bounding box center [606, 246] width 0 height 6
click at [678, 288] on button "Apply Filter" at bounding box center [670, 291] width 135 height 18
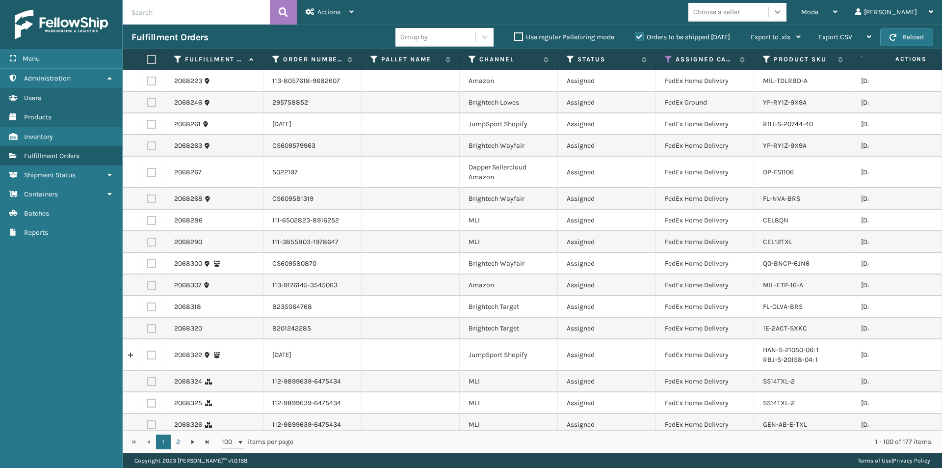
click at [786, 15] on div at bounding box center [778, 12] width 18 height 18
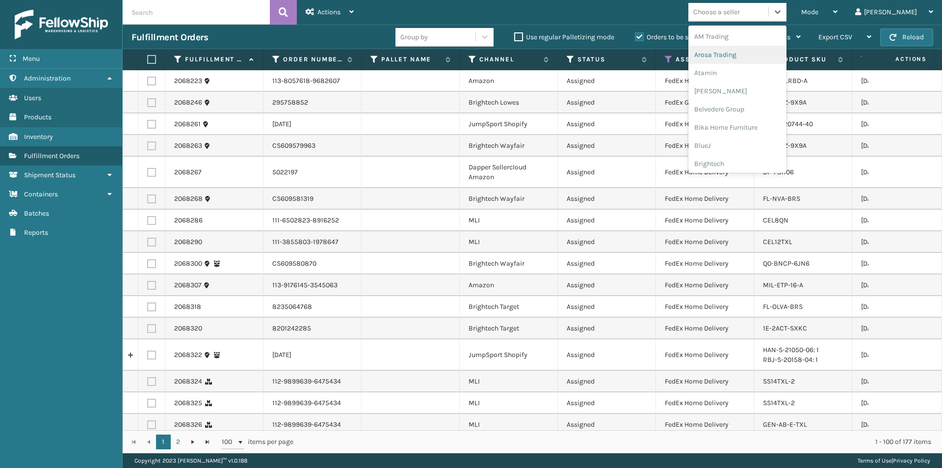
click at [754, 55] on div "Arosa Trading" at bounding box center [737, 55] width 98 height 18
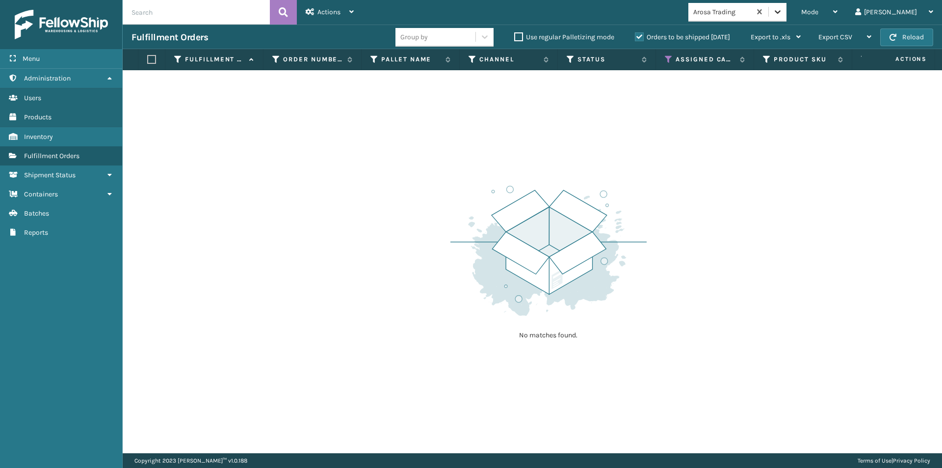
click at [782, 12] on icon at bounding box center [778, 12] width 10 height 10
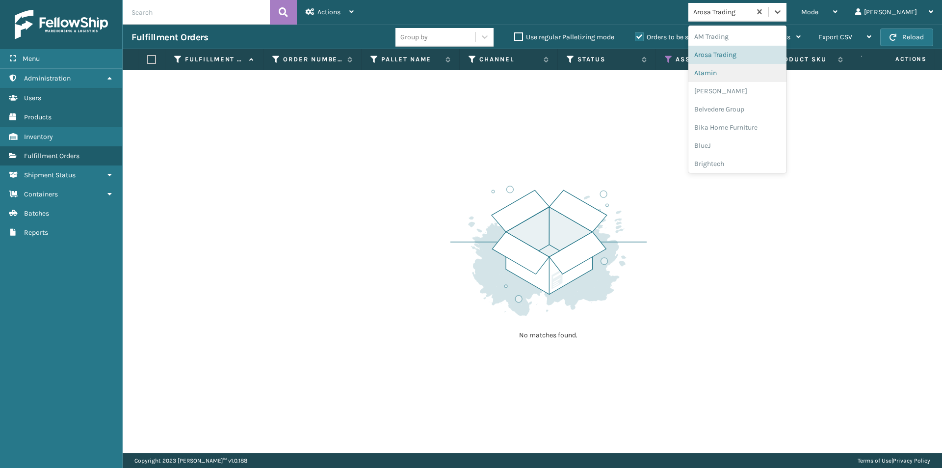
click at [761, 74] on div "Atamin" at bounding box center [737, 73] width 98 height 18
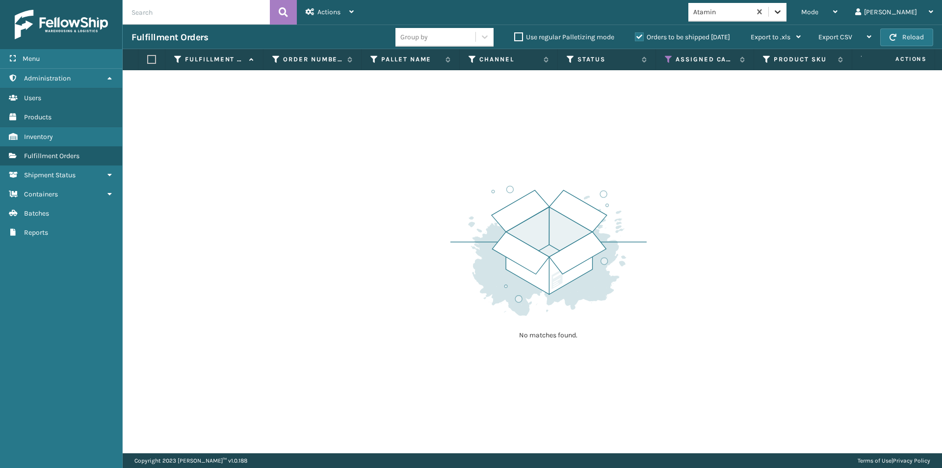
click at [782, 11] on icon at bounding box center [778, 12] width 10 height 10
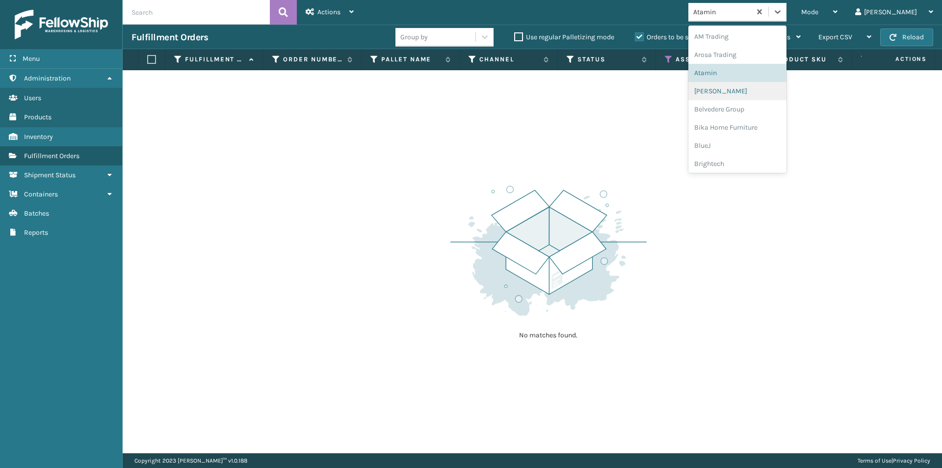
click at [761, 93] on div "[PERSON_NAME]" at bounding box center [737, 91] width 98 height 18
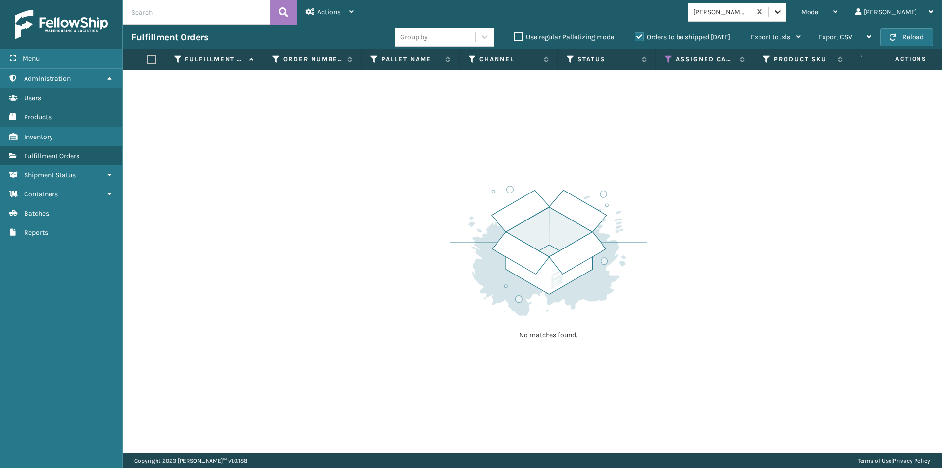
click at [782, 11] on icon at bounding box center [778, 12] width 10 height 10
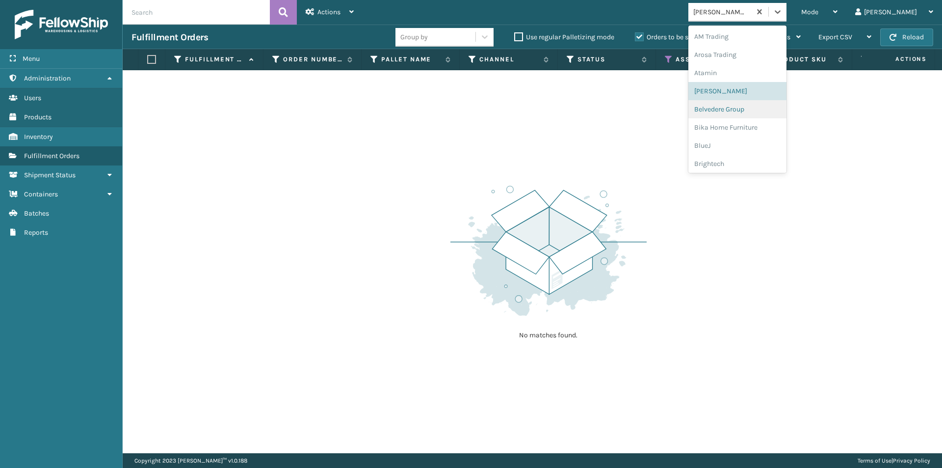
click at [745, 112] on div "Belvedere Group" at bounding box center [737, 109] width 98 height 18
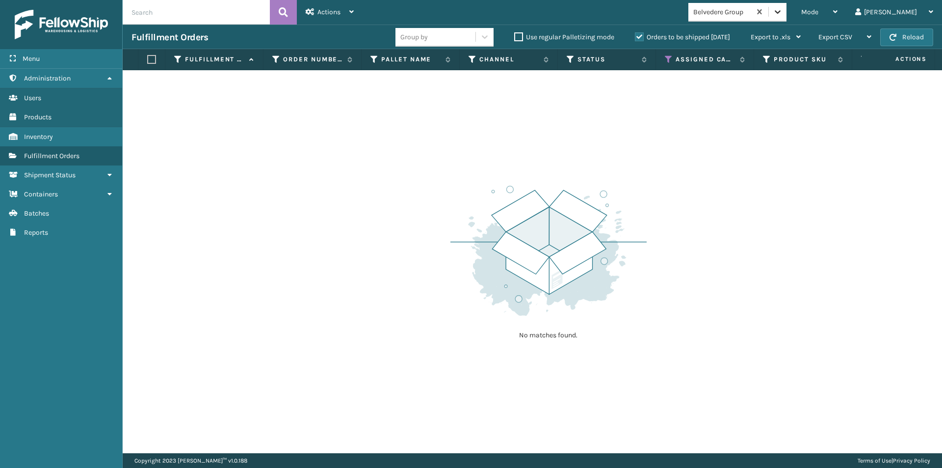
click at [782, 10] on icon at bounding box center [778, 12] width 10 height 10
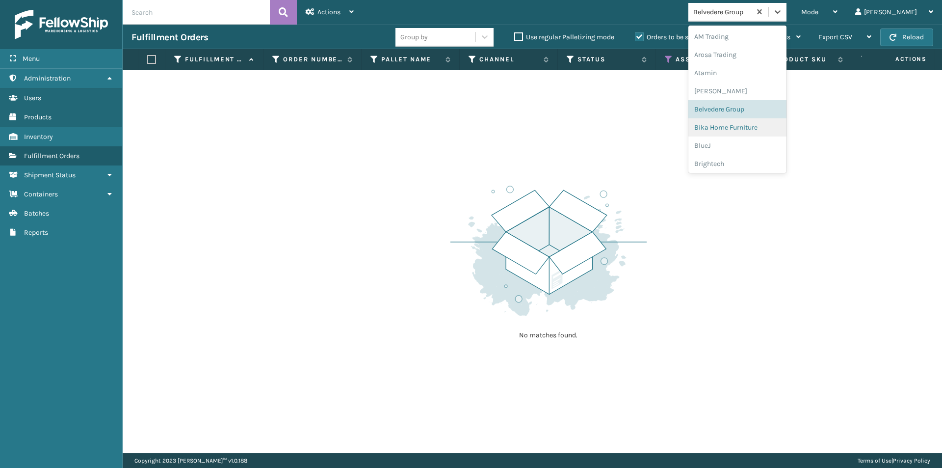
click at [756, 125] on div "Bika Home Furniture" at bounding box center [737, 127] width 98 height 18
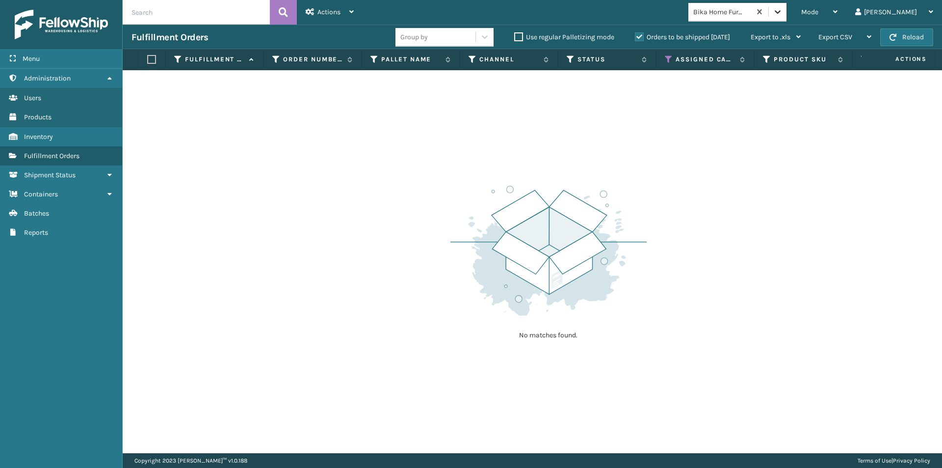
click at [782, 15] on icon at bounding box center [778, 12] width 10 height 10
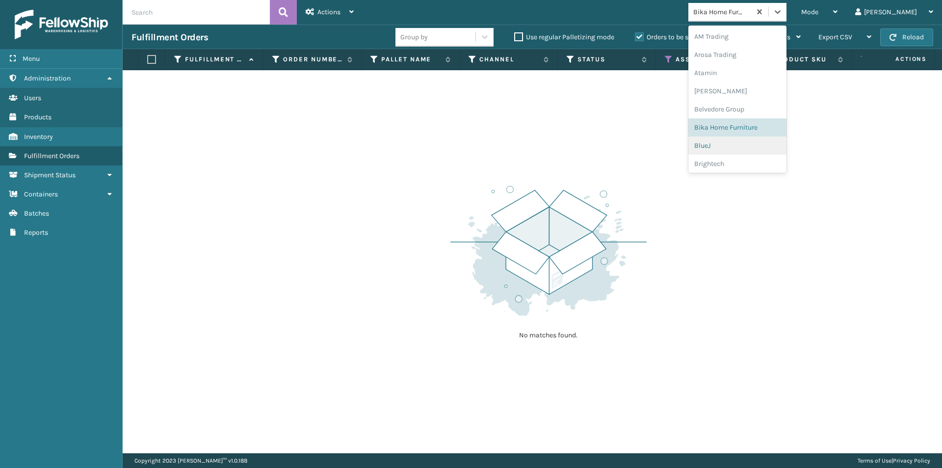
click at [746, 145] on div "BlueJ" at bounding box center [737, 145] width 98 height 18
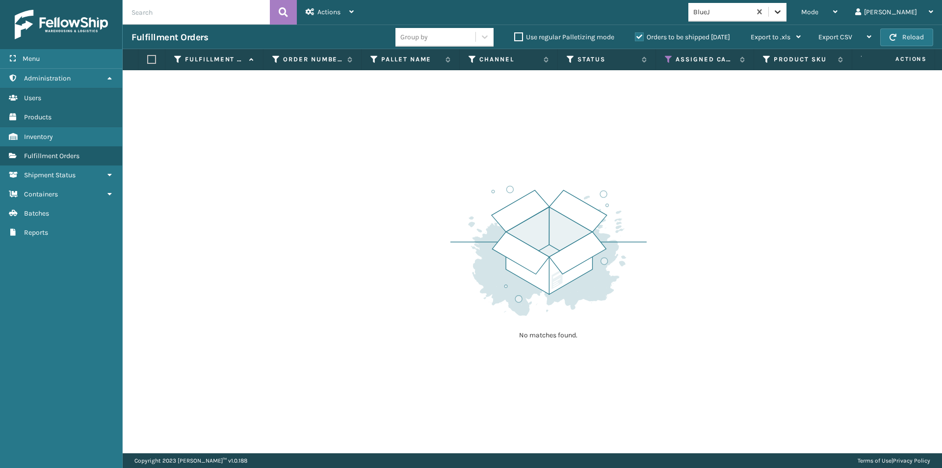
click at [781, 12] on icon at bounding box center [778, 11] width 6 height 3
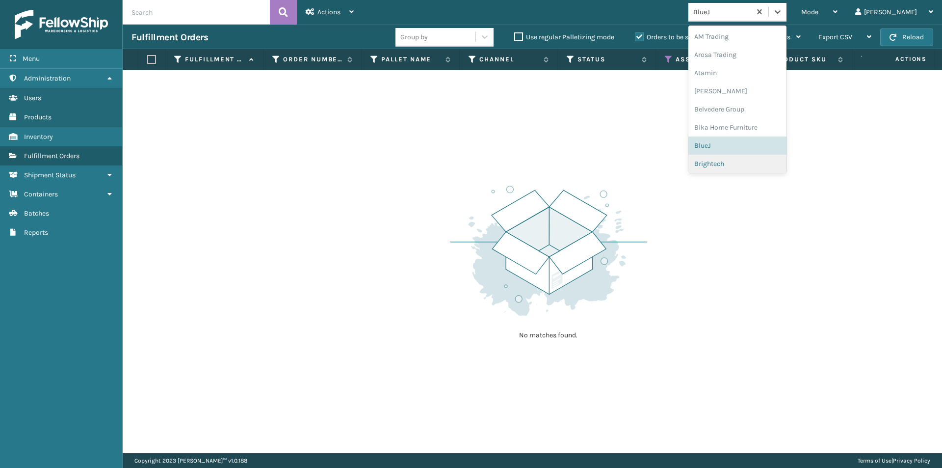
click at [754, 161] on div "Brightech" at bounding box center [737, 164] width 98 height 18
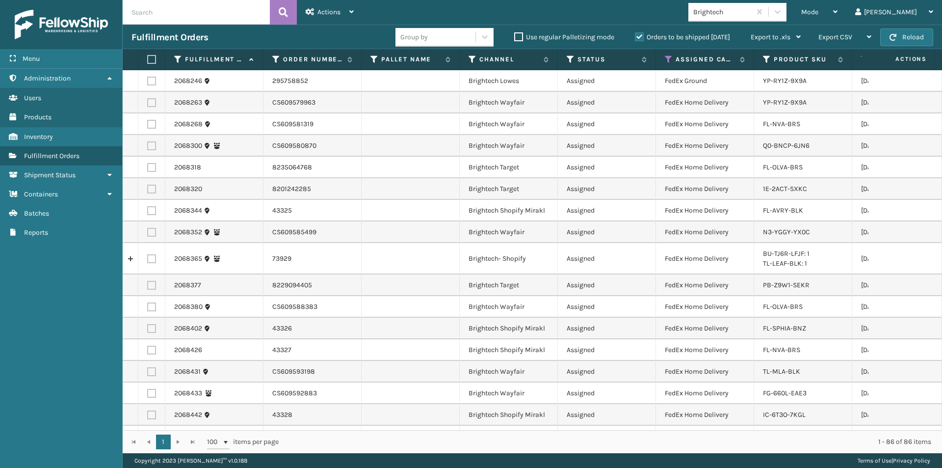
click at [153, 57] on label at bounding box center [150, 59] width 6 height 9
click at [148, 57] on input "checkbox" at bounding box center [147, 59] width 0 height 6
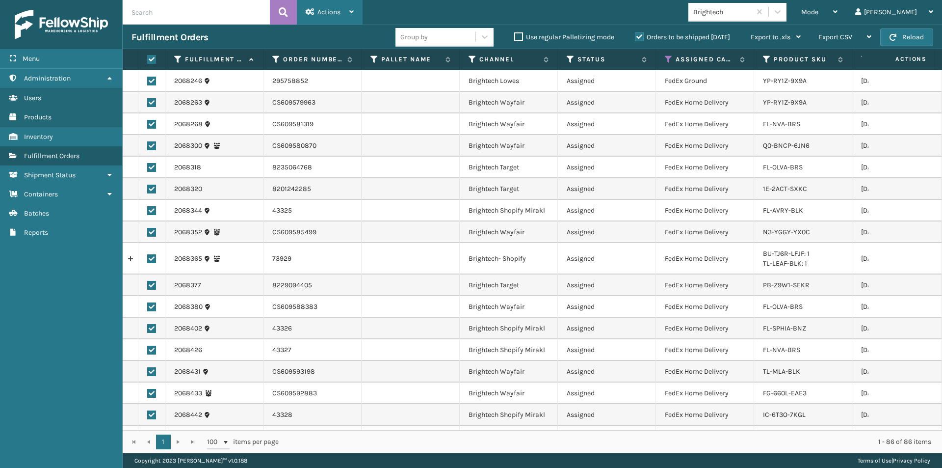
click at [347, 11] on div "Actions" at bounding box center [330, 12] width 48 height 25
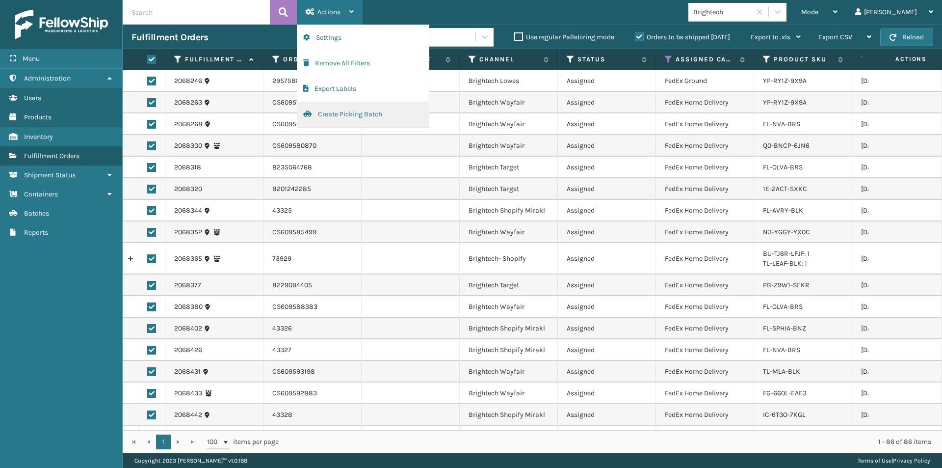
click at [348, 113] on button "Create Picking Batch" at bounding box center [362, 115] width 131 height 26
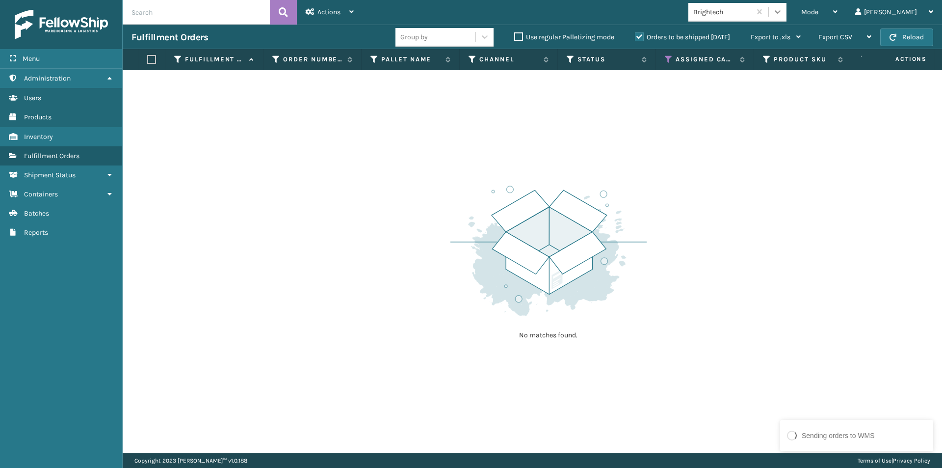
click at [782, 10] on icon at bounding box center [778, 12] width 10 height 10
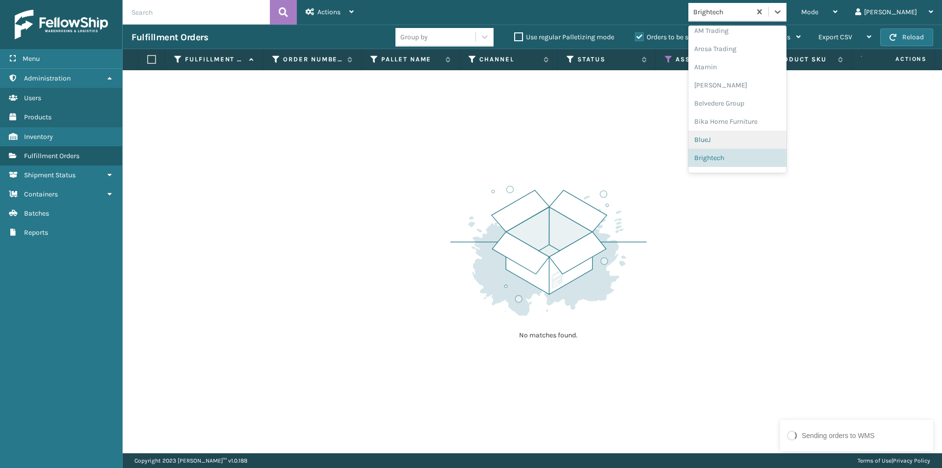
scroll to position [55, 0]
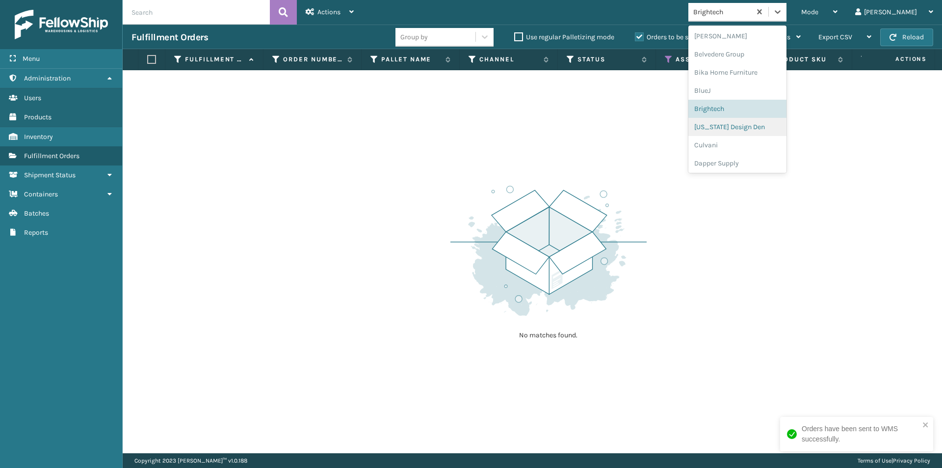
click at [769, 130] on div "[US_STATE] Design Den" at bounding box center [737, 127] width 98 height 18
click at [782, 11] on icon at bounding box center [778, 12] width 10 height 10
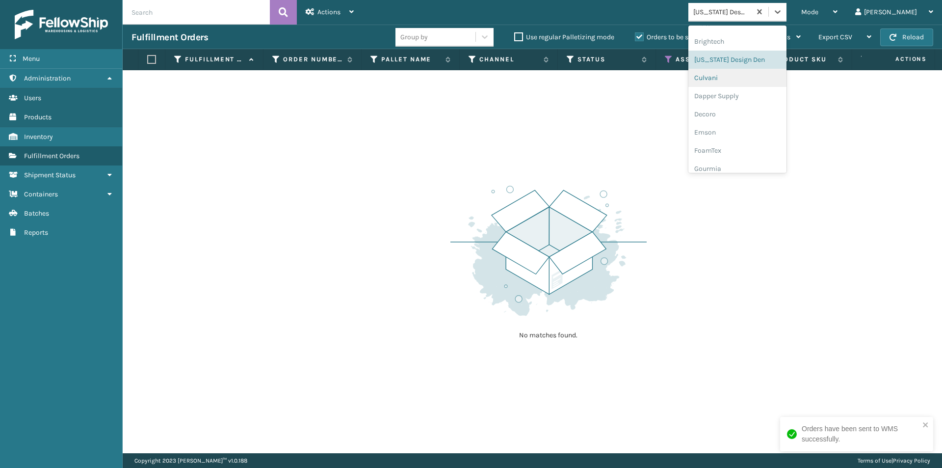
click at [754, 82] on div "Culvani" at bounding box center [737, 78] width 98 height 18
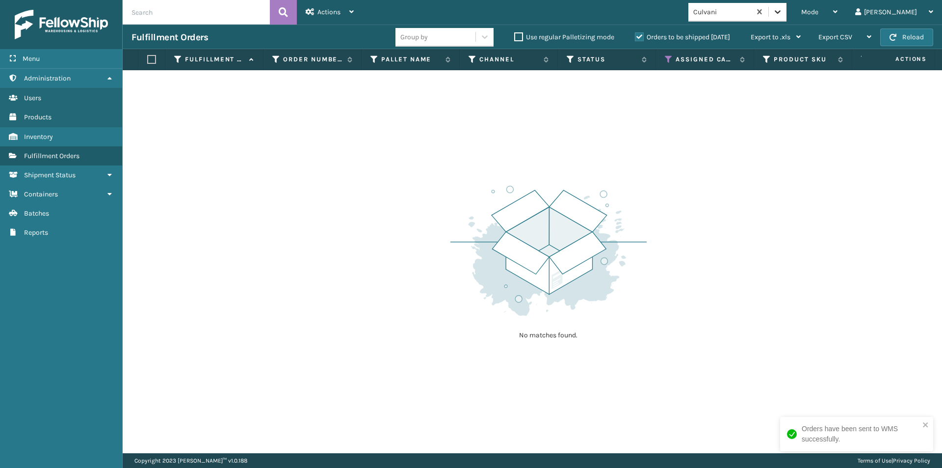
click at [782, 15] on icon at bounding box center [778, 12] width 10 height 10
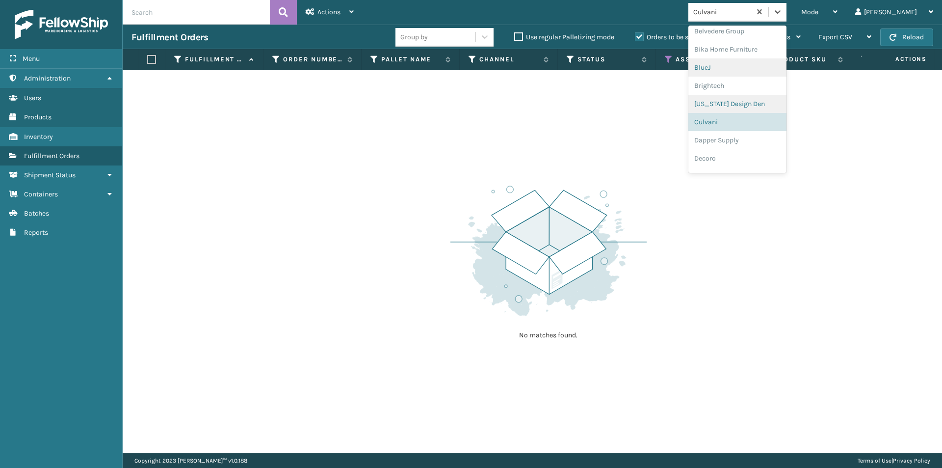
scroll to position [91, 0]
click at [745, 129] on div "Dapper Supply" at bounding box center [737, 127] width 98 height 18
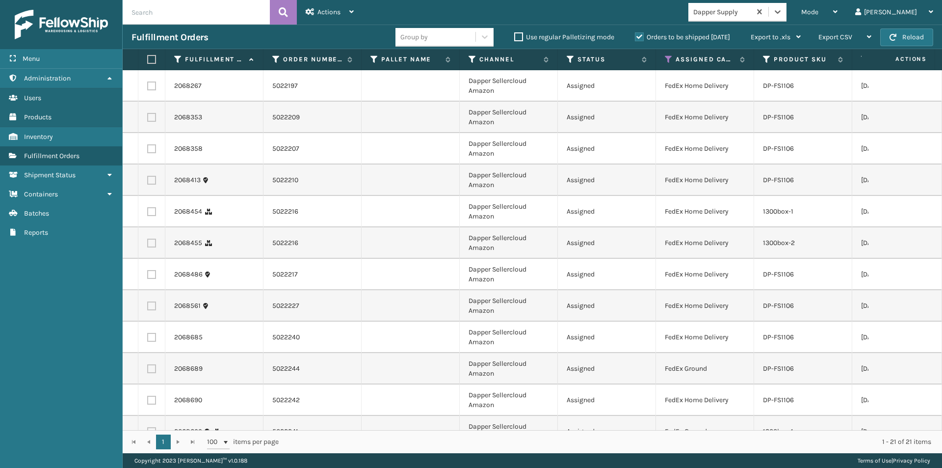
click at [150, 59] on label at bounding box center [150, 59] width 6 height 9
click at [148, 59] on input "checkbox" at bounding box center [147, 59] width 0 height 6
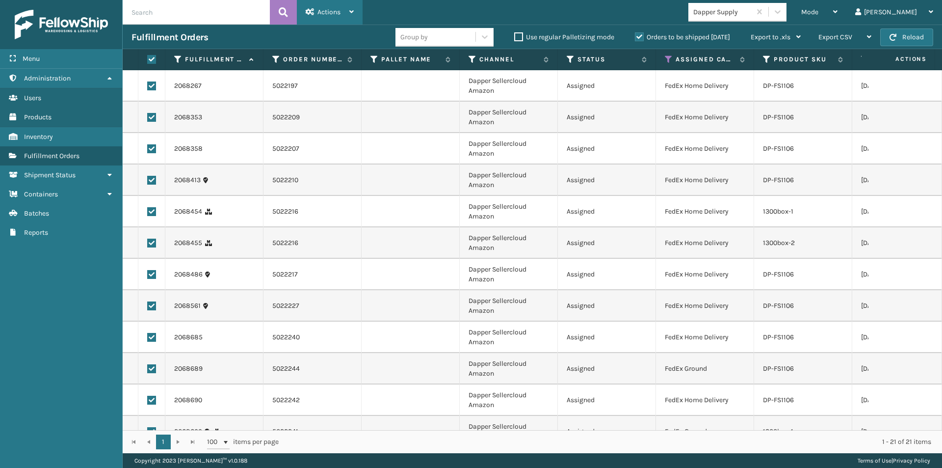
click at [353, 9] on icon at bounding box center [351, 11] width 4 height 7
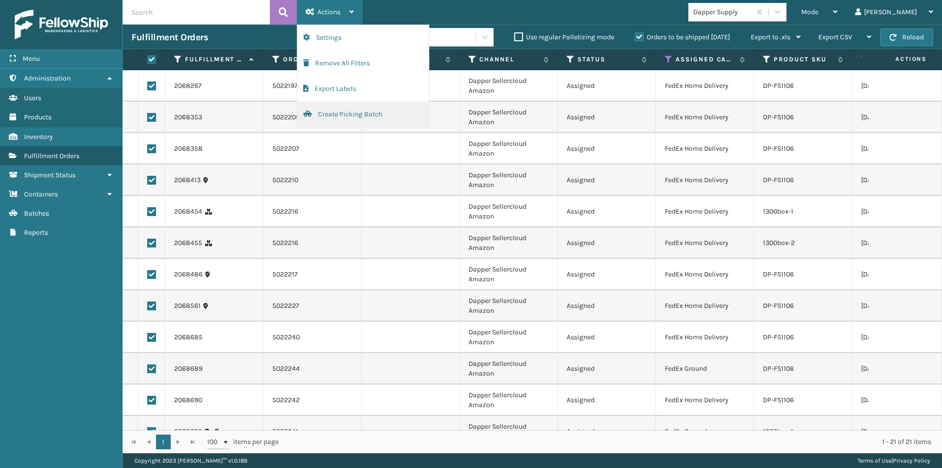
click at [335, 113] on button "Create Picking Batch" at bounding box center [362, 115] width 131 height 26
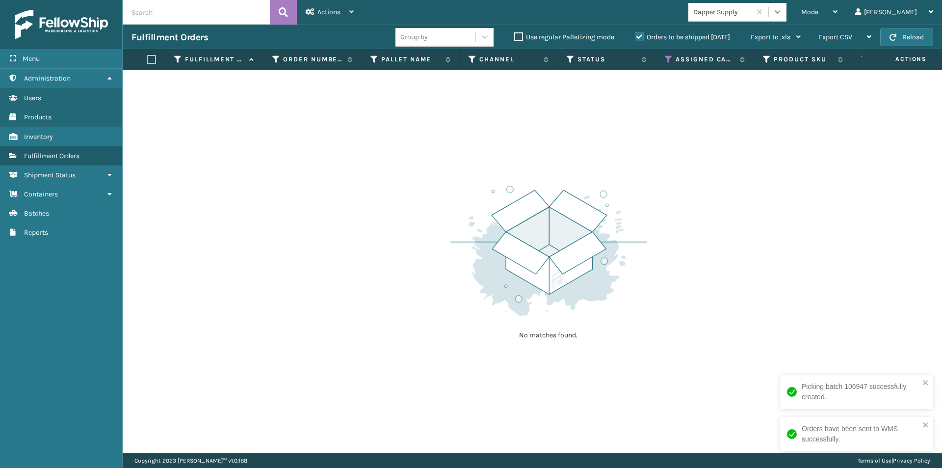
click at [781, 13] on icon at bounding box center [778, 11] width 6 height 3
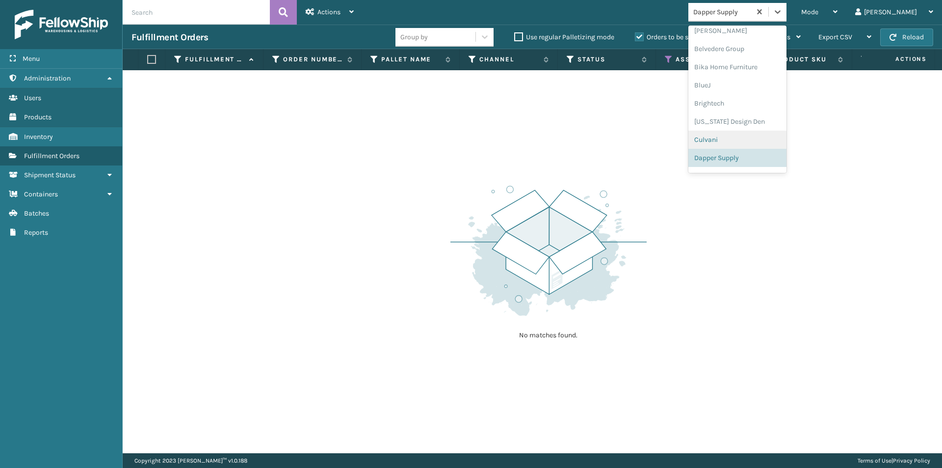
scroll to position [109, 0]
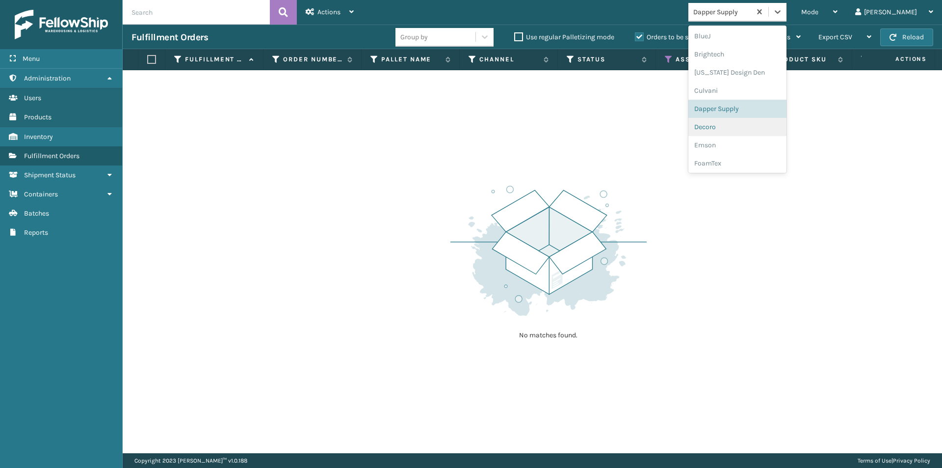
click at [747, 124] on div "Decoro" at bounding box center [737, 127] width 98 height 18
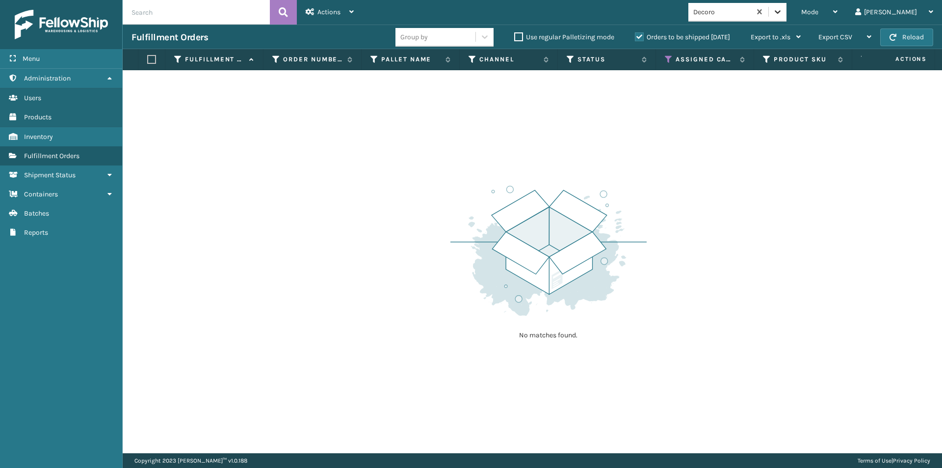
click at [786, 17] on div at bounding box center [778, 12] width 18 height 18
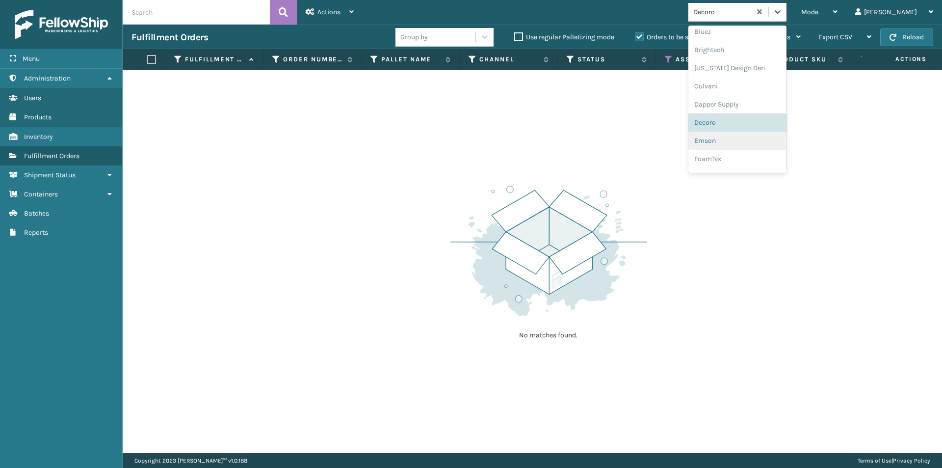
scroll to position [128, 0]
click at [745, 125] on div "Emson" at bounding box center [737, 127] width 98 height 18
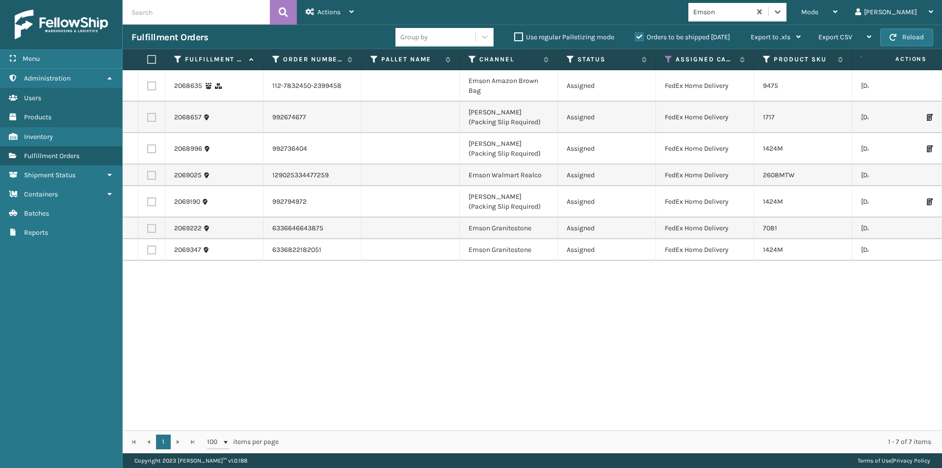
click at [152, 61] on label at bounding box center [150, 59] width 6 height 9
click at [148, 61] on input "checkbox" at bounding box center [147, 59] width 0 height 6
click at [349, 16] on div "Actions" at bounding box center [330, 12] width 48 height 25
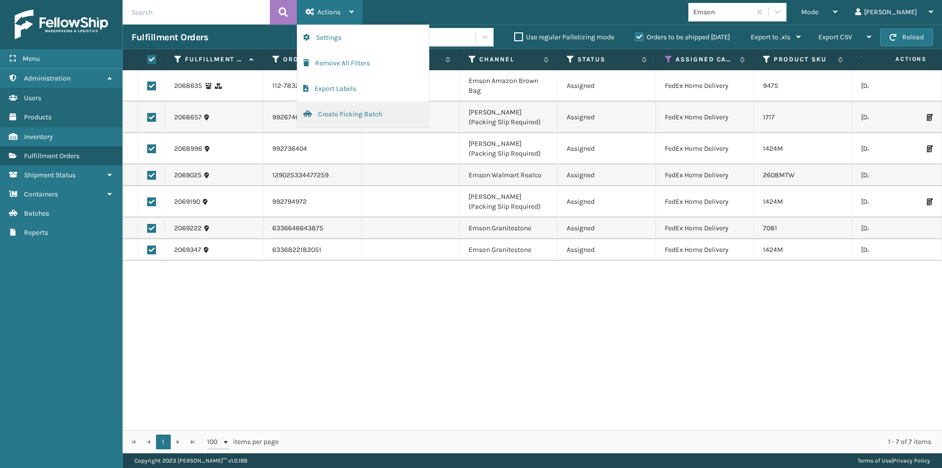
click at [339, 111] on button "Create Picking Batch" at bounding box center [362, 115] width 131 height 26
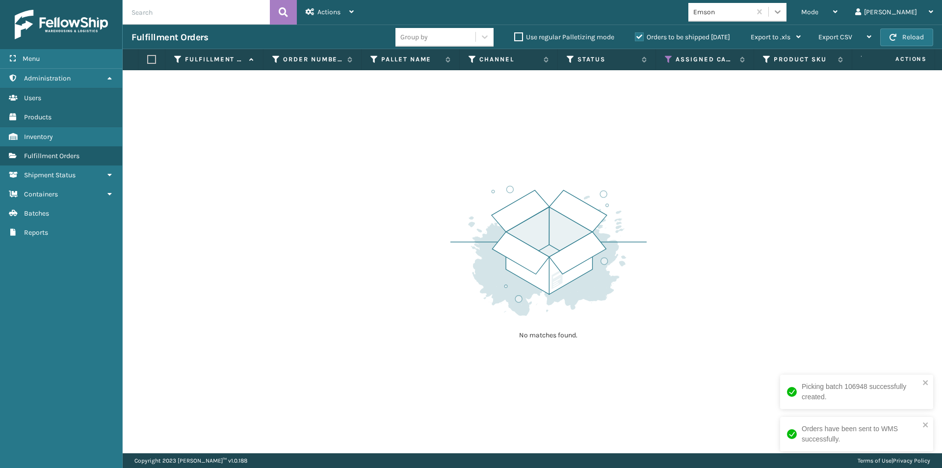
click at [781, 13] on icon at bounding box center [778, 11] width 6 height 3
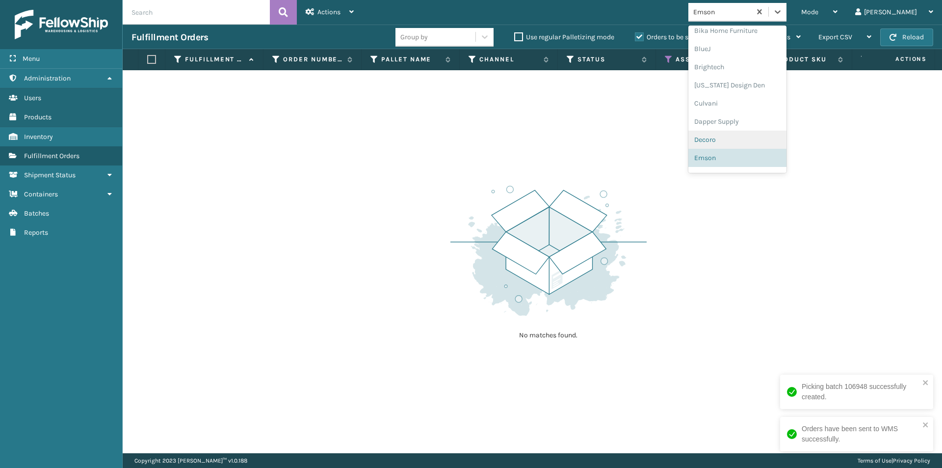
scroll to position [146, 0]
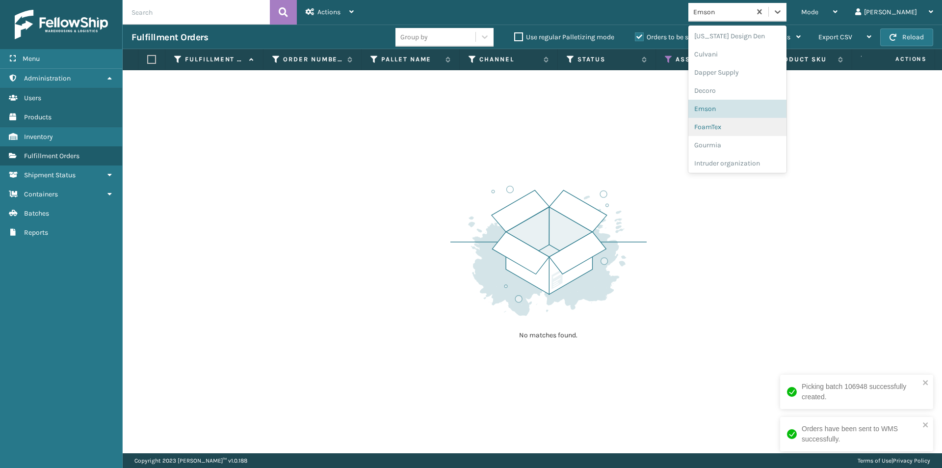
click at [757, 130] on div "FoamTex" at bounding box center [737, 127] width 98 height 18
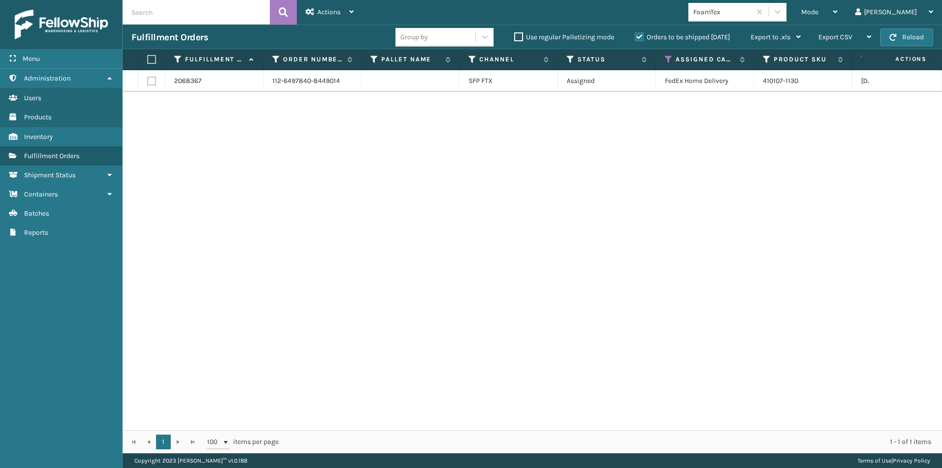
drag, startPoint x: 146, startPoint y: 57, endPoint x: 150, endPoint y: 62, distance: 6.4
click at [147, 59] on th at bounding box center [151, 59] width 27 height 21
drag, startPoint x: 150, startPoint y: 62, endPoint x: 163, endPoint y: 57, distance: 14.1
click at [150, 62] on label at bounding box center [150, 59] width 6 height 9
click at [148, 62] on input "checkbox" at bounding box center [147, 59] width 0 height 6
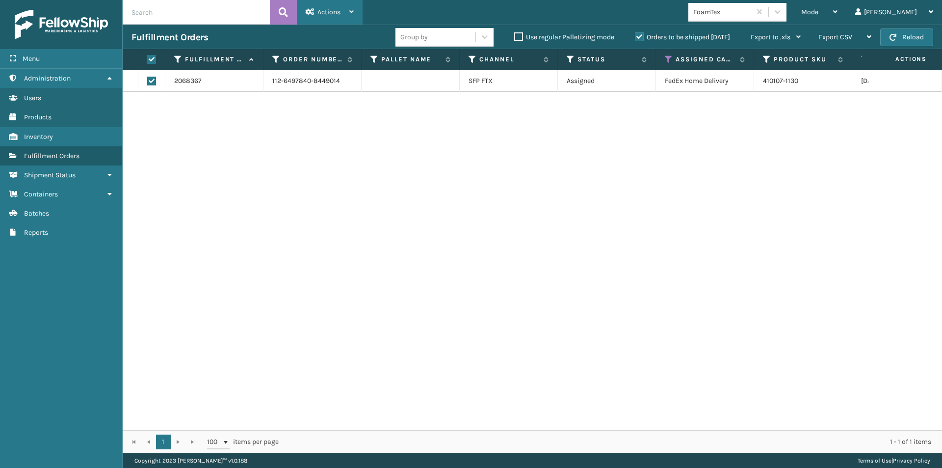
click at [350, 8] on icon at bounding box center [351, 11] width 4 height 7
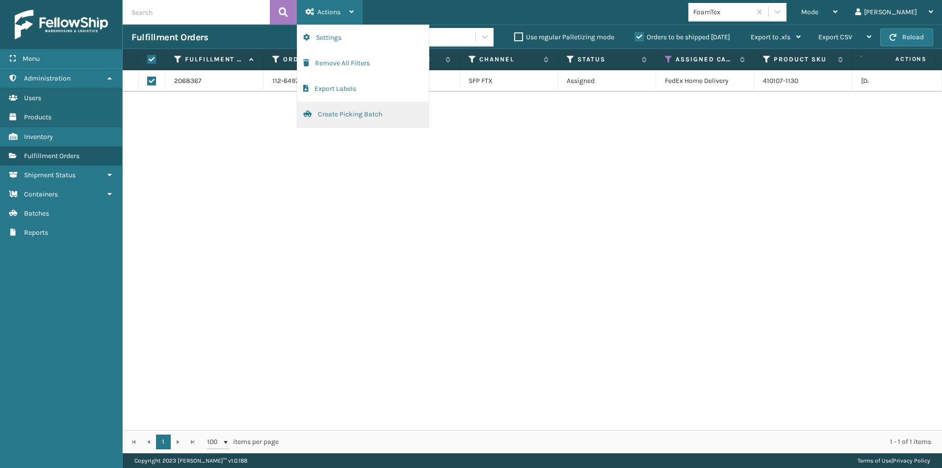
click at [341, 111] on button "Create Picking Batch" at bounding box center [362, 115] width 131 height 26
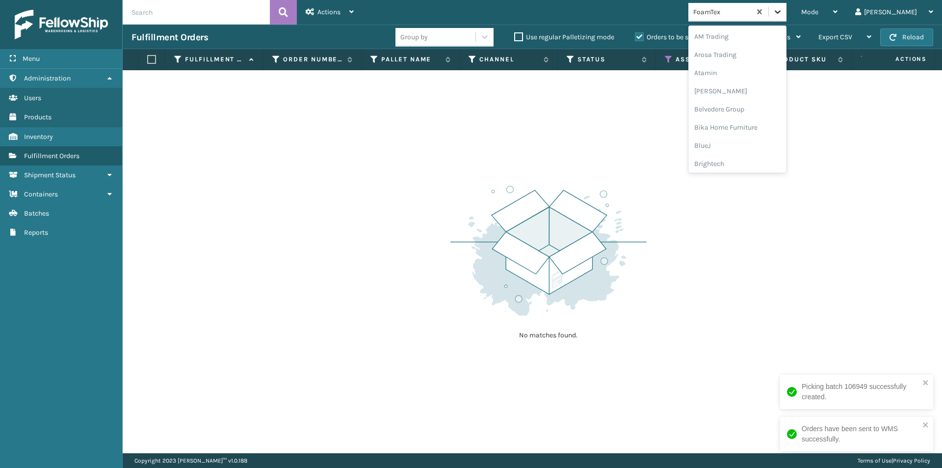
click at [782, 16] on icon at bounding box center [778, 12] width 10 height 10
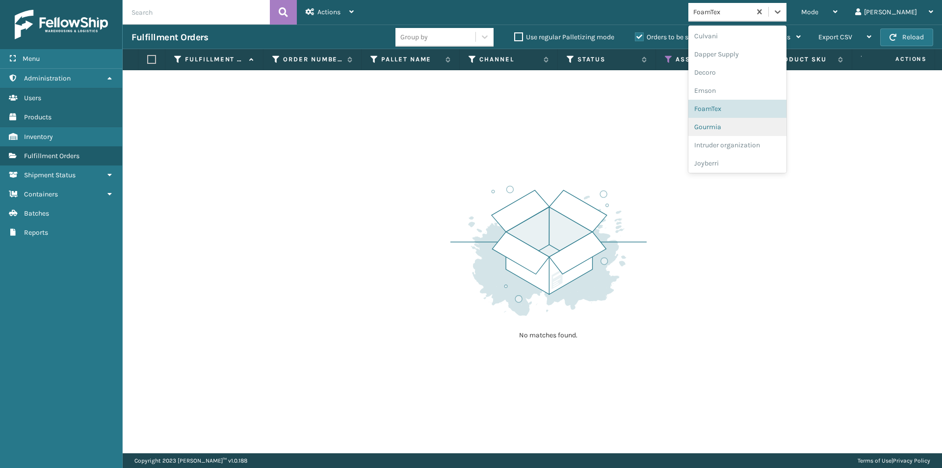
click at [761, 127] on div "Gourmia" at bounding box center [737, 127] width 98 height 18
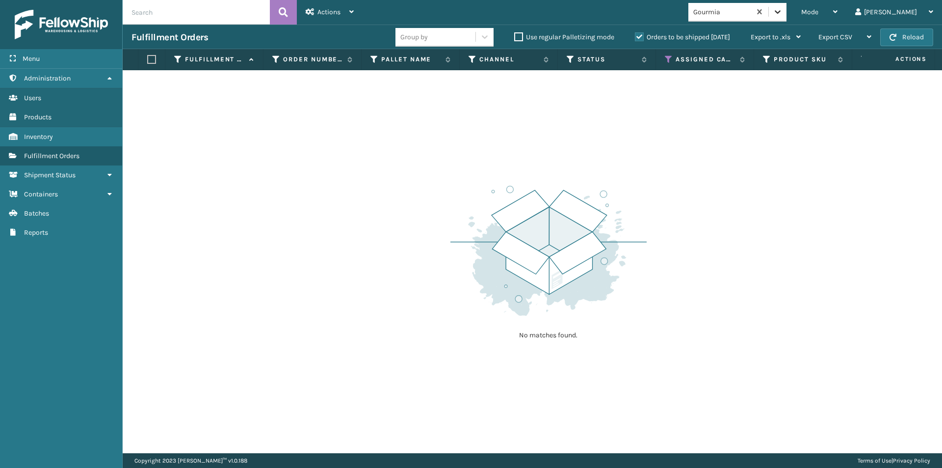
click at [782, 15] on icon at bounding box center [778, 12] width 10 height 10
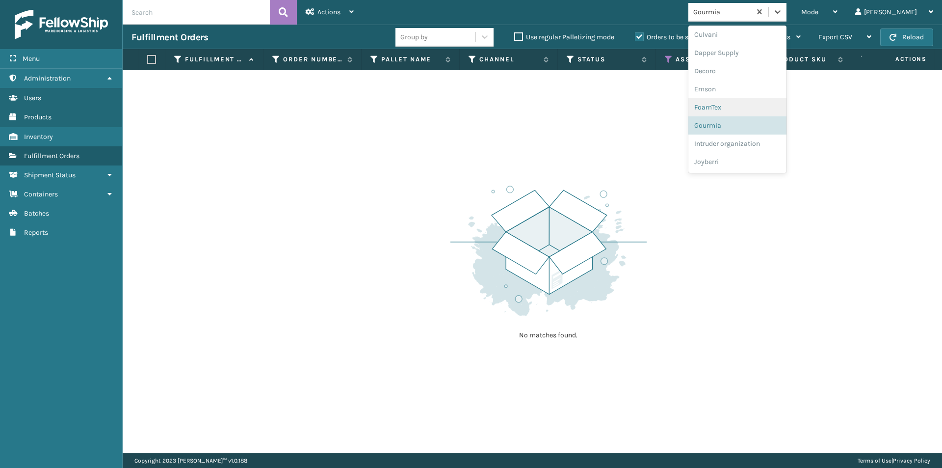
scroll to position [182, 0]
click at [761, 131] on div "Intruder organization" at bounding box center [737, 127] width 98 height 18
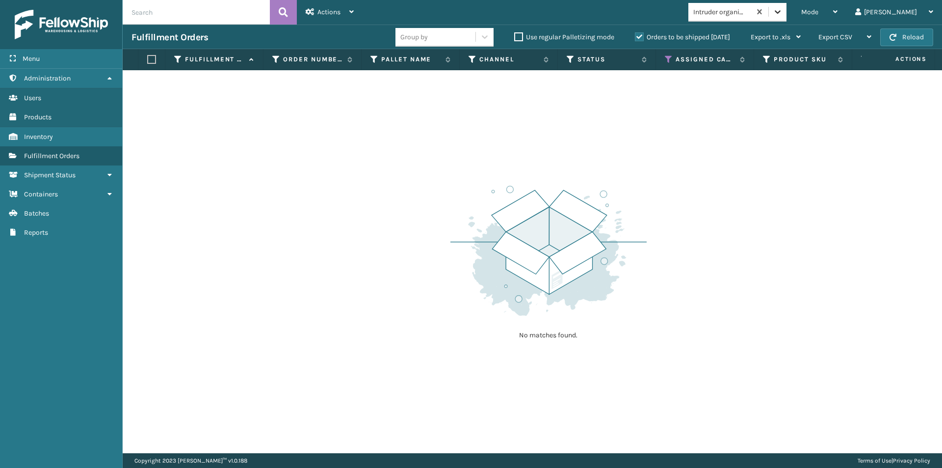
click at [782, 15] on icon at bounding box center [778, 12] width 10 height 10
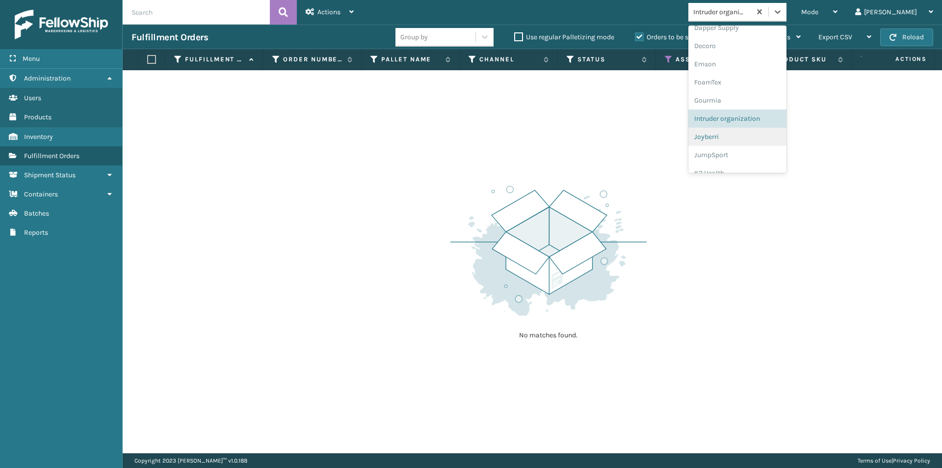
scroll to position [200, 0]
click at [756, 130] on div "Joyberri" at bounding box center [737, 127] width 98 height 18
click at [782, 12] on icon at bounding box center [778, 12] width 10 height 10
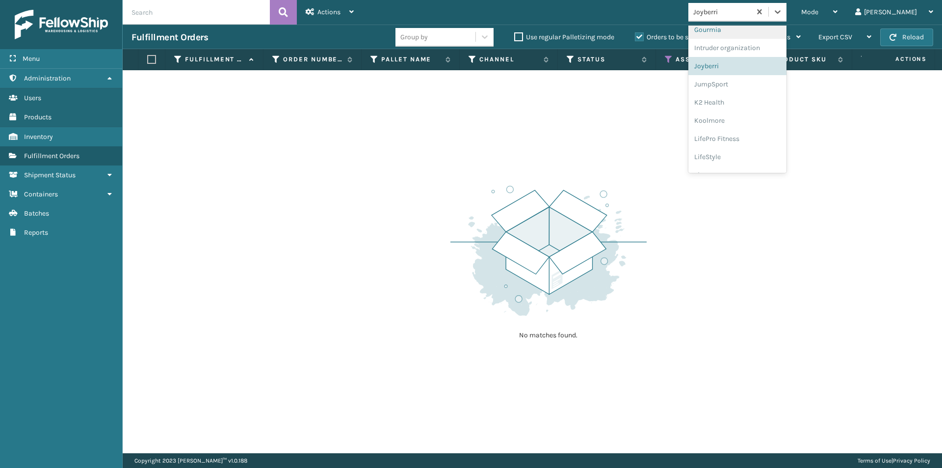
scroll to position [267, 0]
click at [756, 74] on div "JumpSport" at bounding box center [737, 78] width 98 height 18
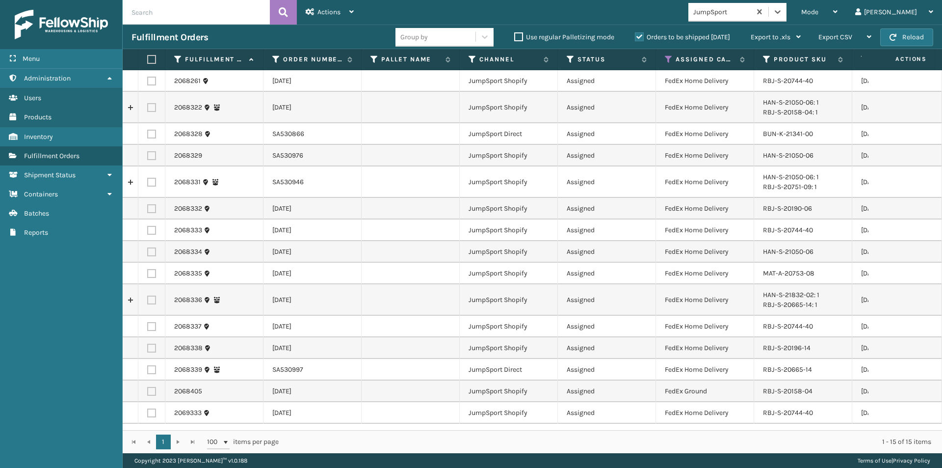
scroll to position [0, 0]
click at [152, 57] on label at bounding box center [150, 59] width 6 height 9
click at [148, 57] on input "checkbox" at bounding box center [147, 59] width 0 height 6
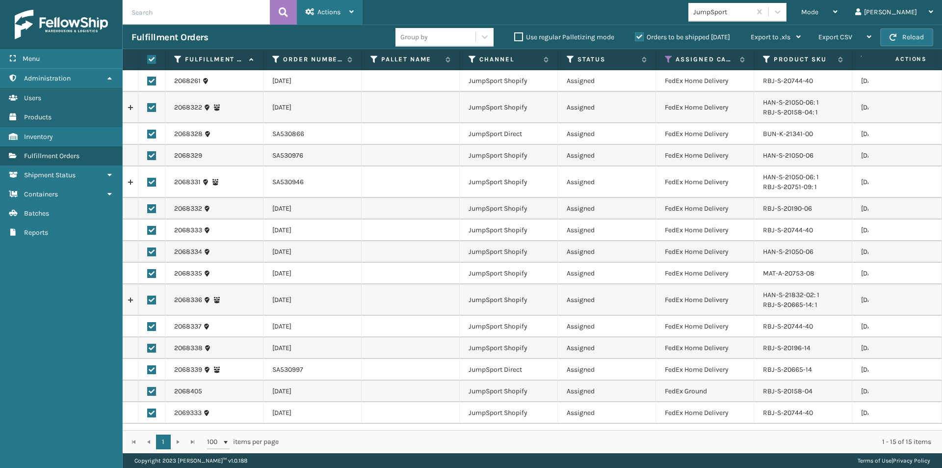
click at [348, 13] on div "Actions" at bounding box center [330, 12] width 48 height 25
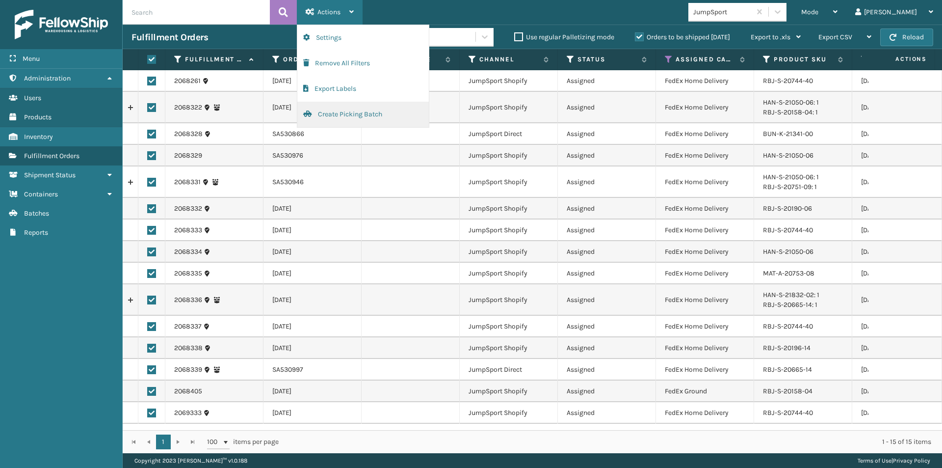
click at [330, 115] on button "Create Picking Batch" at bounding box center [362, 115] width 131 height 26
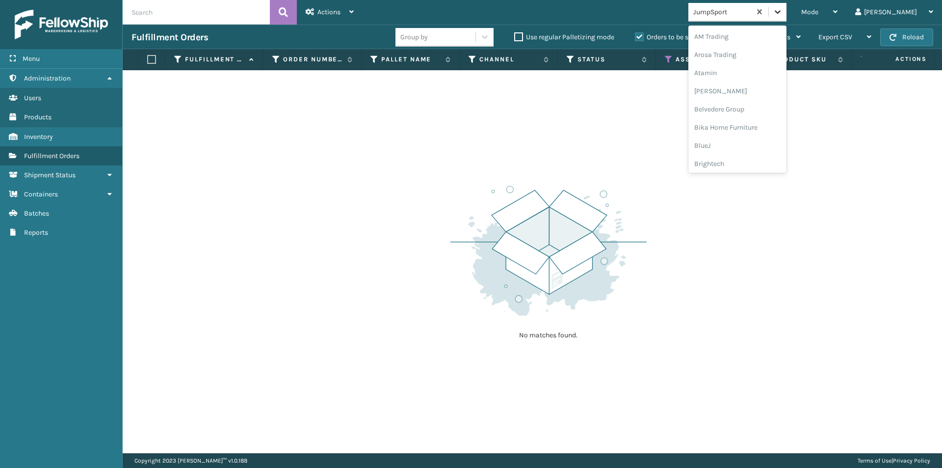
click at [786, 10] on div at bounding box center [778, 12] width 18 height 18
click at [754, 91] on div "K2 Health" at bounding box center [737, 97] width 98 height 18
click at [782, 14] on icon at bounding box center [778, 12] width 10 height 10
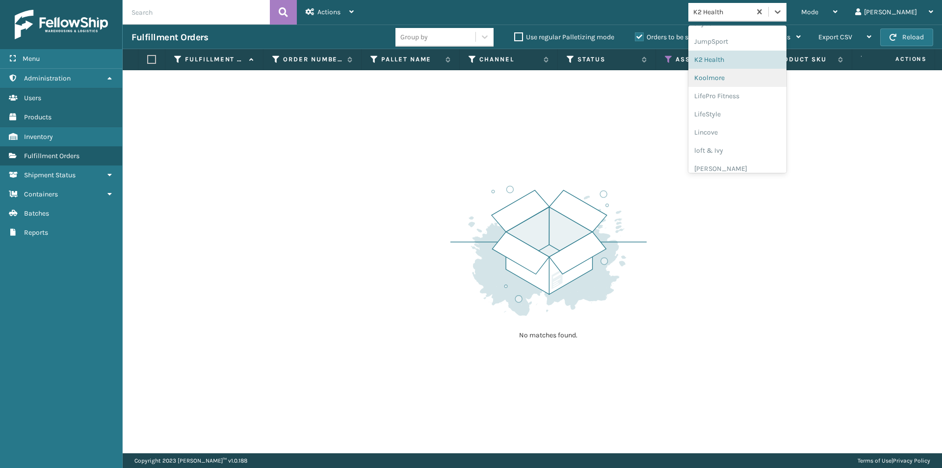
click at [756, 79] on div "Koolmore" at bounding box center [737, 78] width 98 height 18
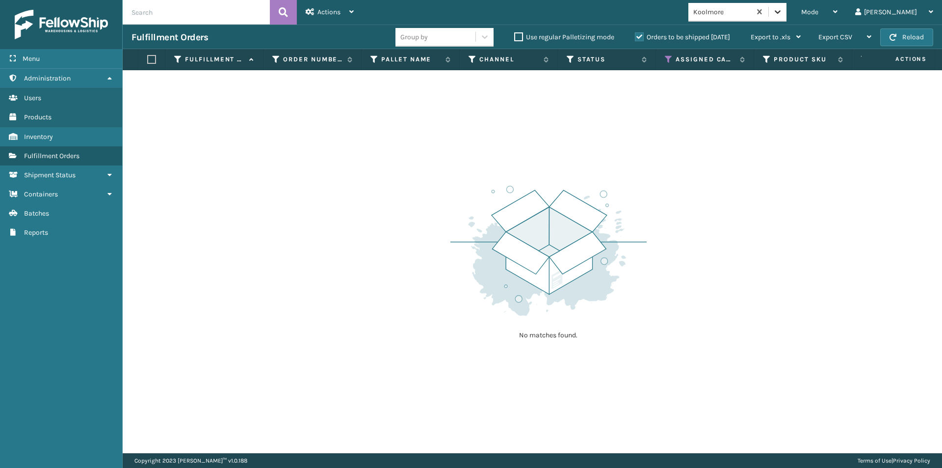
click at [782, 9] on icon at bounding box center [778, 12] width 10 height 10
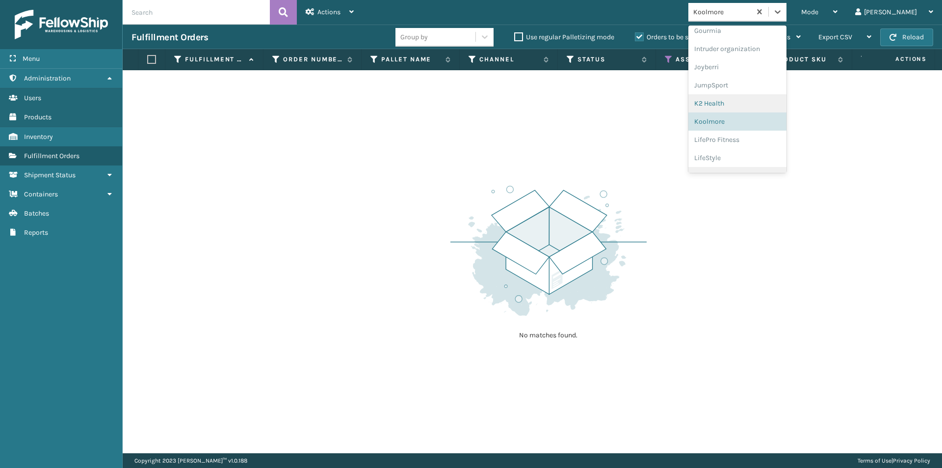
scroll to position [311, 0]
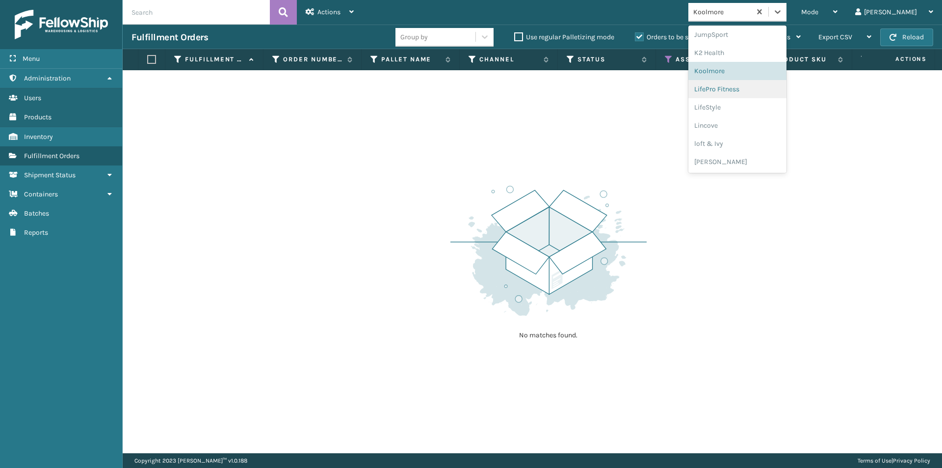
click at [763, 92] on div "LifePro Fitness" at bounding box center [737, 89] width 98 height 18
click at [782, 10] on icon at bounding box center [778, 12] width 10 height 10
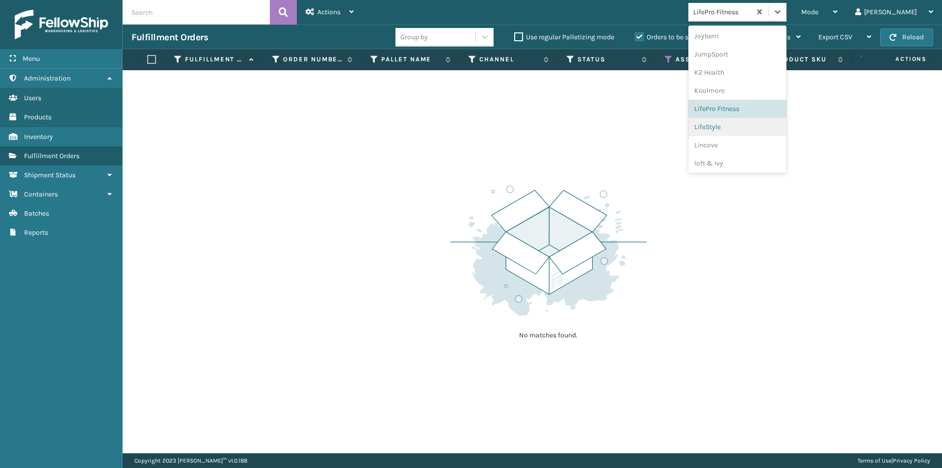
click at [753, 126] on div "LifeStyle" at bounding box center [737, 127] width 98 height 18
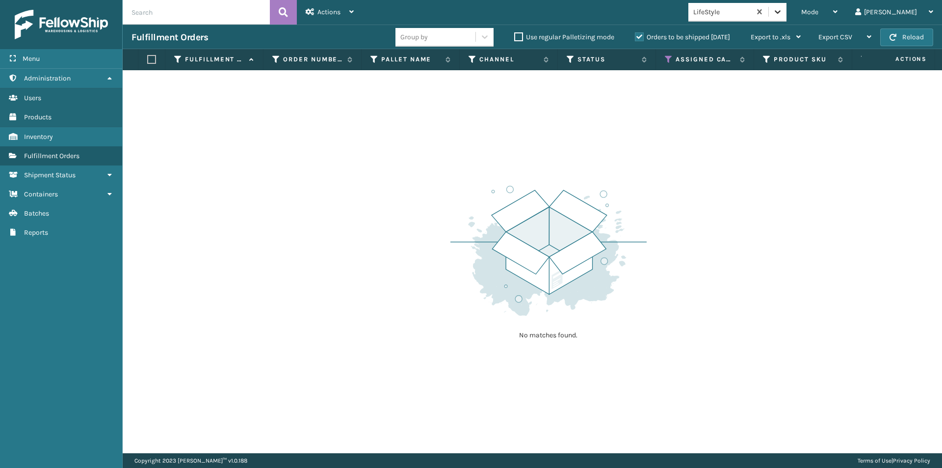
click at [782, 10] on icon at bounding box center [778, 12] width 10 height 10
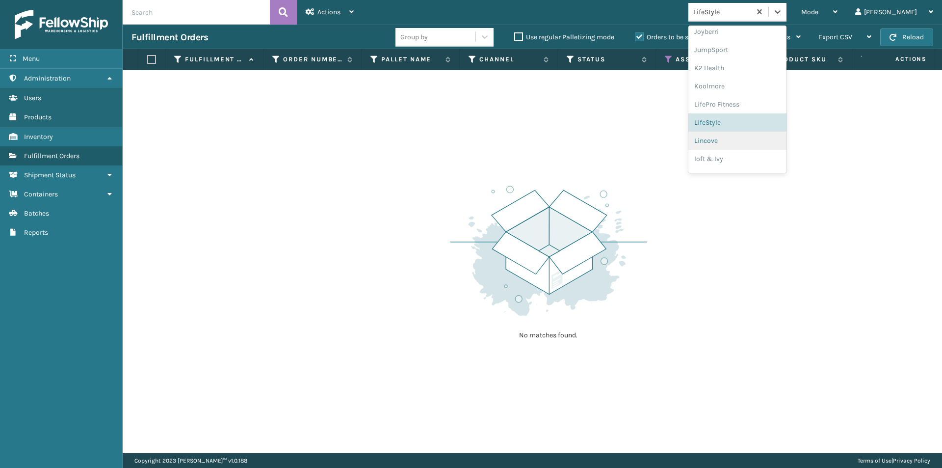
scroll to position [309, 0]
click at [747, 126] on div "Lincove" at bounding box center [737, 127] width 98 height 18
click at [782, 10] on icon at bounding box center [778, 12] width 10 height 10
click at [759, 144] on div "loft & Ivy" at bounding box center [737, 143] width 98 height 18
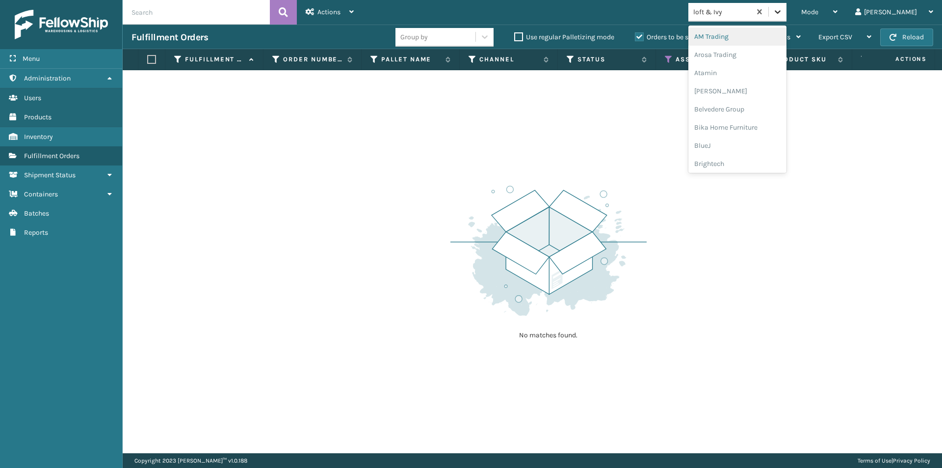
click at [782, 10] on icon at bounding box center [778, 12] width 10 height 10
click at [749, 165] on div "[PERSON_NAME]" at bounding box center [737, 162] width 98 height 18
click at [782, 14] on icon at bounding box center [778, 12] width 10 height 10
click at [762, 133] on div "[PERSON_NAME] Brands" at bounding box center [737, 131] width 98 height 18
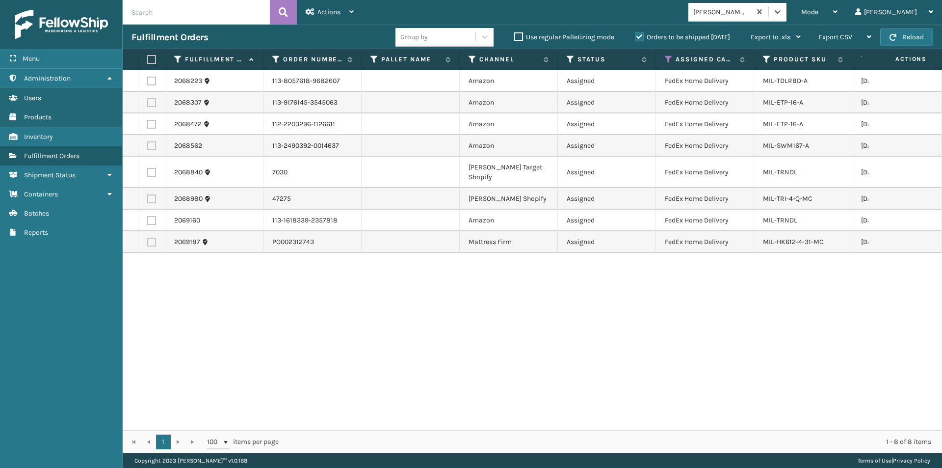
click at [153, 61] on label at bounding box center [150, 59] width 6 height 9
click at [148, 61] on input "checkbox" at bounding box center [147, 59] width 0 height 6
click at [357, 16] on div "Actions Settings Remove All Filters Export Labels Create Picking Batch" at bounding box center [330, 12] width 66 height 25
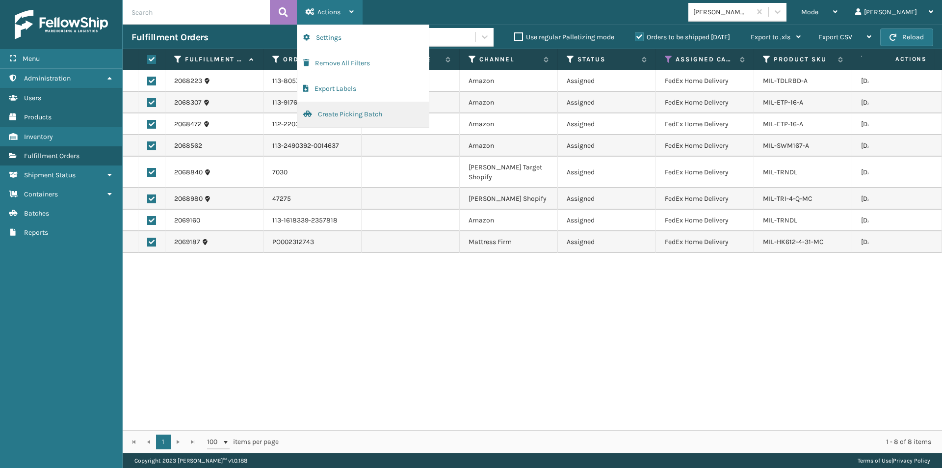
click at [343, 117] on button "Create Picking Batch" at bounding box center [362, 115] width 131 height 26
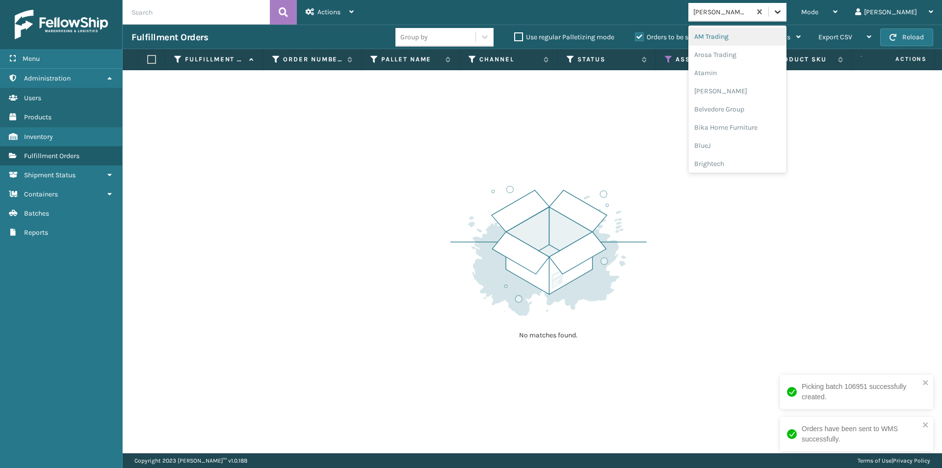
click at [782, 13] on icon at bounding box center [778, 12] width 10 height 10
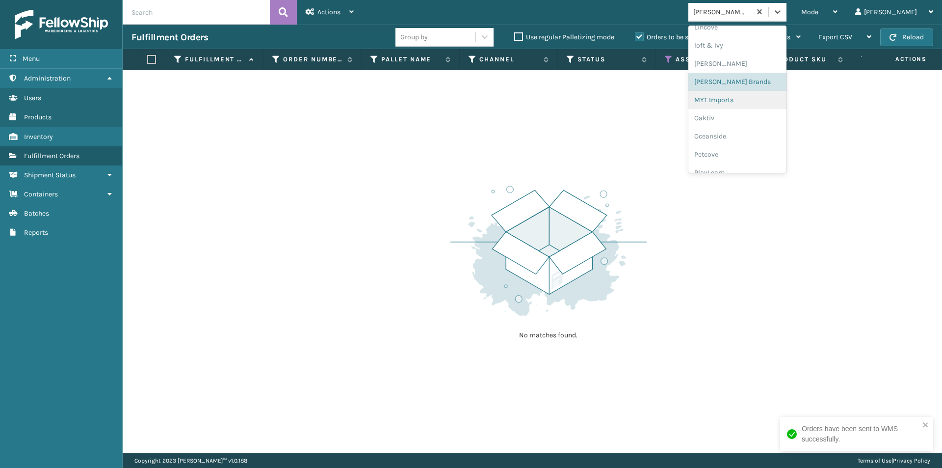
click at [753, 102] on div "MYT Imports" at bounding box center [737, 100] width 98 height 18
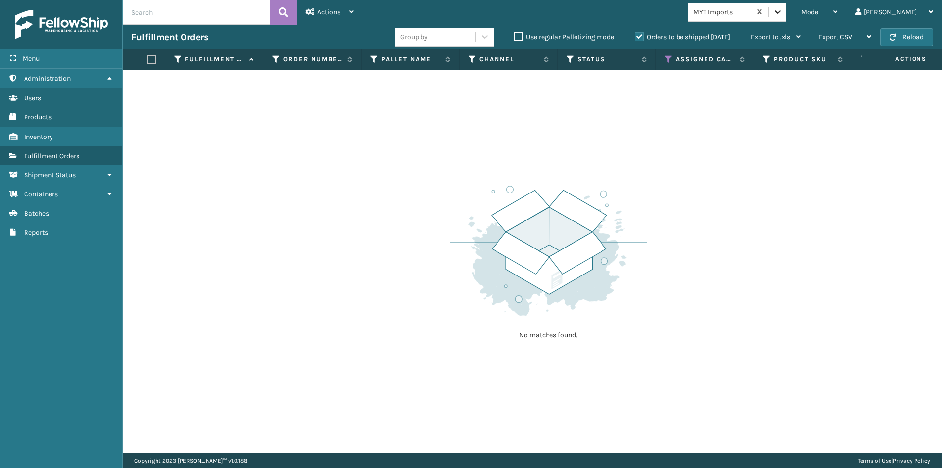
click at [782, 11] on icon at bounding box center [778, 12] width 10 height 10
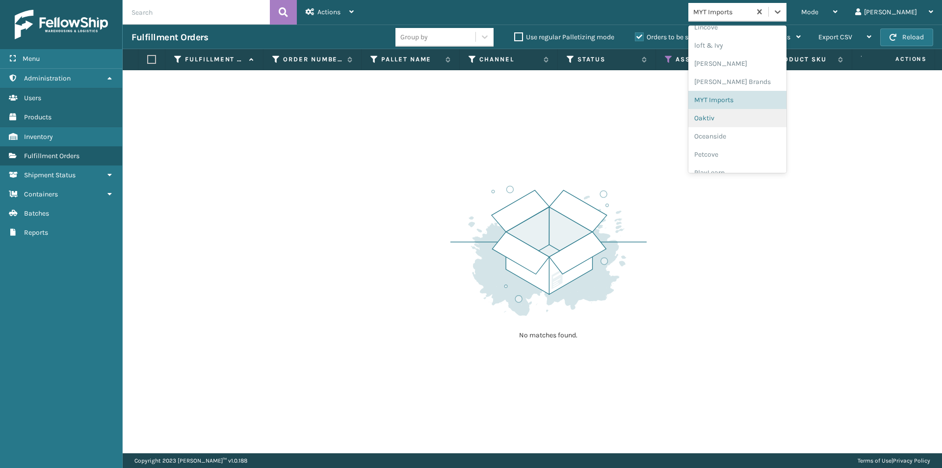
click at [755, 119] on div "Oaktiv" at bounding box center [737, 118] width 98 height 18
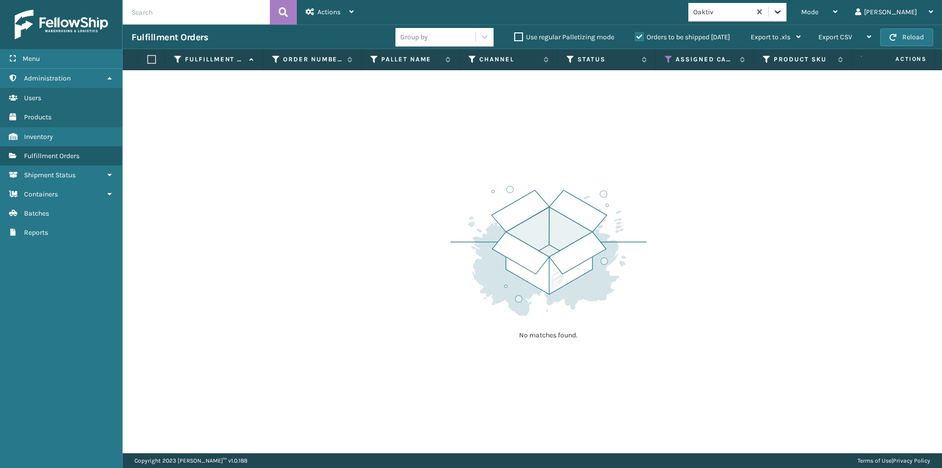
click at [782, 14] on icon at bounding box center [778, 12] width 10 height 10
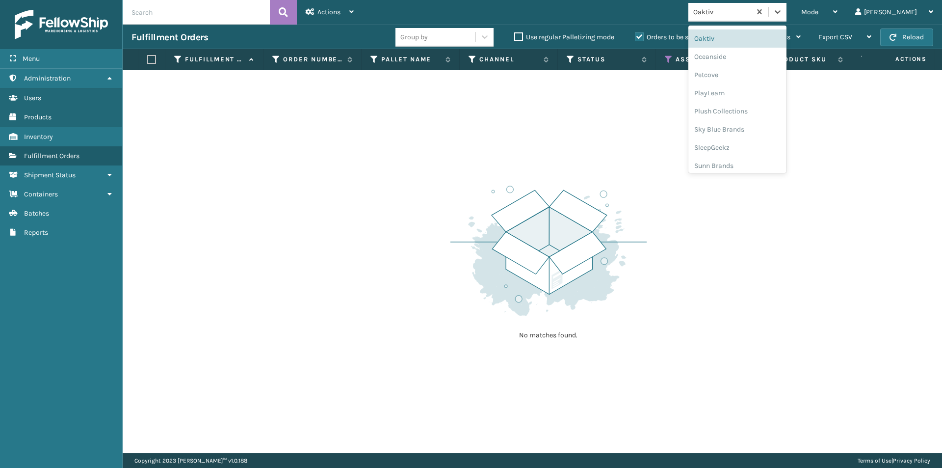
scroll to position [492, 0]
click at [758, 57] on div "Oceanside" at bounding box center [737, 53] width 98 height 18
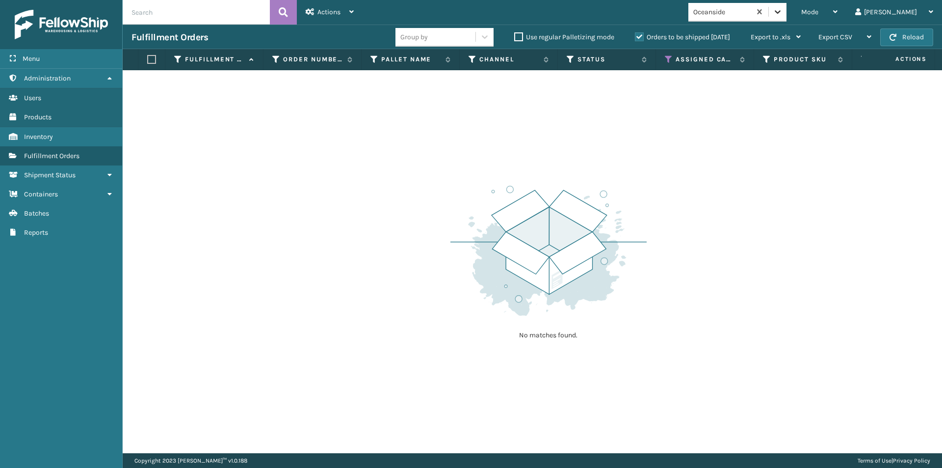
click at [782, 11] on icon at bounding box center [778, 12] width 10 height 10
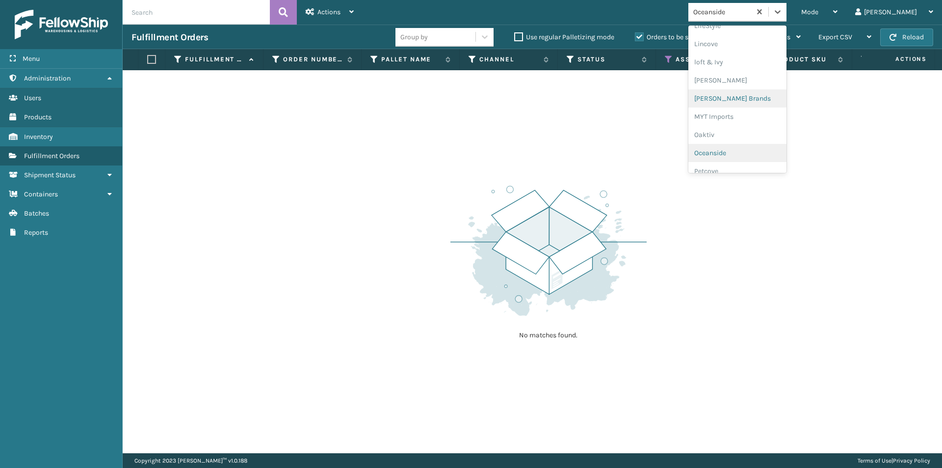
scroll to position [458, 0]
click at [748, 107] on div "Petcove" at bounding box center [737, 105] width 98 height 18
click at [782, 10] on icon at bounding box center [778, 12] width 10 height 10
click at [757, 91] on div "PlayLearn" at bounding box center [737, 89] width 98 height 18
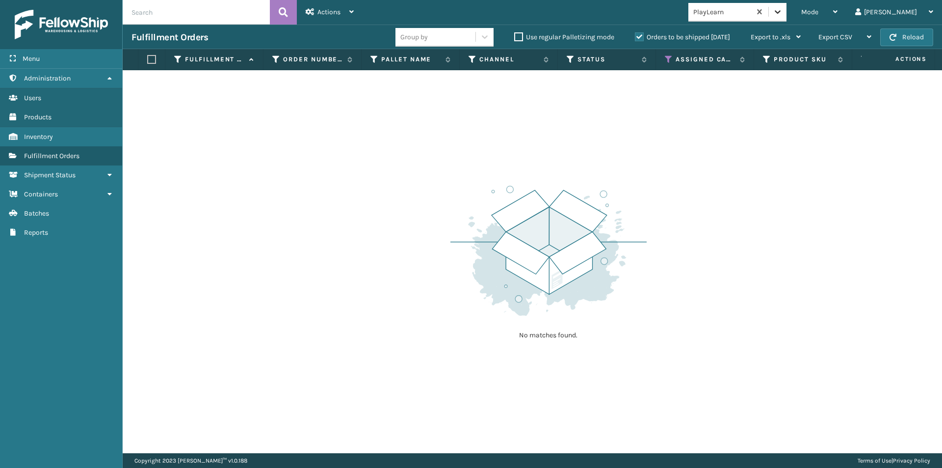
click at [782, 15] on icon at bounding box center [778, 12] width 10 height 10
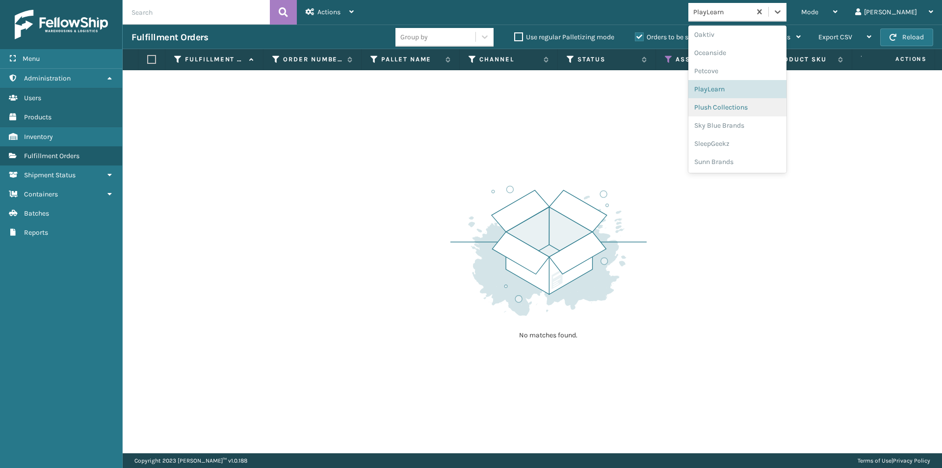
click at [755, 110] on div "Plush Collections" at bounding box center [737, 107] width 98 height 18
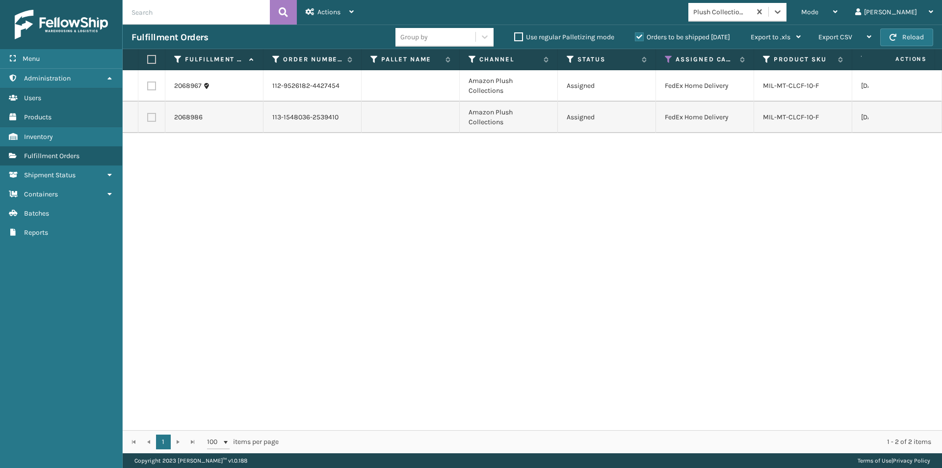
click at [152, 62] on label at bounding box center [150, 59] width 6 height 9
click at [148, 62] on input "checkbox" at bounding box center [147, 59] width 0 height 6
click at [345, 15] on div "Actions" at bounding box center [330, 12] width 48 height 25
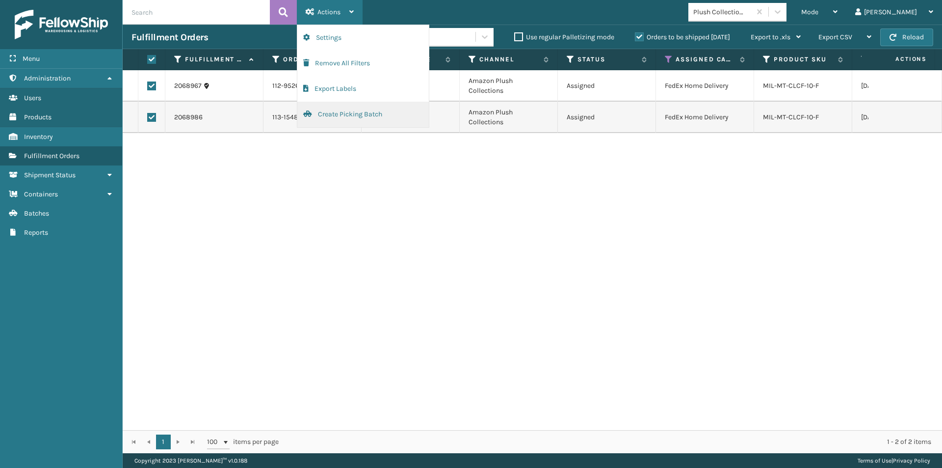
click at [350, 113] on button "Create Picking Batch" at bounding box center [362, 115] width 131 height 26
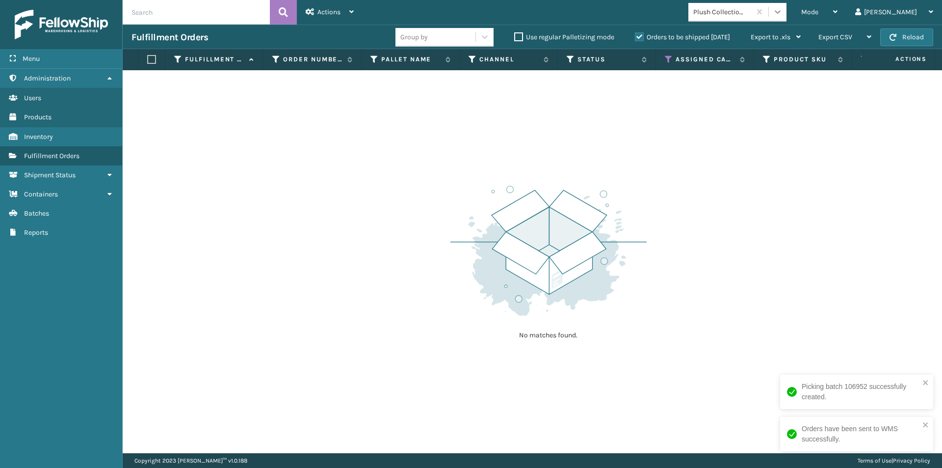
click at [781, 12] on icon at bounding box center [778, 11] width 6 height 3
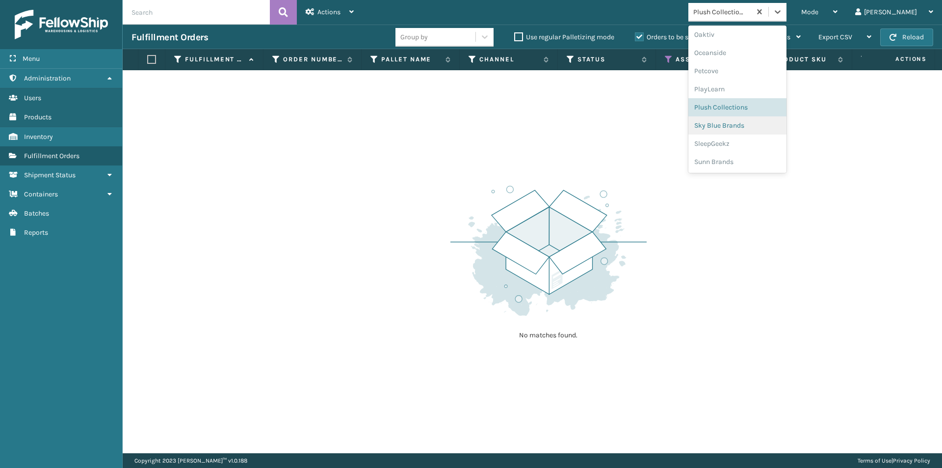
click at [771, 124] on div "Sky Blue Brands" at bounding box center [737, 125] width 98 height 18
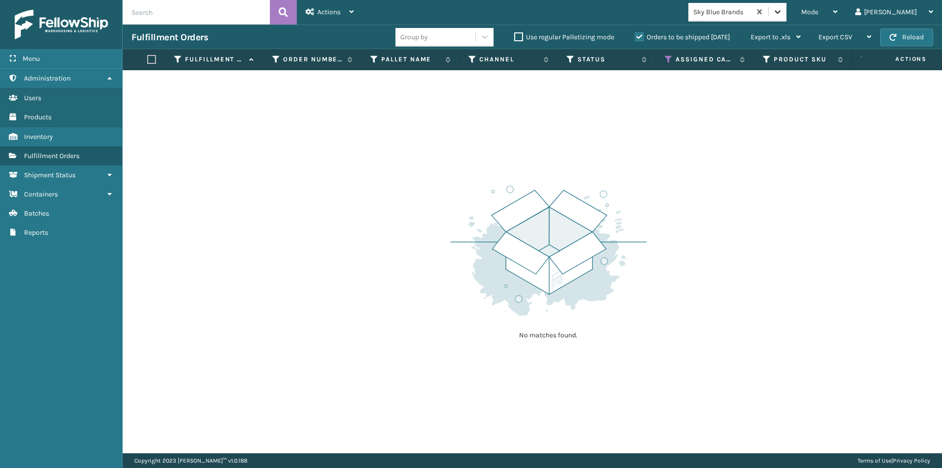
click at [782, 16] on icon at bounding box center [778, 12] width 10 height 10
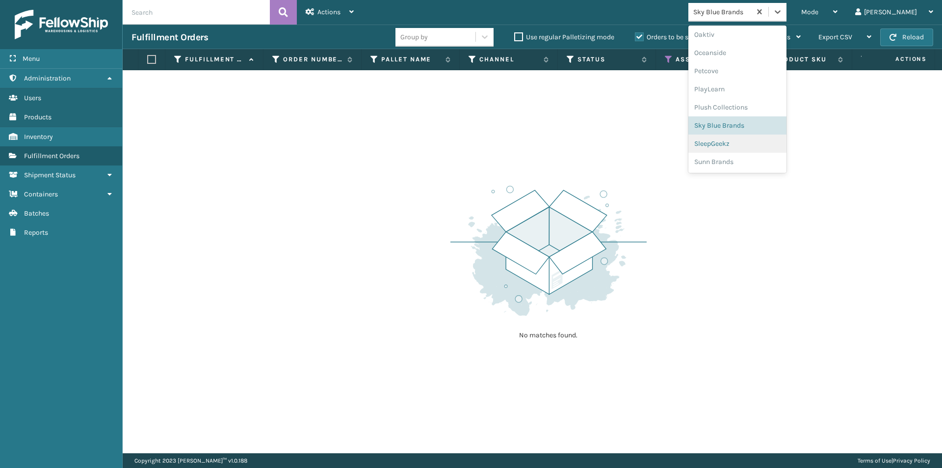
click at [769, 145] on div "SleepGeekz" at bounding box center [737, 143] width 98 height 18
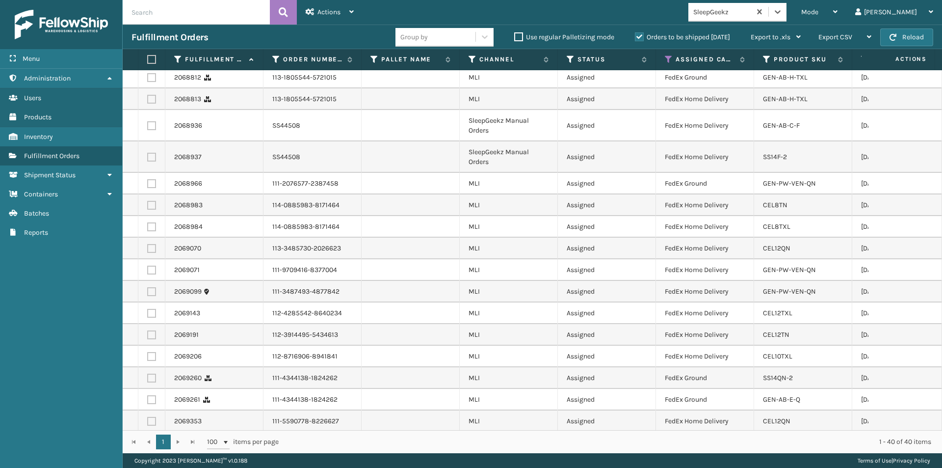
scroll to position [570, 0]
click at [153, 61] on label at bounding box center [150, 59] width 6 height 9
click at [148, 61] on input "checkbox" at bounding box center [147, 59] width 0 height 6
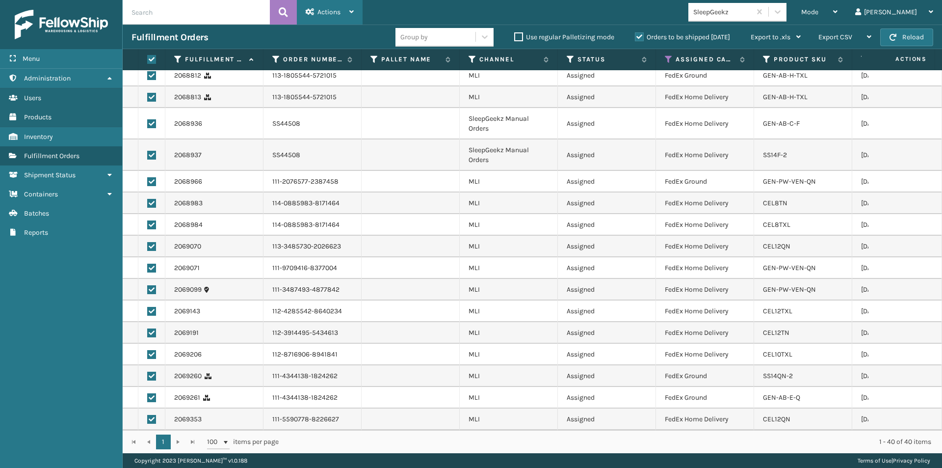
click at [353, 10] on icon at bounding box center [351, 11] width 4 height 7
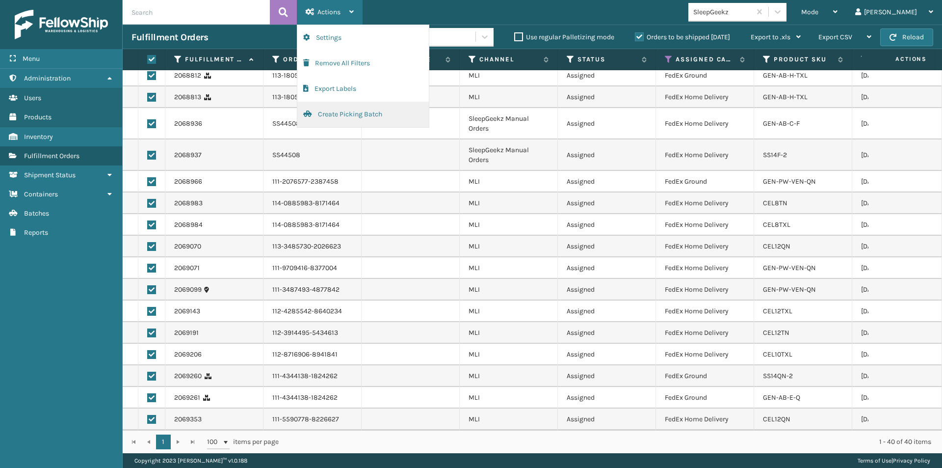
click at [332, 114] on button "Create Picking Batch" at bounding box center [362, 115] width 131 height 26
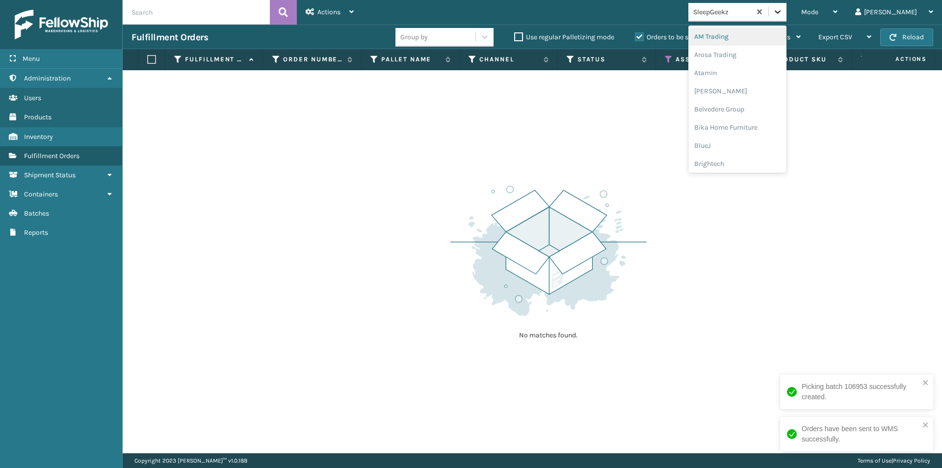
click at [782, 7] on icon at bounding box center [778, 12] width 10 height 10
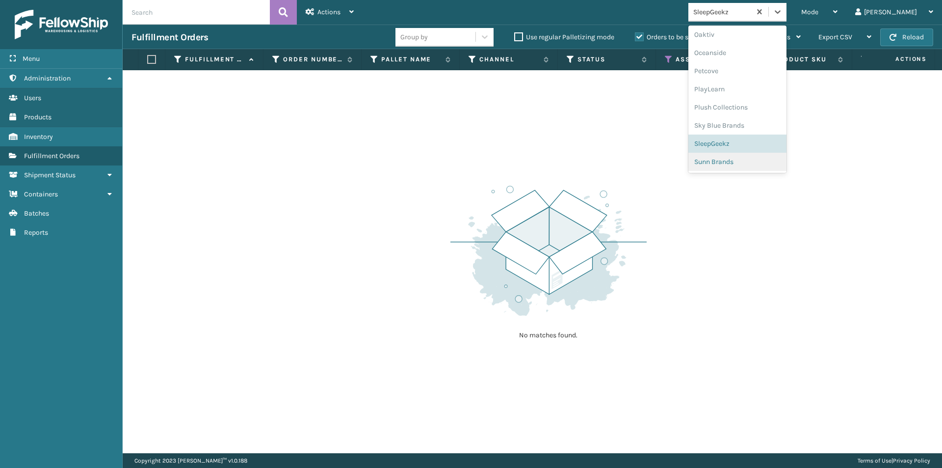
click at [757, 159] on div "Sunn Brands" at bounding box center [737, 162] width 98 height 18
